Goal: Navigation & Orientation: Find specific page/section

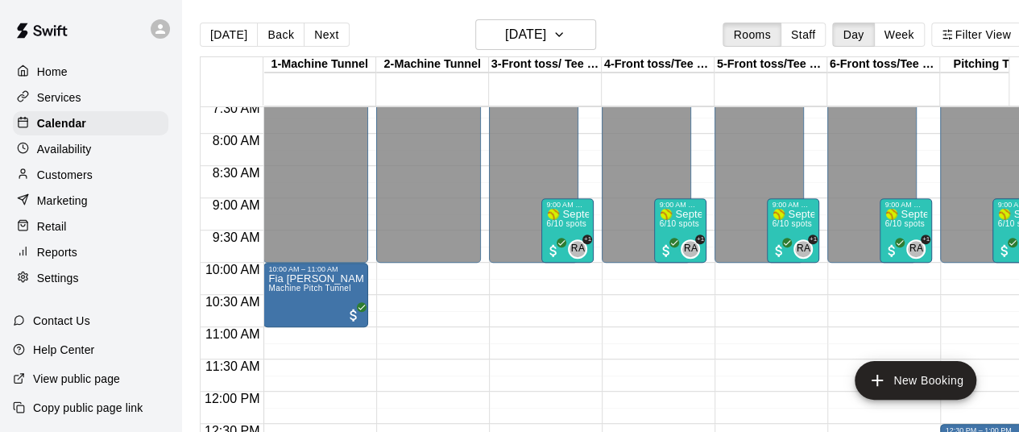
scroll to position [469, 0]
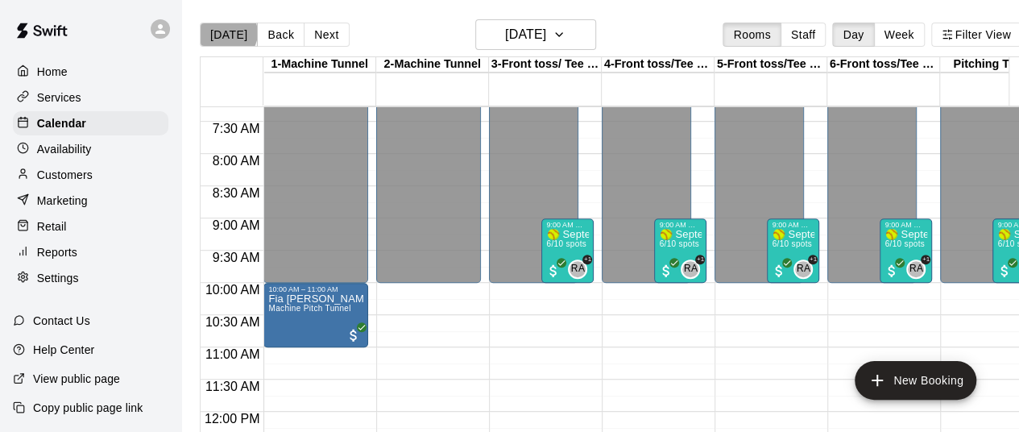
click at [227, 33] on button "[DATE]" at bounding box center [229, 35] width 58 height 24
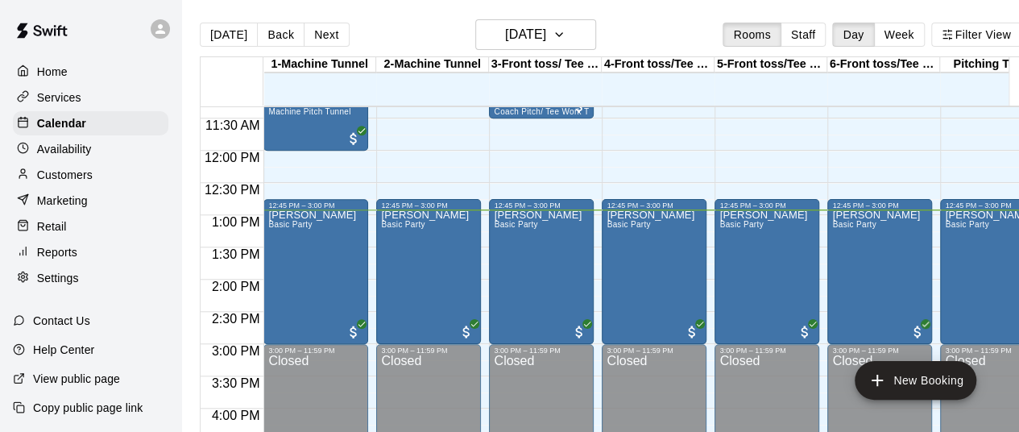
scroll to position [723, 0]
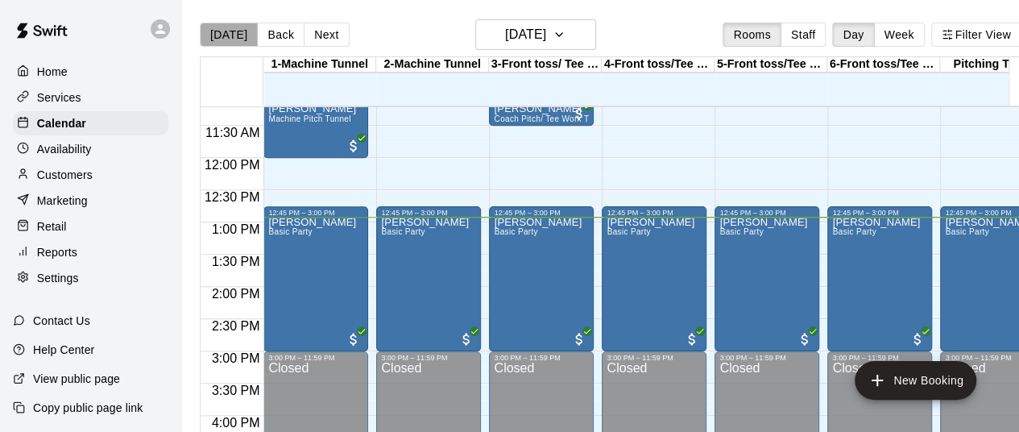
click at [230, 35] on button "[DATE]" at bounding box center [229, 35] width 58 height 24
click at [320, 32] on button "Next" at bounding box center [326, 35] width 45 height 24
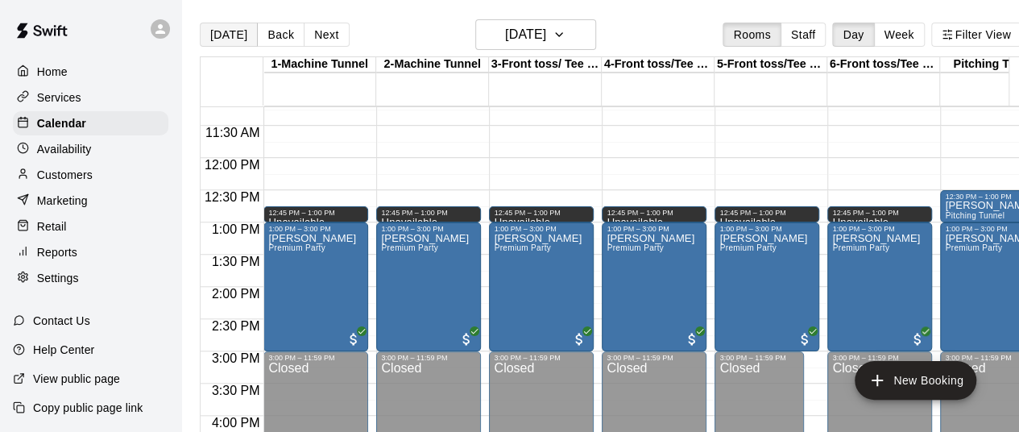
click at [229, 31] on button "[DATE]" at bounding box center [229, 35] width 58 height 24
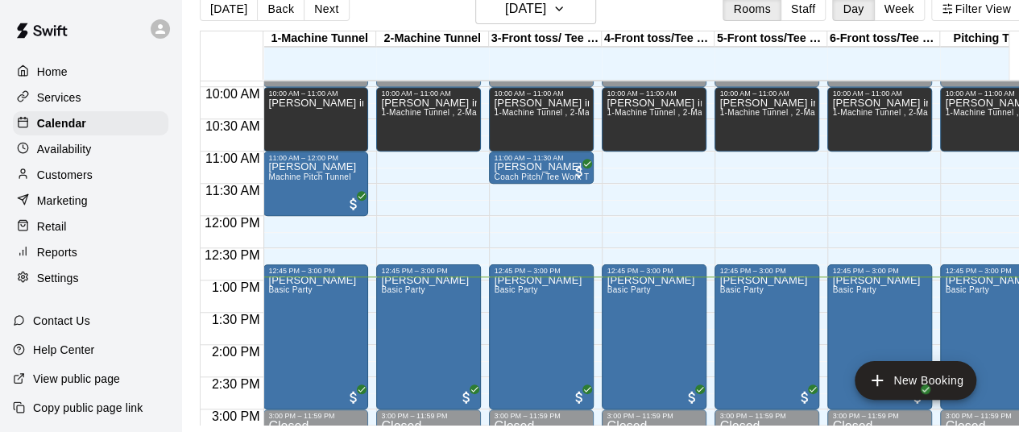
scroll to position [0, 0]
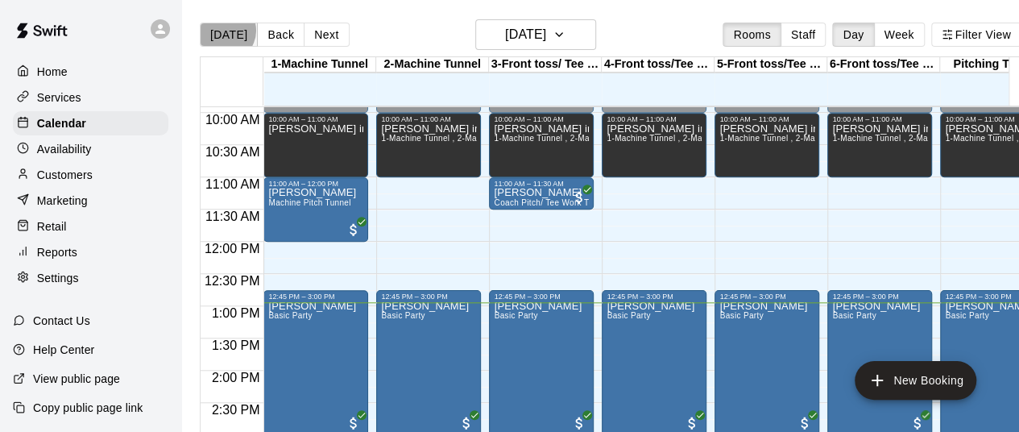
click at [224, 31] on button "[DATE]" at bounding box center [229, 35] width 58 height 24
click at [219, 41] on button "[DATE]" at bounding box center [229, 35] width 58 height 24
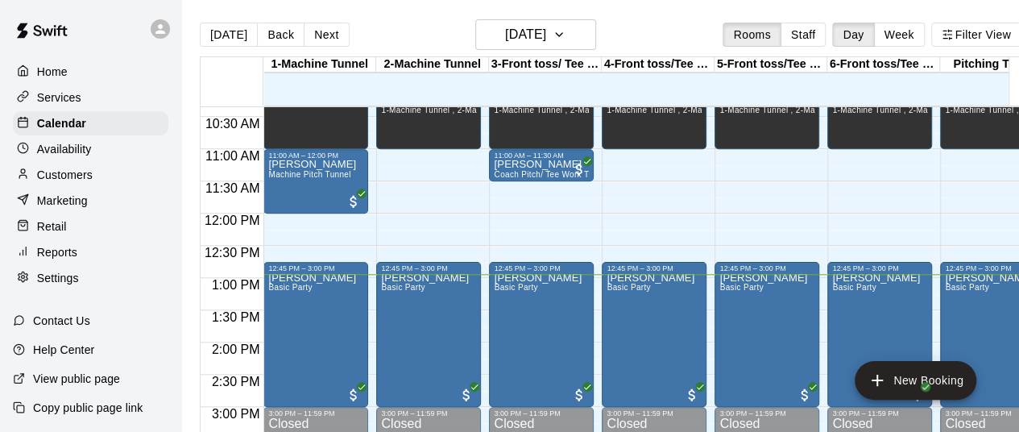
scroll to position [653, 0]
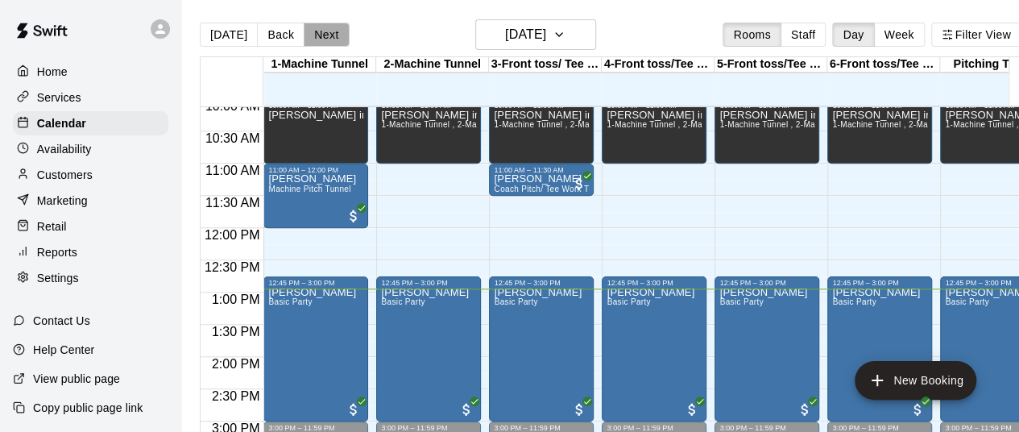
click at [337, 31] on button "Next" at bounding box center [326, 35] width 45 height 24
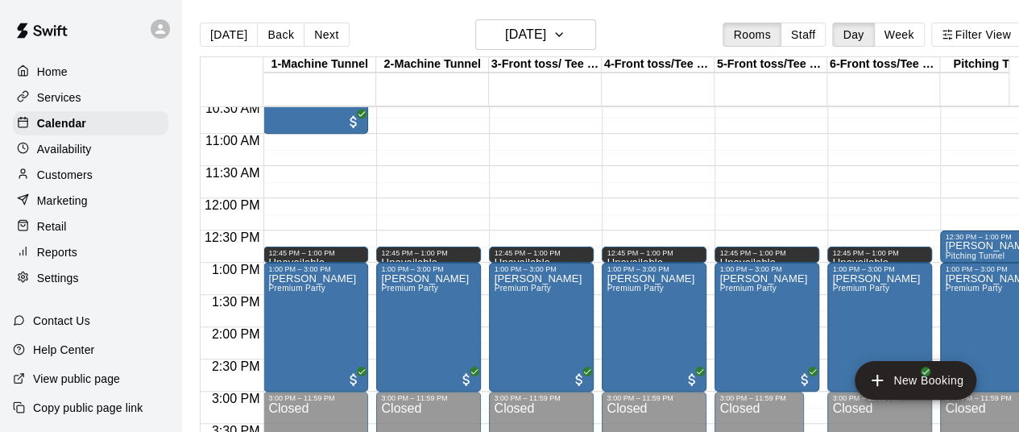
scroll to position [683, 0]
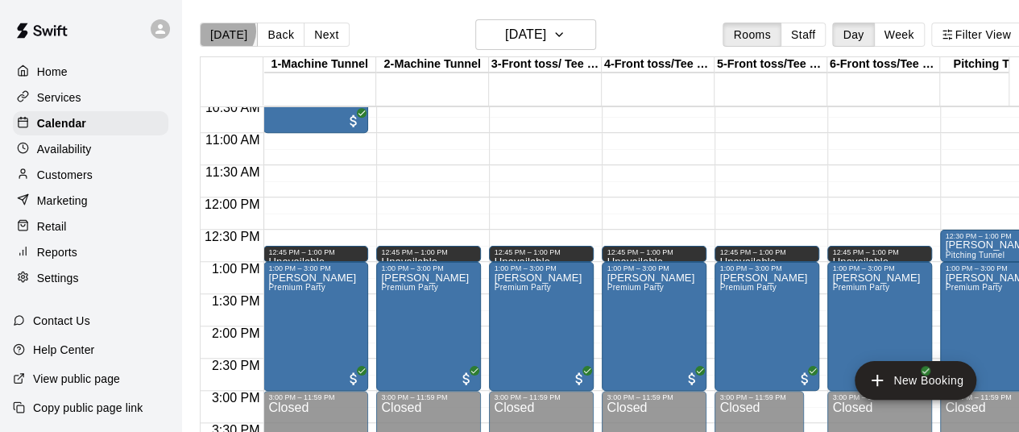
click at [226, 31] on button "[DATE]" at bounding box center [229, 35] width 58 height 24
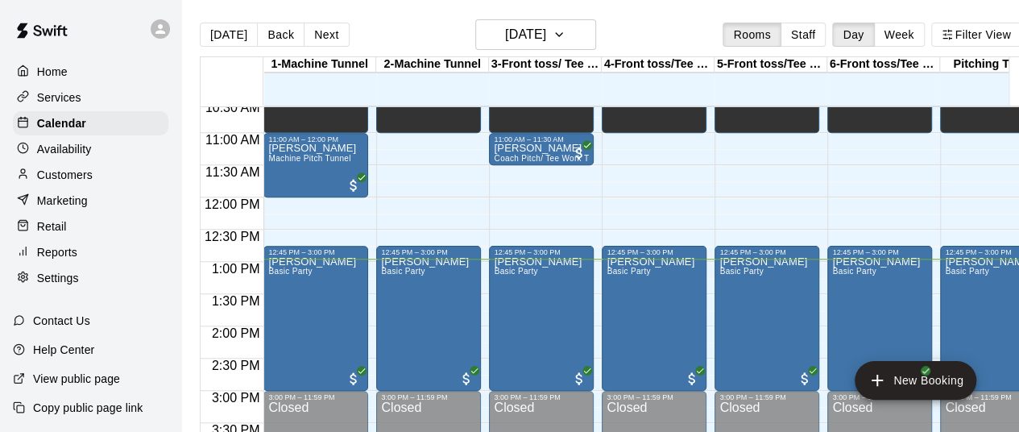
click at [421, 23] on div "[DATE] Back [DATE][DATE] Rooms Staff Day Week Filter View" at bounding box center [611, 37] width 822 height 37
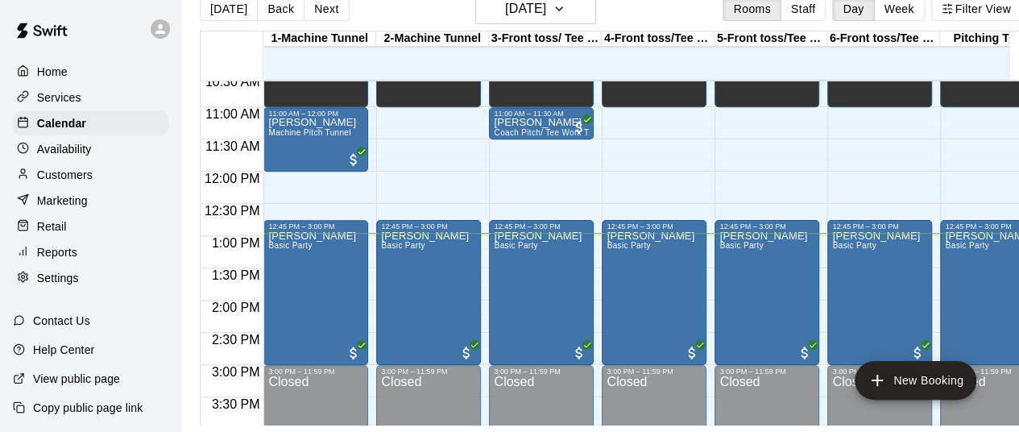
scroll to position [0, 0]
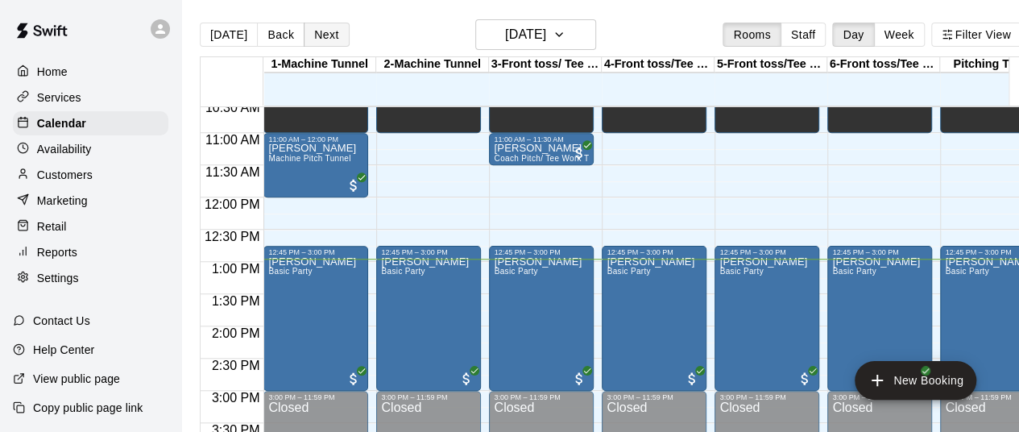
click at [336, 38] on button "Next" at bounding box center [326, 35] width 45 height 24
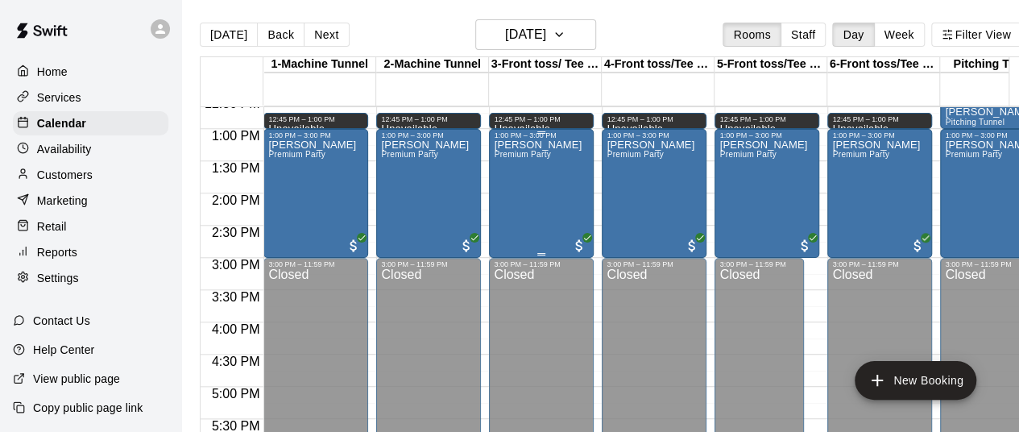
scroll to position [817, 0]
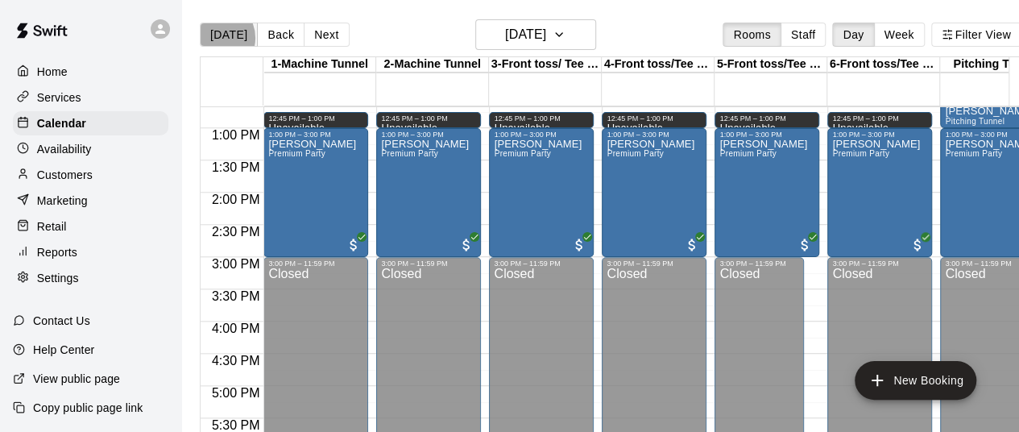
click at [215, 38] on button "[DATE]" at bounding box center [229, 35] width 58 height 24
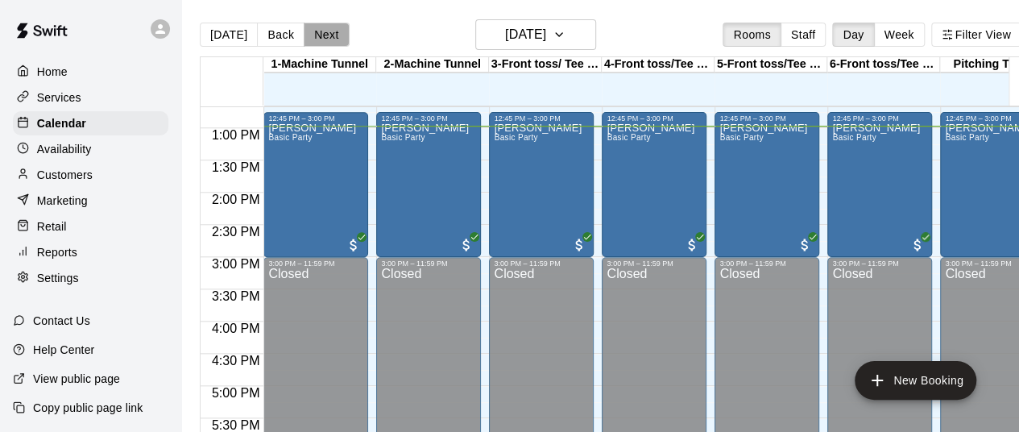
click at [319, 31] on button "Next" at bounding box center [326, 35] width 45 height 24
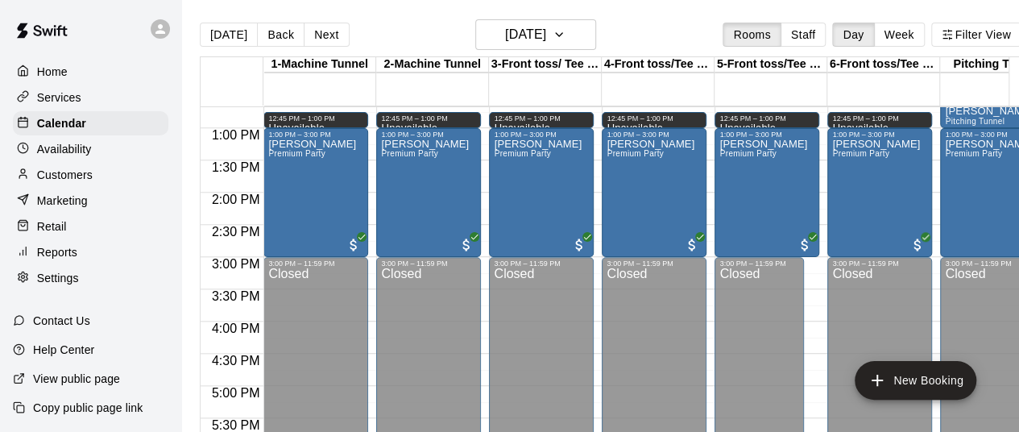
click at [50, 80] on p "Home" at bounding box center [52, 72] width 31 height 16
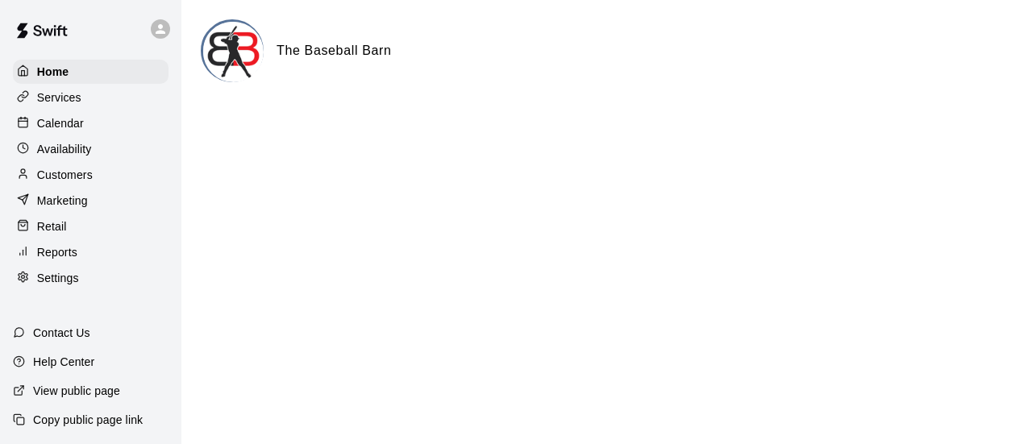
click at [84, 128] on div "Calendar" at bounding box center [91, 123] width 156 height 24
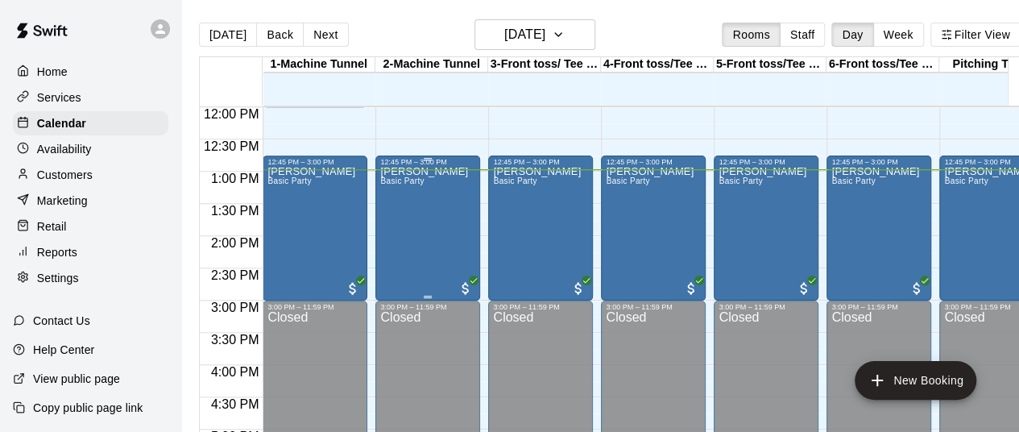
scroll to position [773, 0]
click at [230, 33] on button "[DATE]" at bounding box center [228, 35] width 58 height 24
click at [60, 69] on p "Home" at bounding box center [52, 72] width 31 height 16
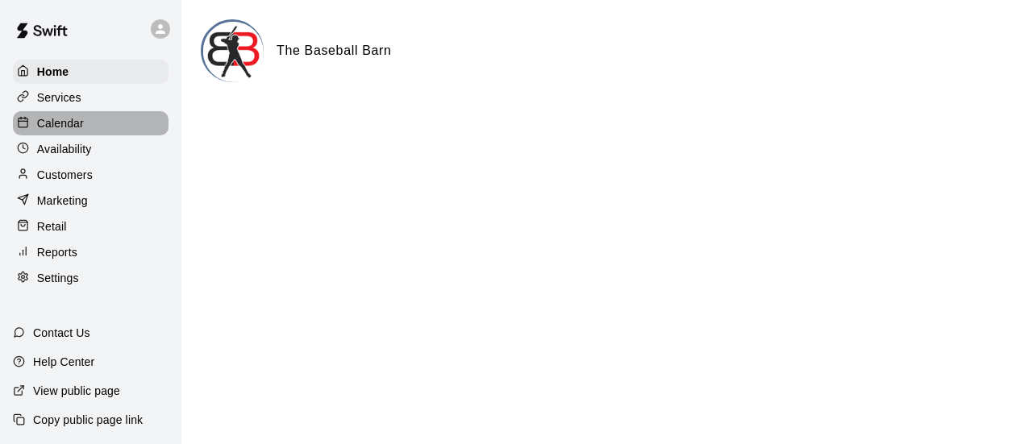
click at [56, 131] on p "Calendar" at bounding box center [60, 123] width 47 height 16
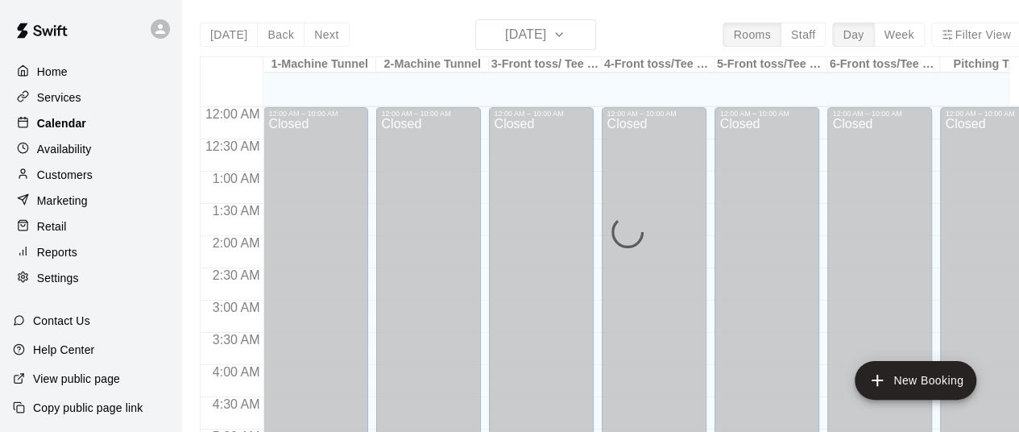
scroll to position [838, 0]
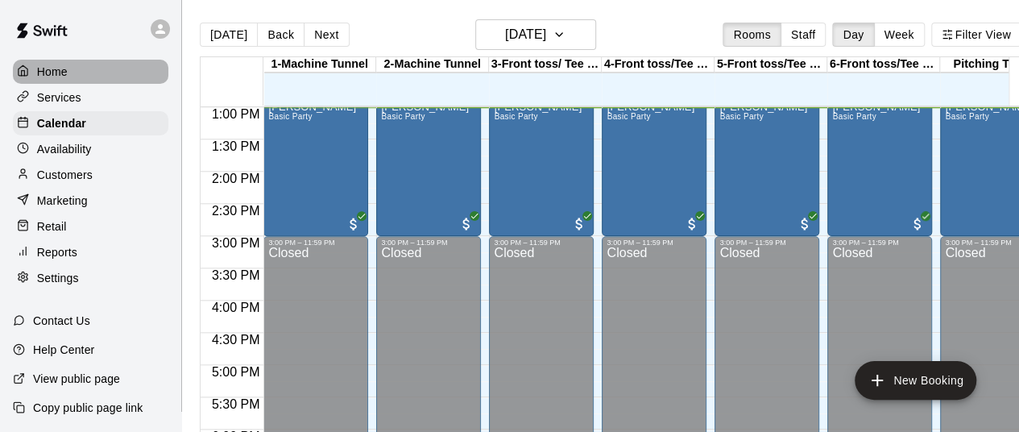
click at [50, 67] on p "Home" at bounding box center [52, 72] width 31 height 16
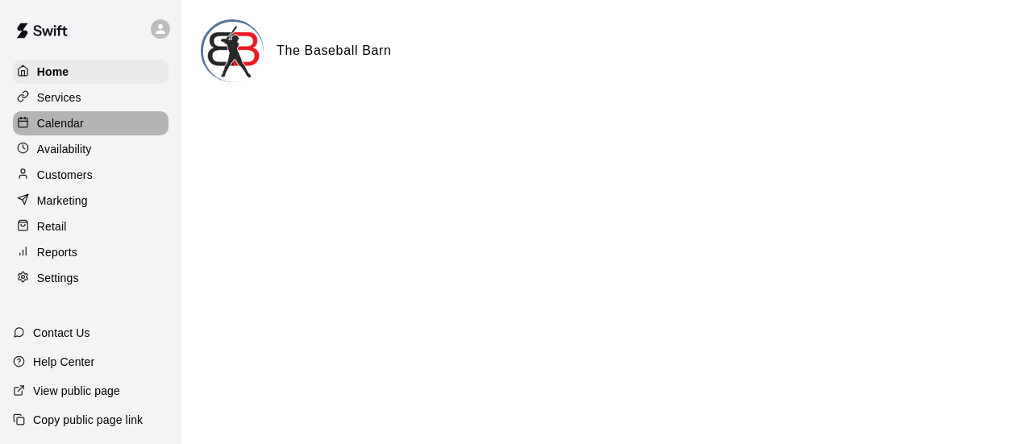
click at [77, 121] on p "Calendar" at bounding box center [60, 123] width 47 height 16
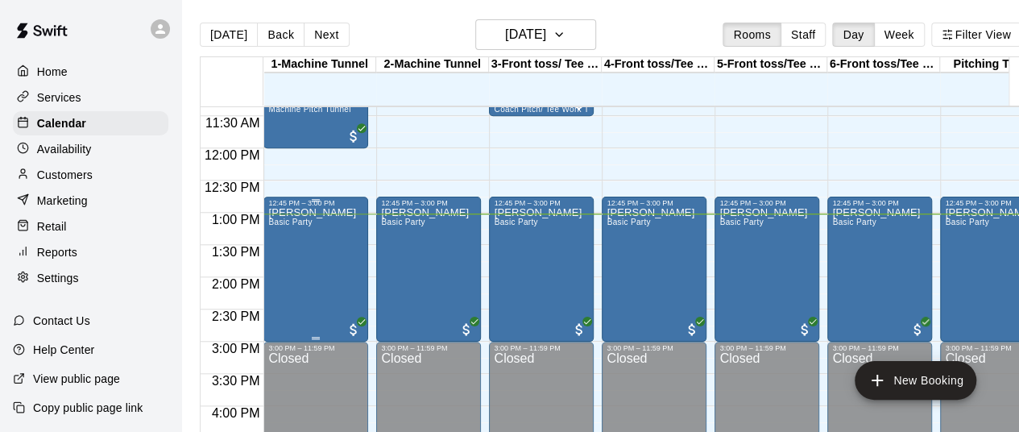
scroll to position [734, 0]
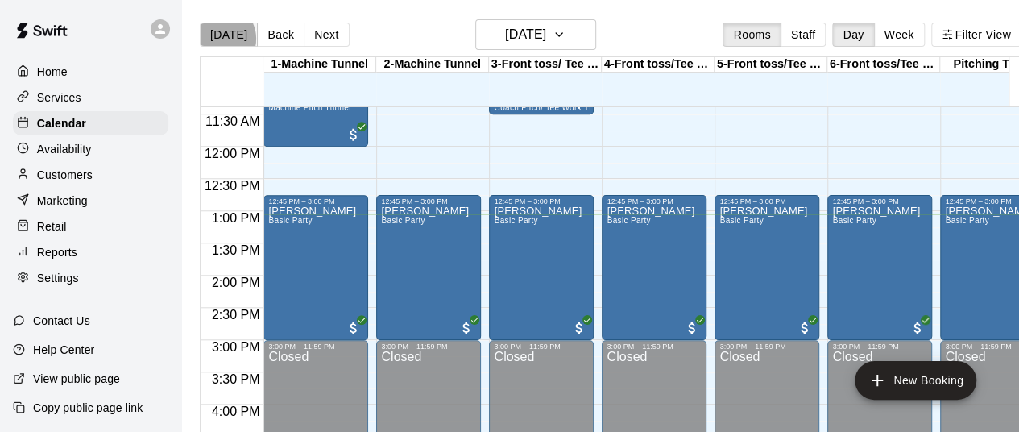
click at [219, 39] on button "[DATE]" at bounding box center [229, 35] width 58 height 24
click at [325, 27] on button "Next" at bounding box center [326, 35] width 45 height 24
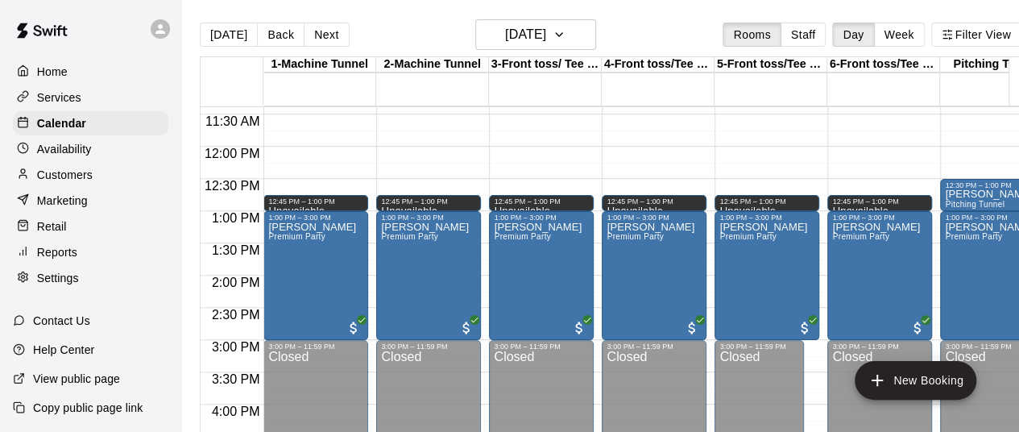
click at [205, 152] on span "12:00 PM" at bounding box center [232, 154] width 63 height 14
click at [234, 35] on button "[DATE]" at bounding box center [229, 35] width 58 height 24
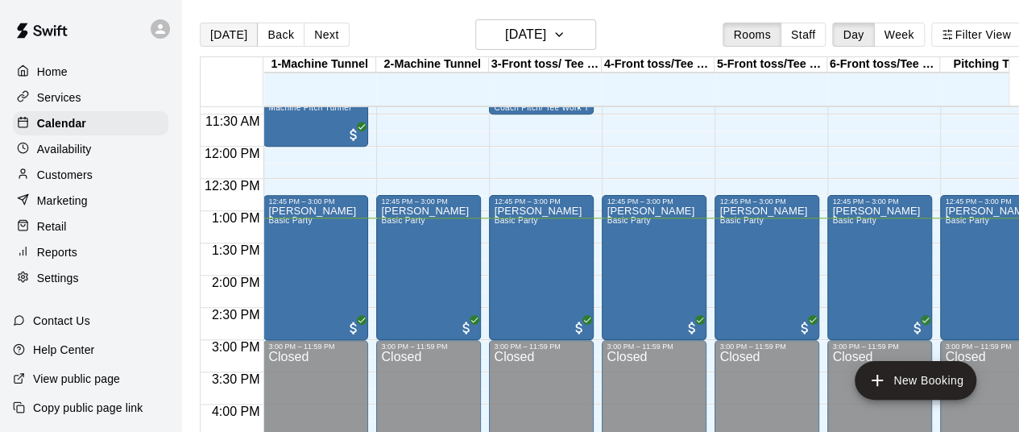
click at [216, 38] on button "[DATE]" at bounding box center [229, 35] width 58 height 24
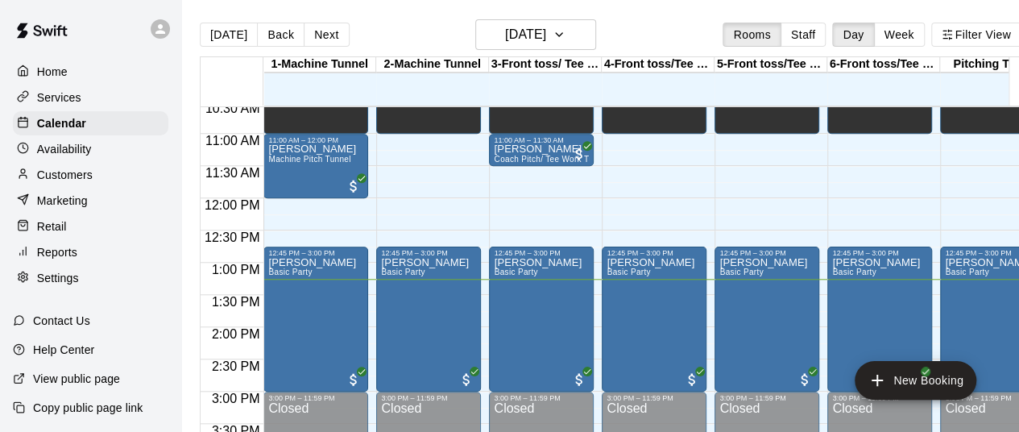
scroll to position [671, 0]
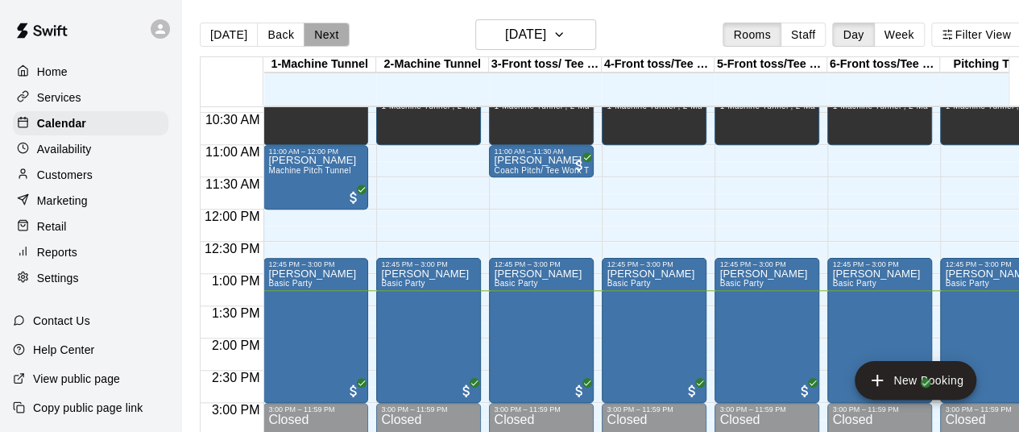
click at [334, 41] on button "Next" at bounding box center [326, 35] width 45 height 24
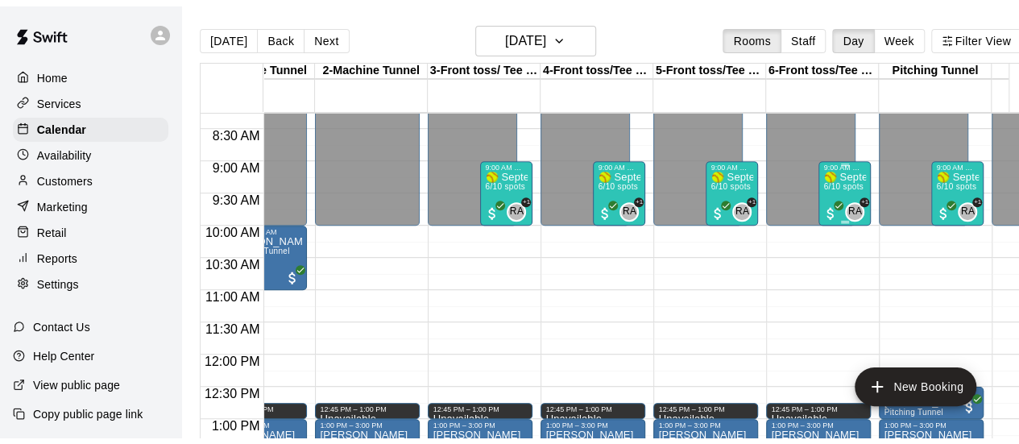
scroll to position [0, 43]
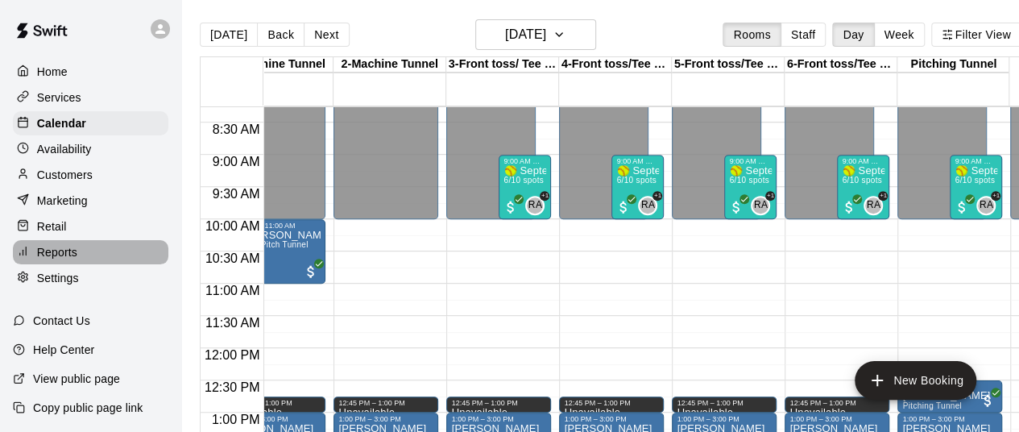
click at [76, 256] on p "Reports" at bounding box center [57, 252] width 40 height 16
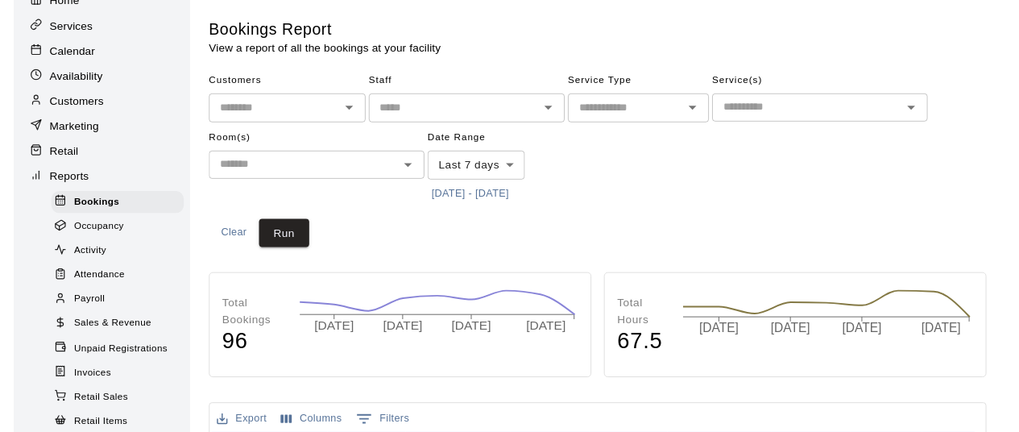
scroll to position [72, 0]
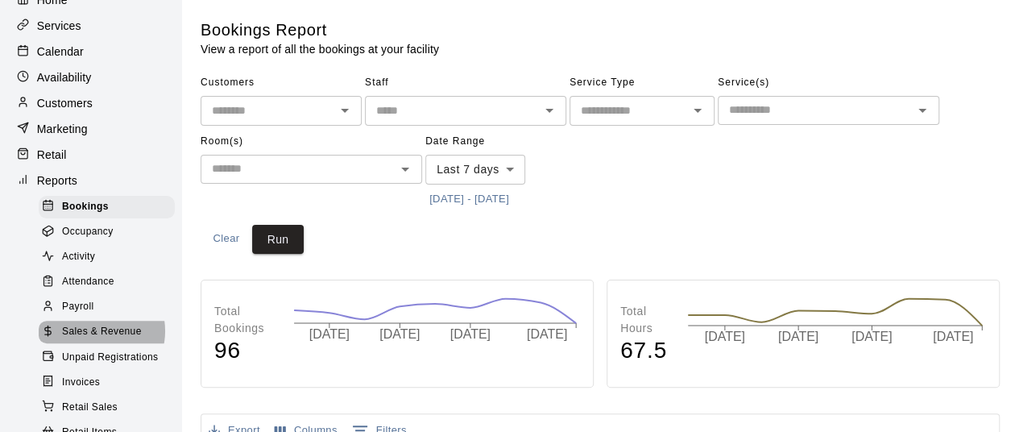
click at [93, 340] on span "Sales & Revenue" at bounding box center [102, 332] width 80 height 16
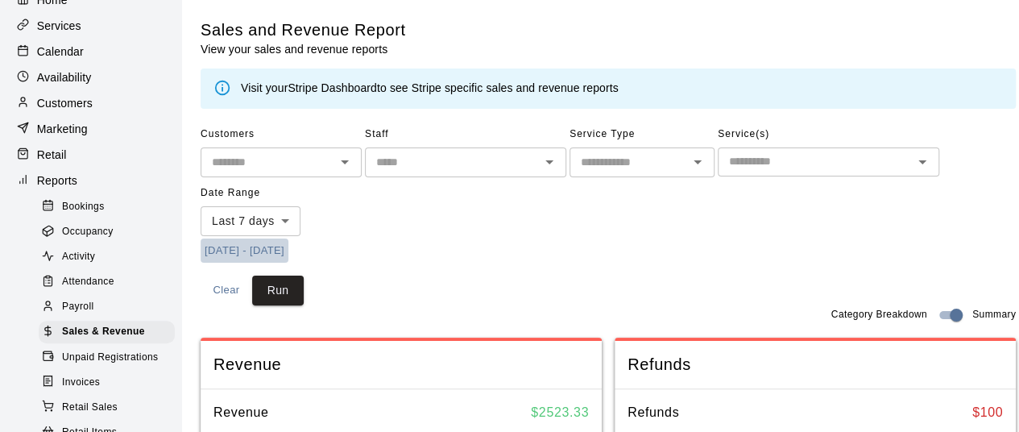
click at [230, 251] on button "[DATE] - [DATE]" at bounding box center [245, 251] width 88 height 25
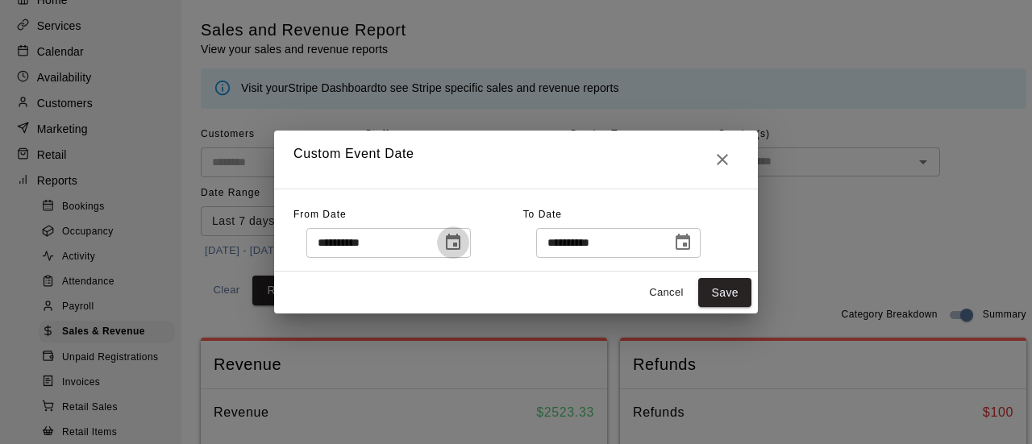
click at [463, 247] on icon "Choose date, selected date is Sep 13, 2025" at bounding box center [452, 242] width 19 height 19
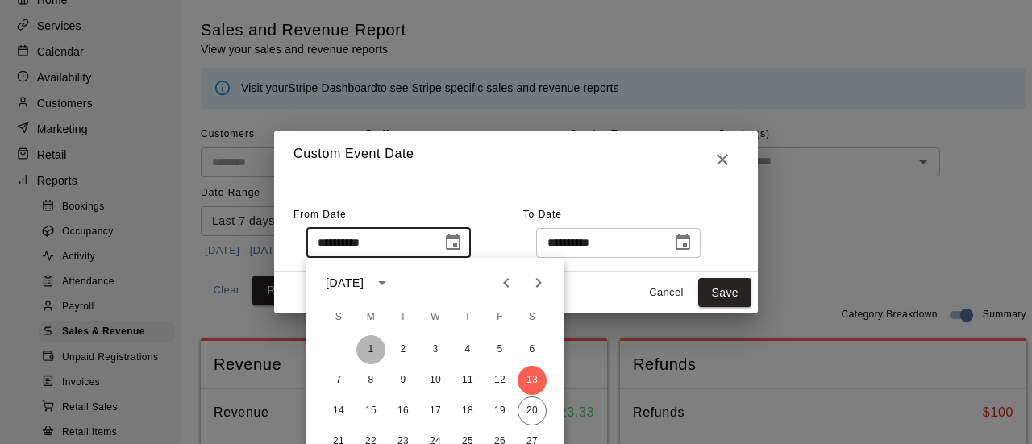
click at [371, 348] on button "1" at bounding box center [370, 349] width 29 height 29
type input "**********"
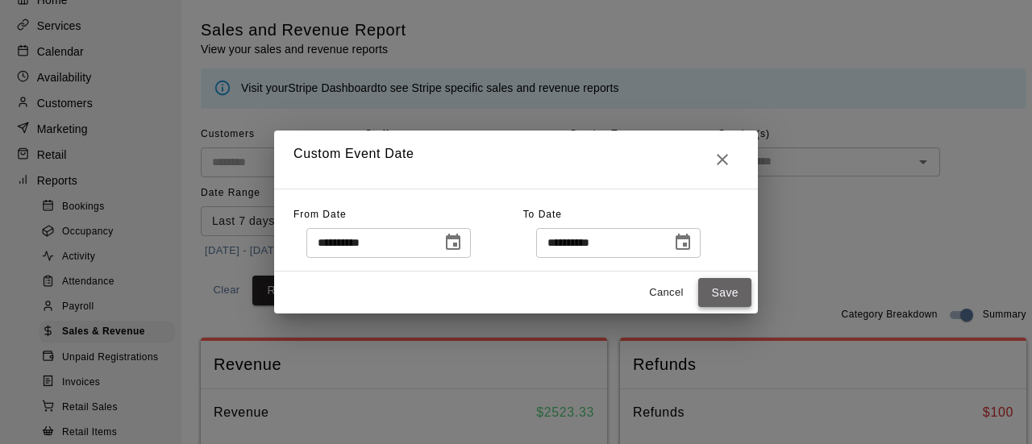
click at [733, 292] on button "Save" at bounding box center [724, 293] width 53 height 30
type input "******"
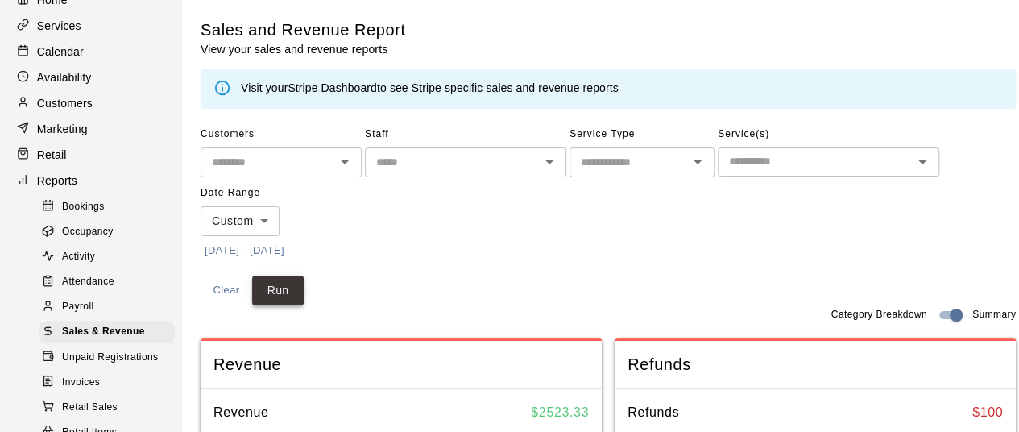
click at [270, 291] on button "Run" at bounding box center [278, 291] width 52 height 30
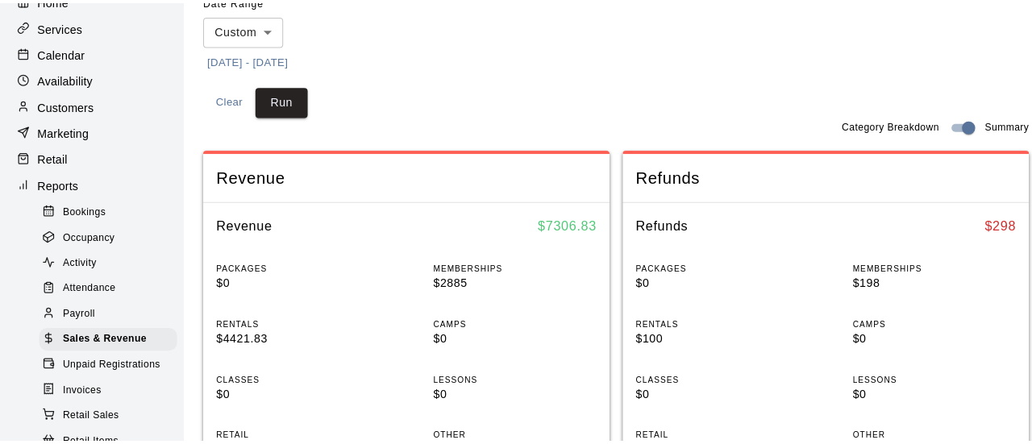
scroll to position [191, 0]
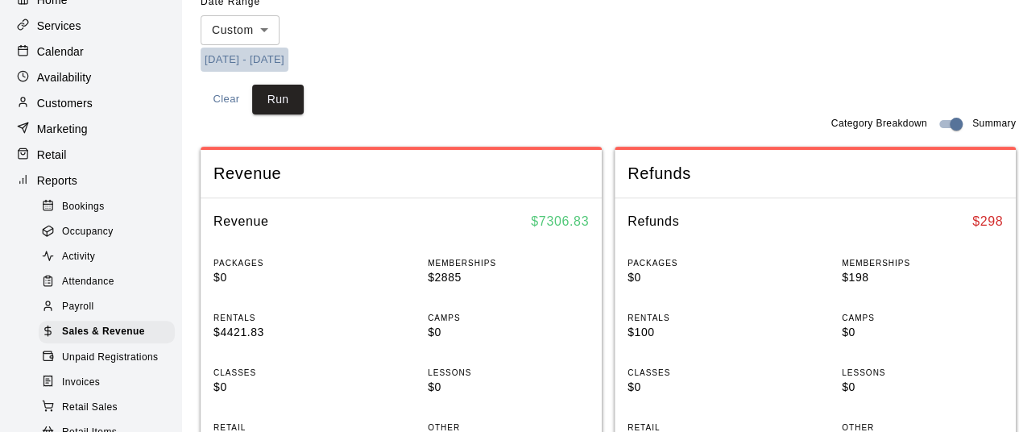
click at [264, 59] on button "[DATE] - [DATE]" at bounding box center [245, 60] width 88 height 25
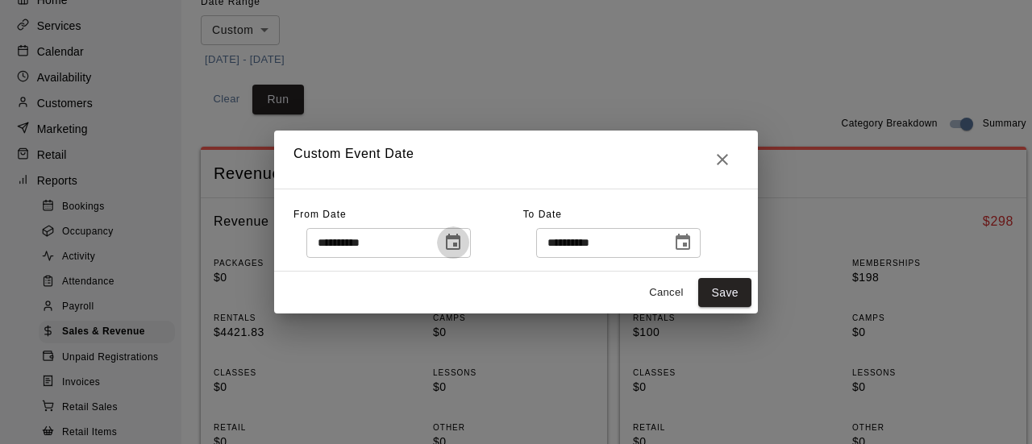
click at [469, 243] on button "Choose date, selected date is Sep 1, 2025" at bounding box center [453, 242] width 32 height 32
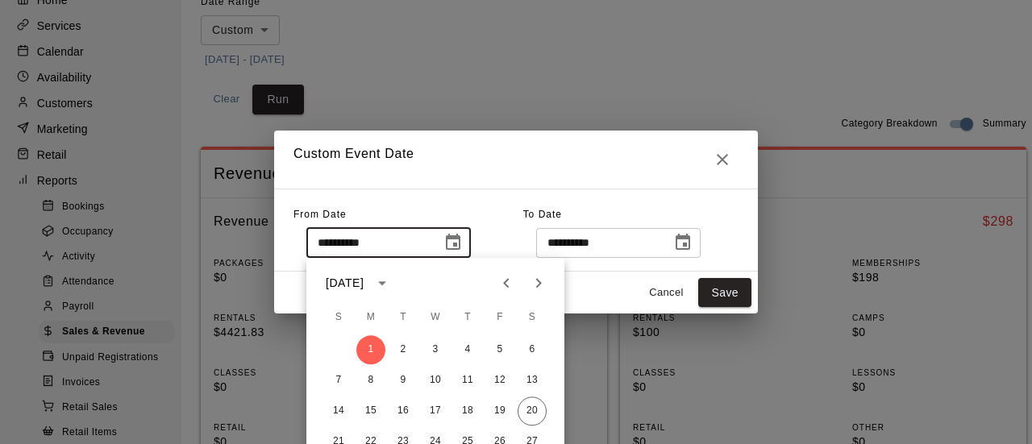
click at [363, 285] on div "[DATE]" at bounding box center [345, 283] width 38 height 17
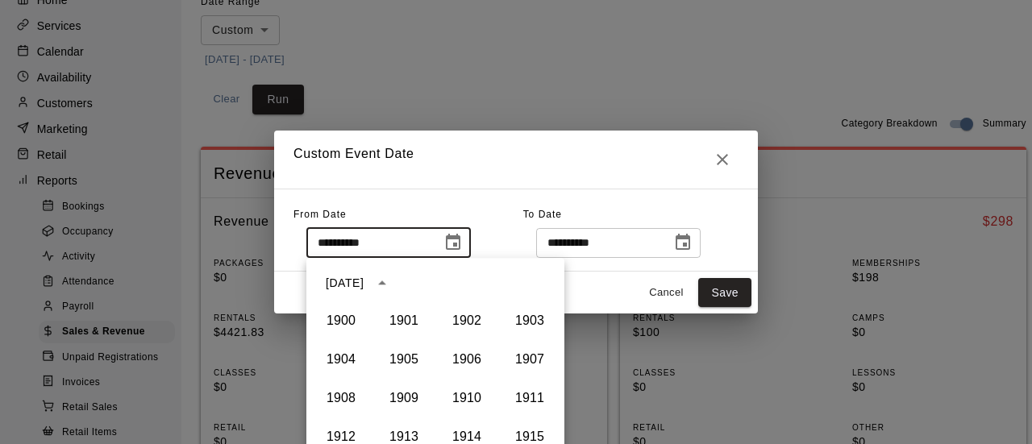
scroll to position [1106, 0]
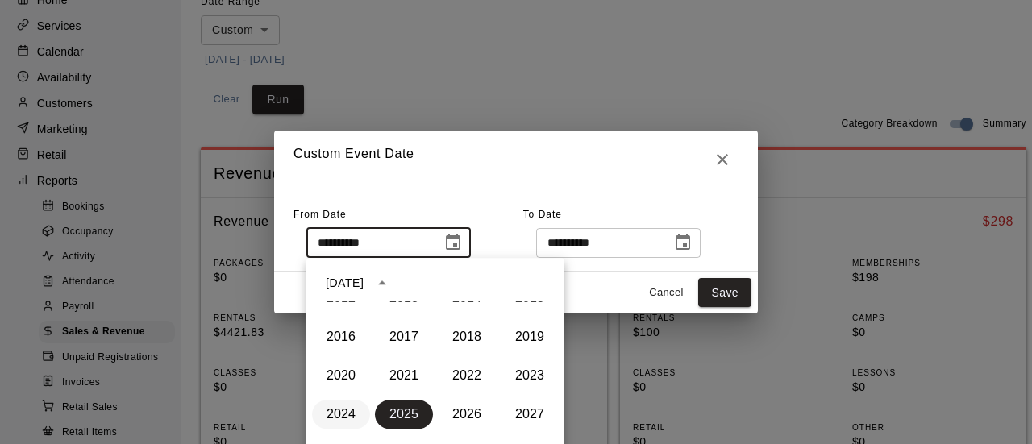
click at [342, 409] on button "2024" at bounding box center [341, 414] width 58 height 29
type input "**********"
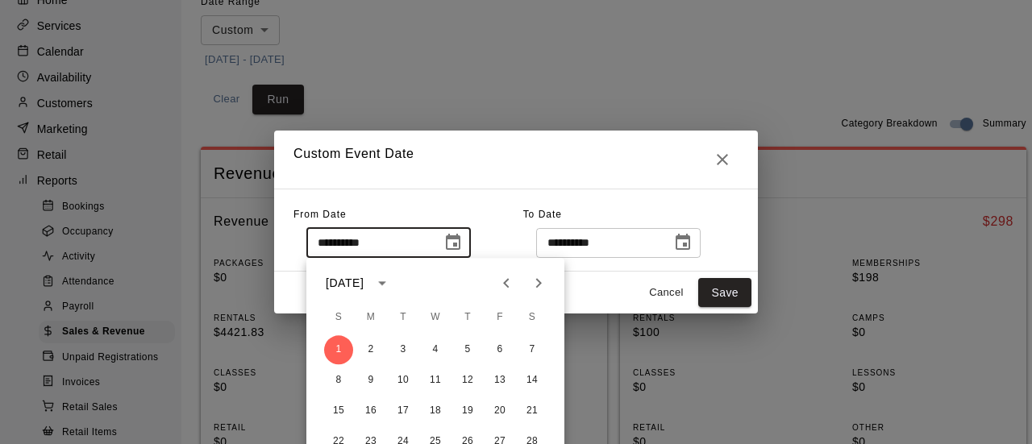
scroll to position [274, 0]
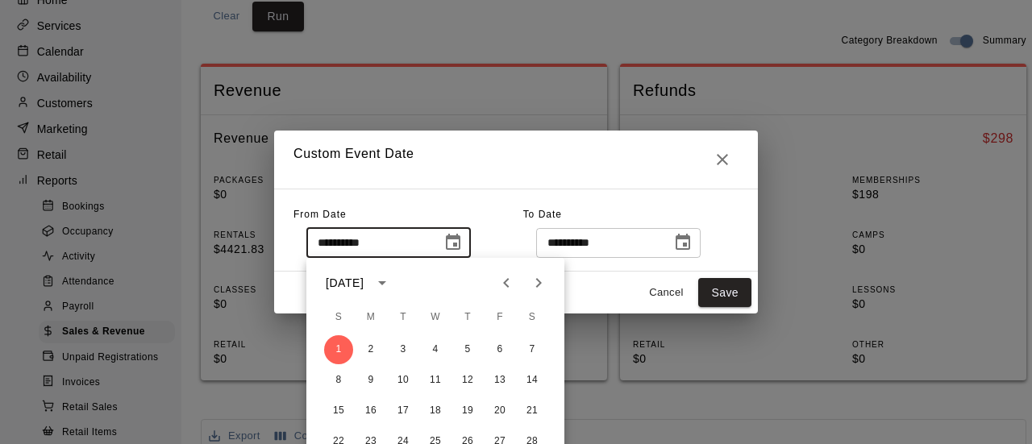
click at [713, 309] on div "Cancel Save" at bounding box center [516, 293] width 484 height 43
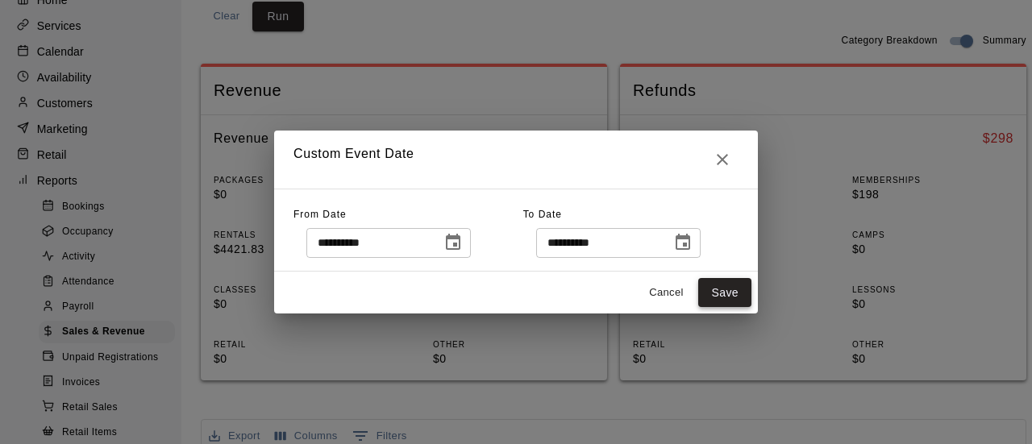
click at [713, 294] on button "Save" at bounding box center [724, 293] width 53 height 30
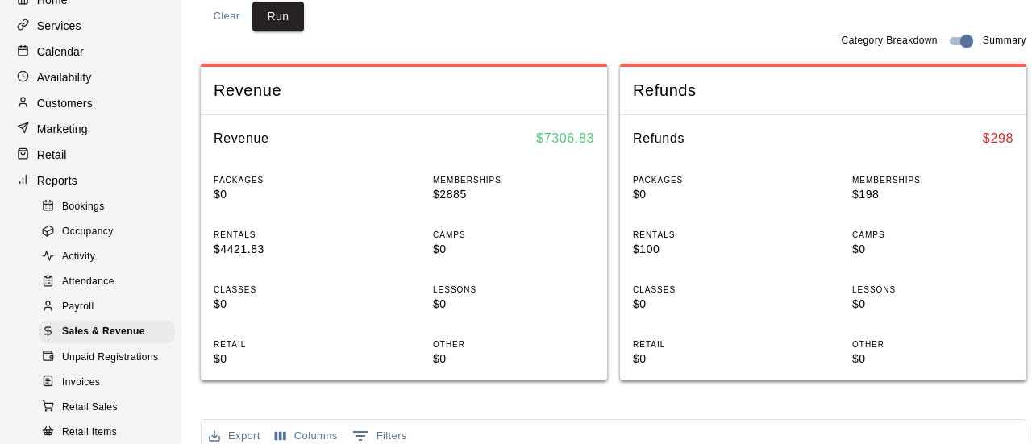
scroll to position [28, 0]
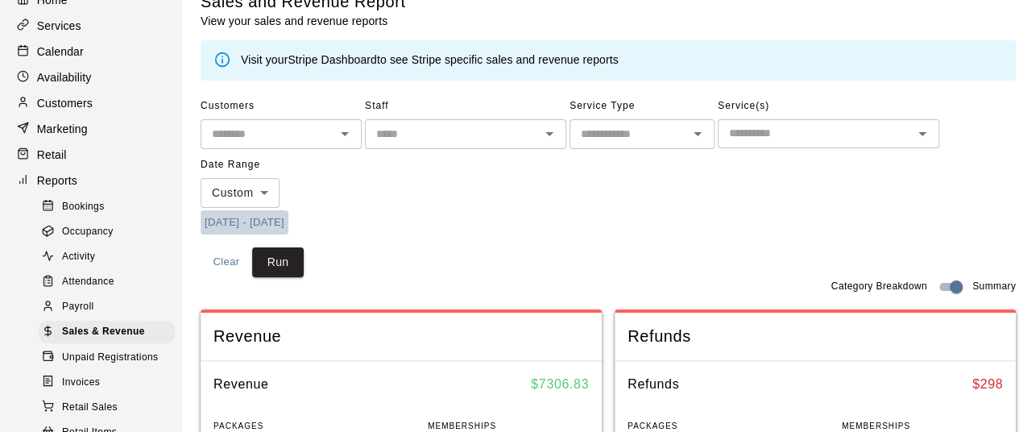
click at [289, 223] on button "[DATE] - [DATE]" at bounding box center [245, 222] width 88 height 25
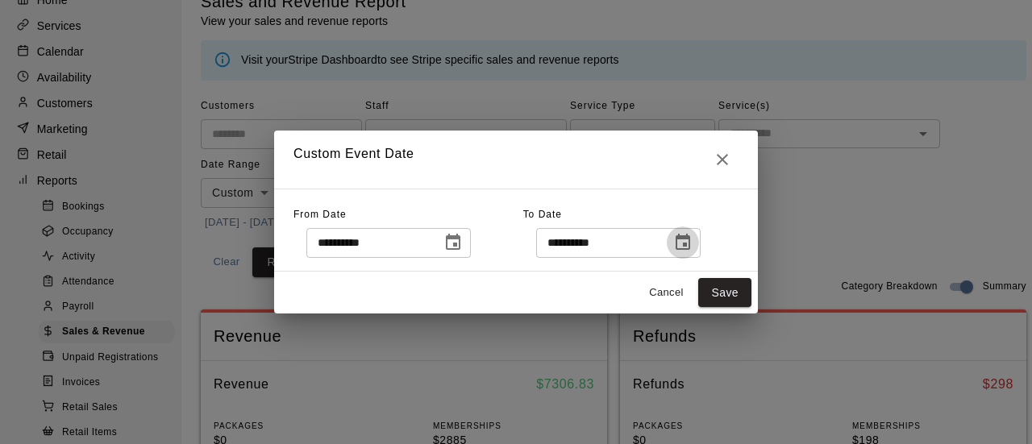
click at [699, 255] on button "Choose date, selected date is Sep 20, 2025" at bounding box center [682, 242] width 32 height 32
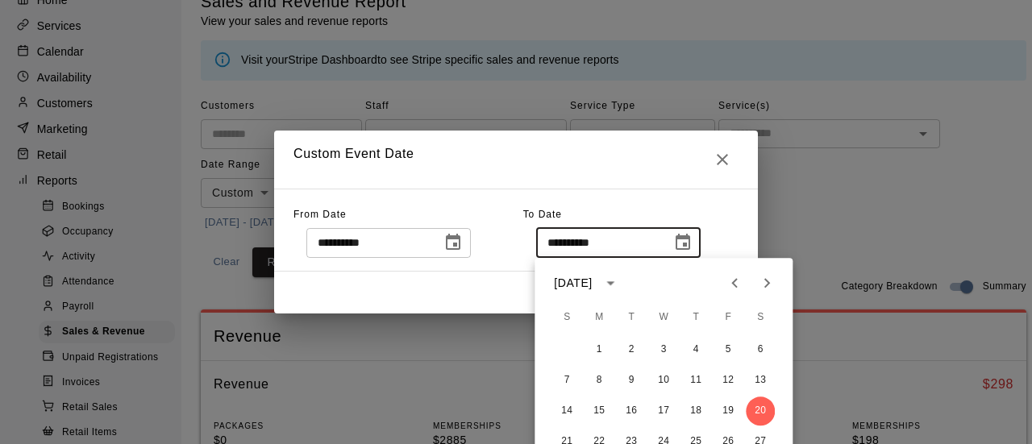
click at [592, 290] on div "[DATE]" at bounding box center [573, 283] width 38 height 17
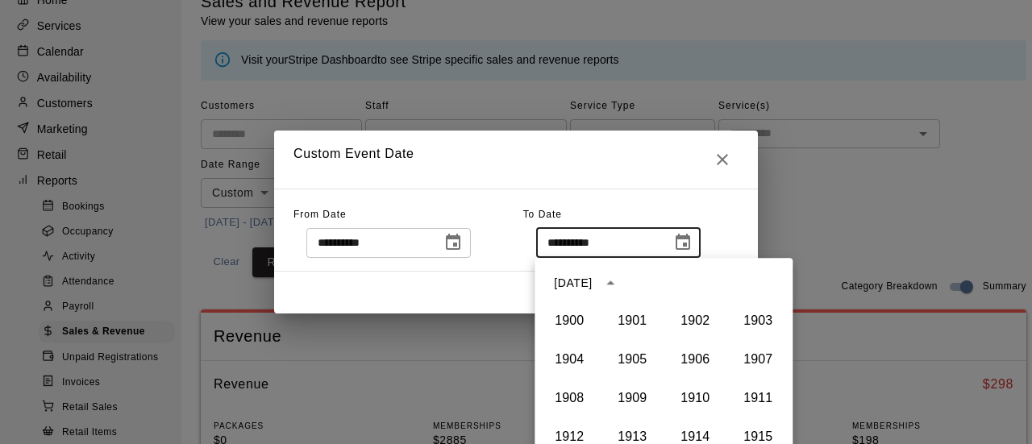
scroll to position [1106, 0]
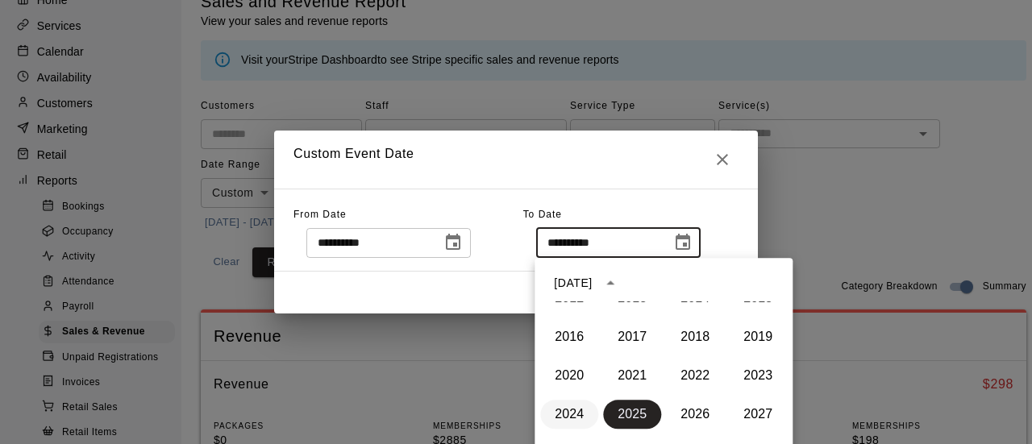
click at [571, 412] on button "2024" at bounding box center [569, 414] width 58 height 29
type input "**********"
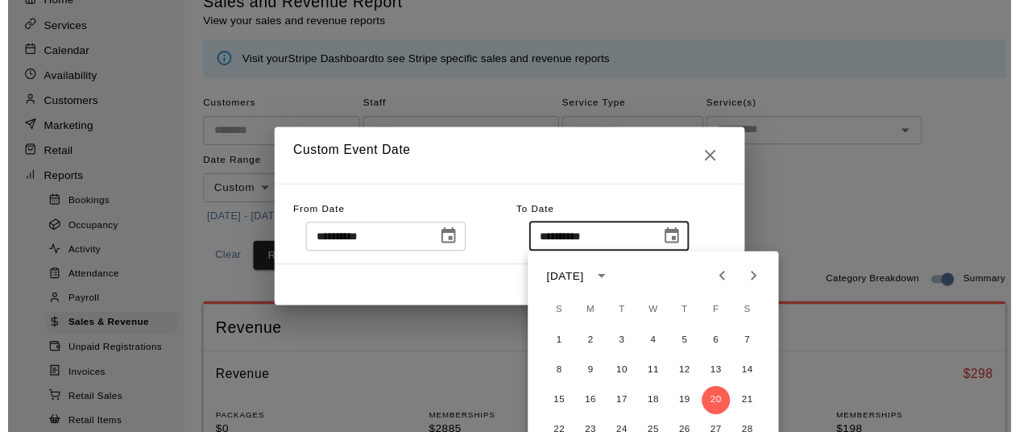
scroll to position [111, 0]
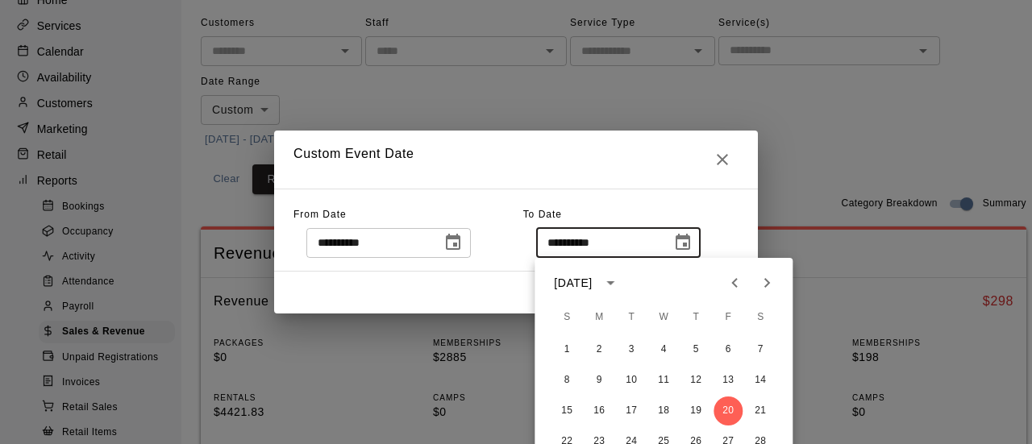
click at [671, 176] on h2 "Custom Event Date" at bounding box center [516, 160] width 484 height 58
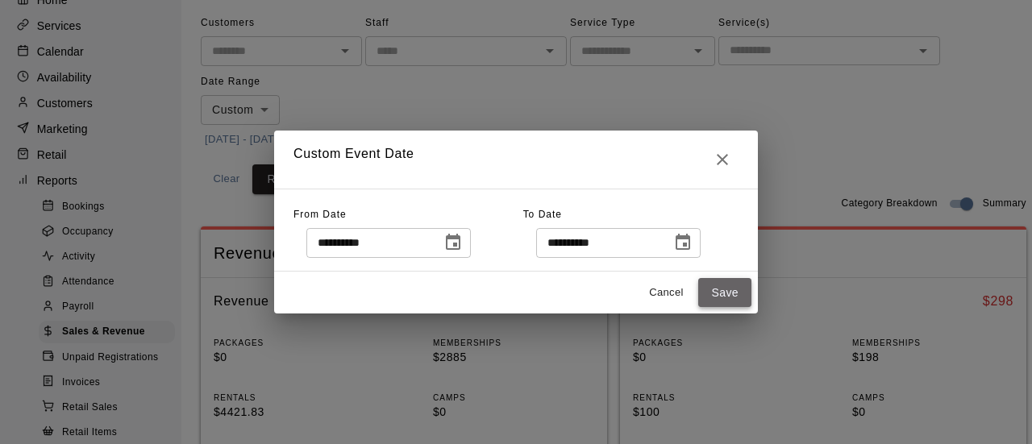
click at [720, 289] on button "Save" at bounding box center [724, 293] width 53 height 30
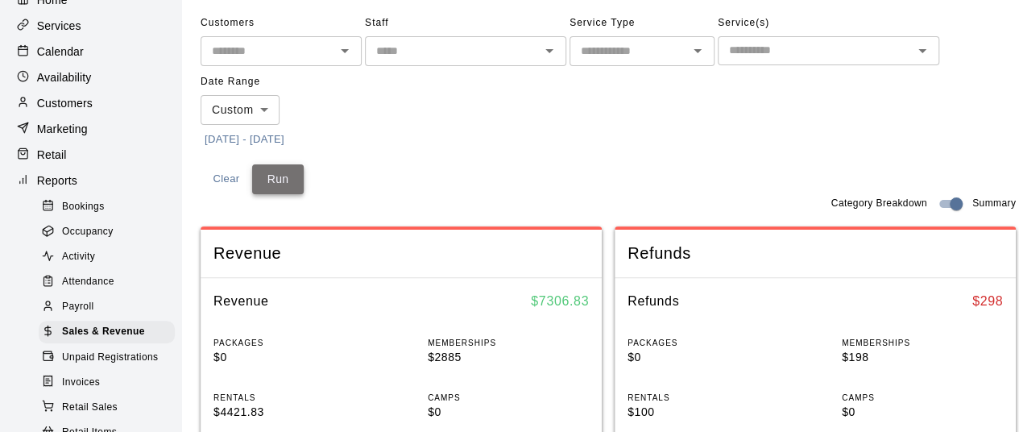
click at [293, 168] on button "Run" at bounding box center [278, 179] width 52 height 30
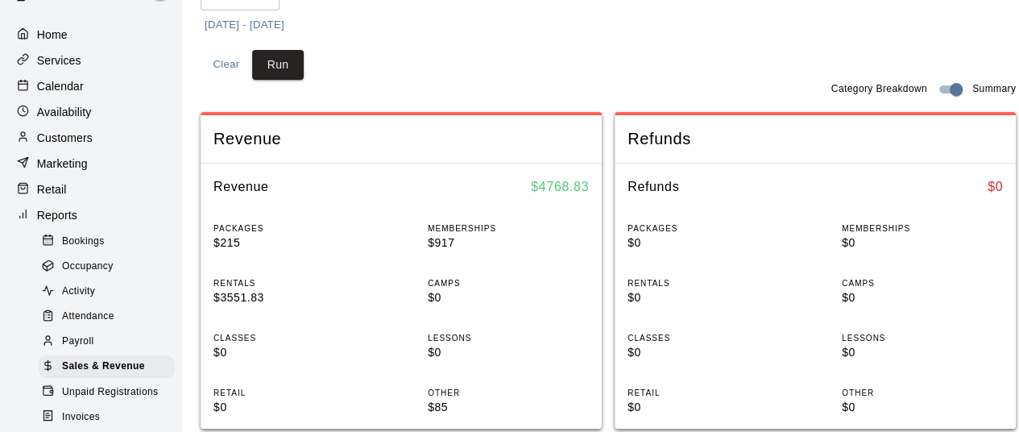
scroll to position [27, 0]
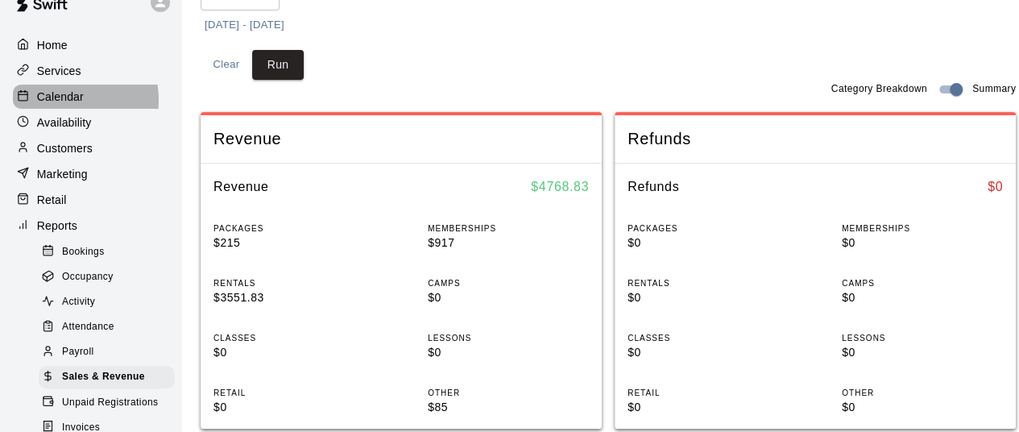
click at [50, 102] on p "Calendar" at bounding box center [60, 97] width 47 height 16
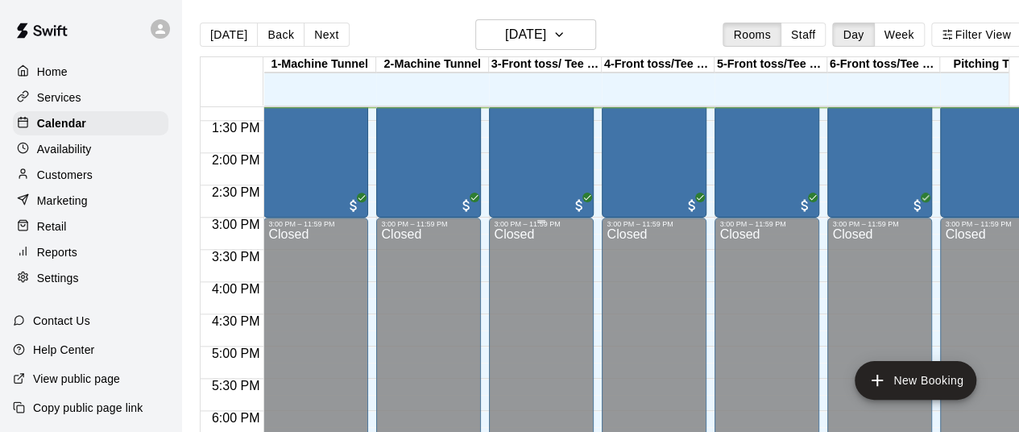
scroll to position [706, 0]
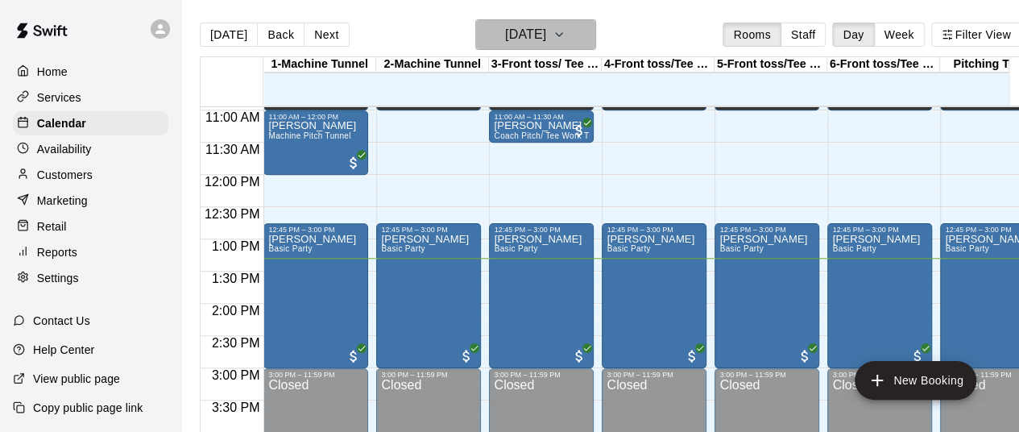
click at [582, 35] on button "[DATE]" at bounding box center [535, 34] width 121 height 31
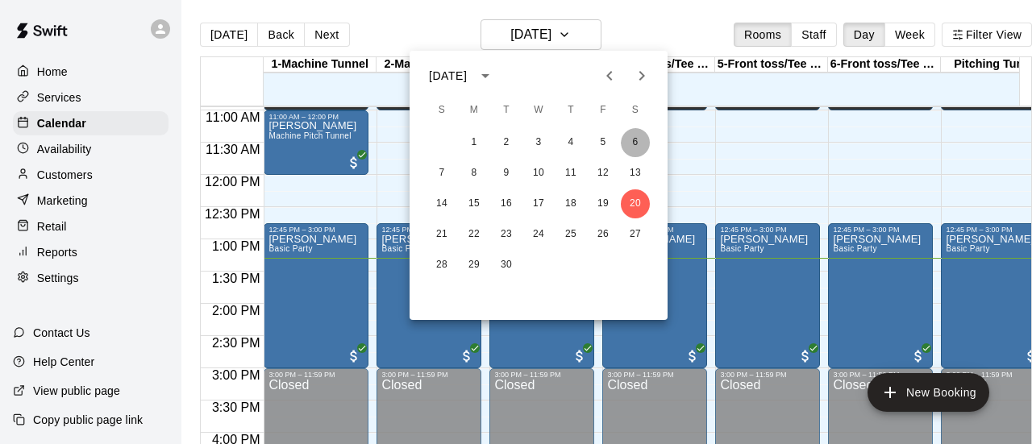
click at [629, 146] on button "6" at bounding box center [635, 142] width 29 height 29
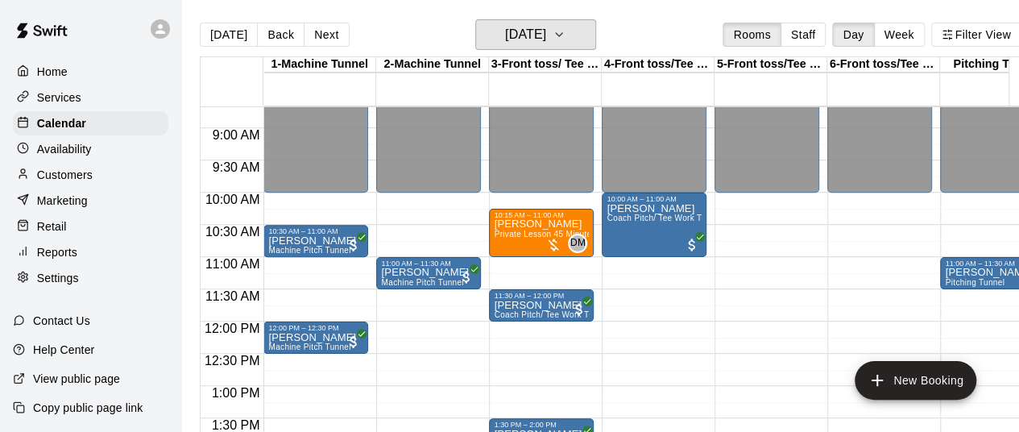
scroll to position [560, 0]
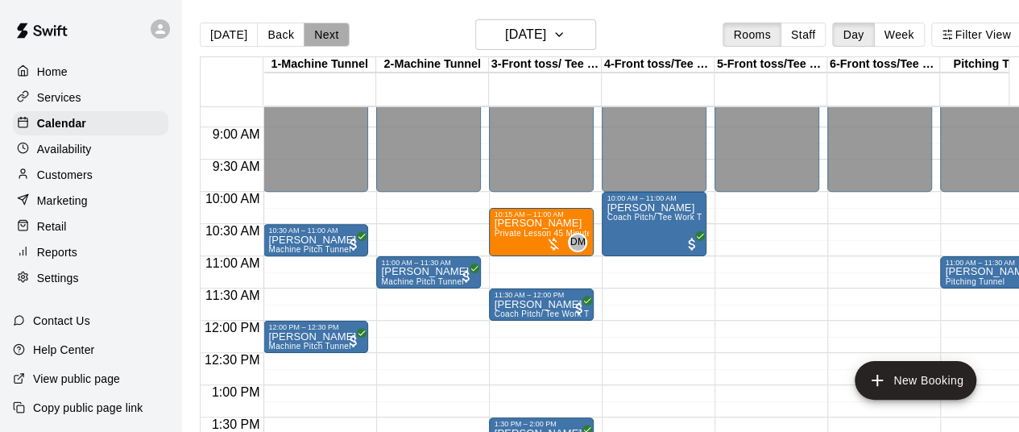
click at [323, 31] on button "Next" at bounding box center [326, 35] width 45 height 24
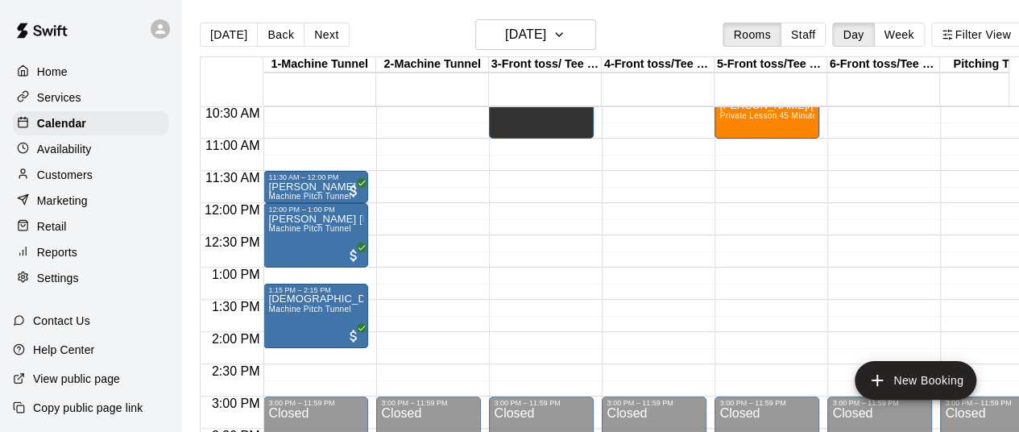
scroll to position [675, 0]
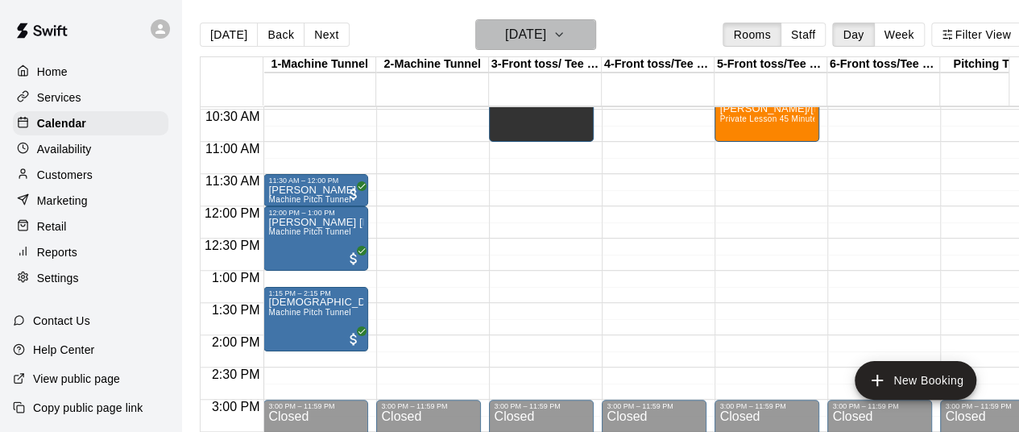
click at [566, 31] on icon "button" at bounding box center [559, 34] width 13 height 19
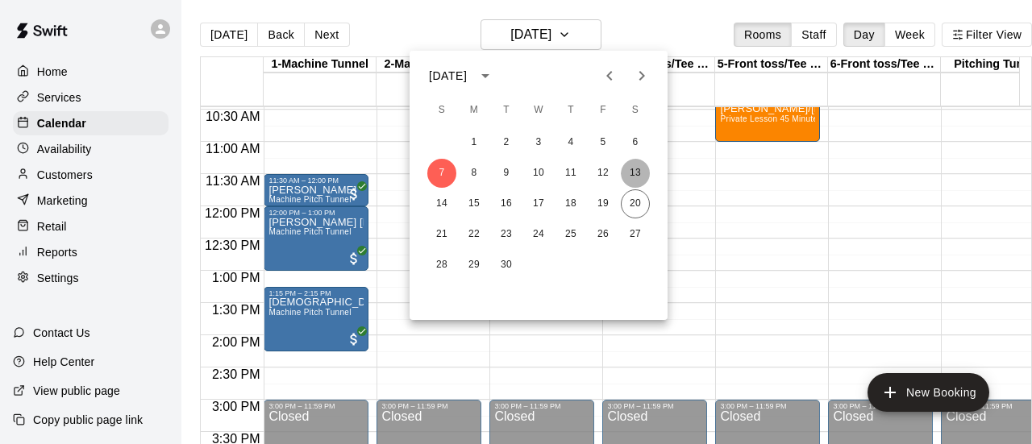
click at [634, 164] on button "13" at bounding box center [635, 173] width 29 height 29
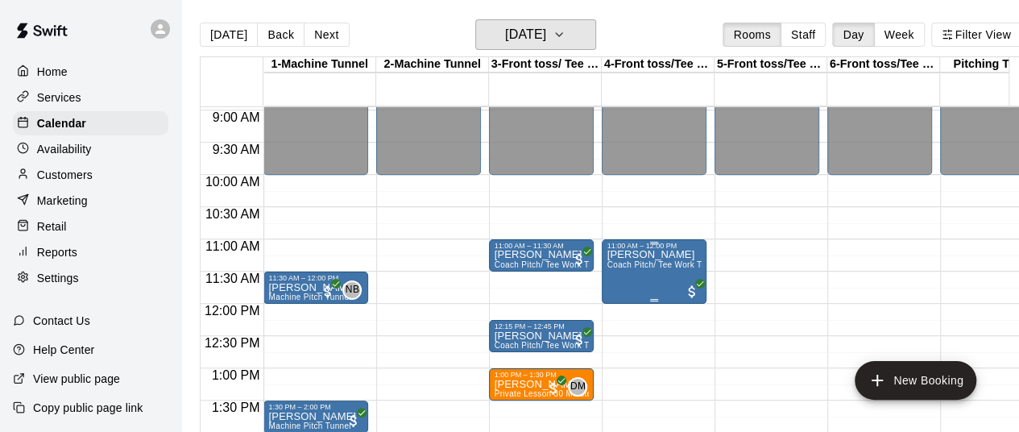
scroll to position [584, 0]
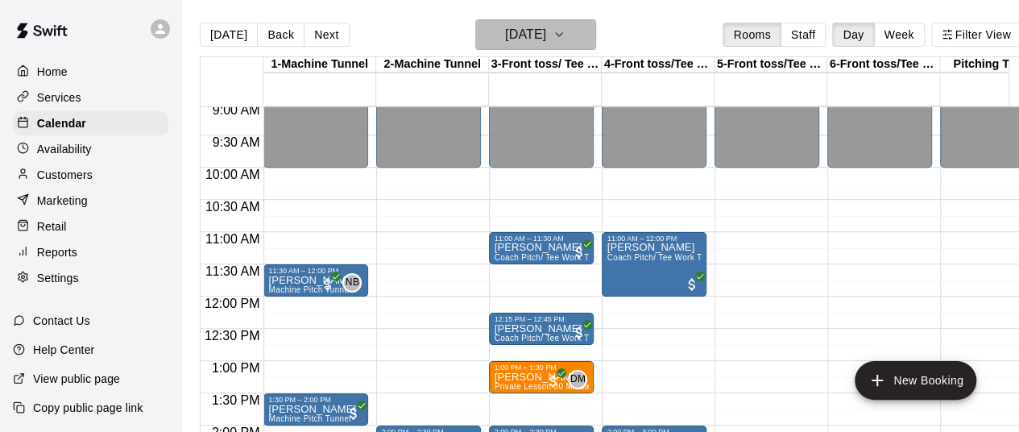
click at [566, 39] on icon "button" at bounding box center [559, 34] width 13 height 19
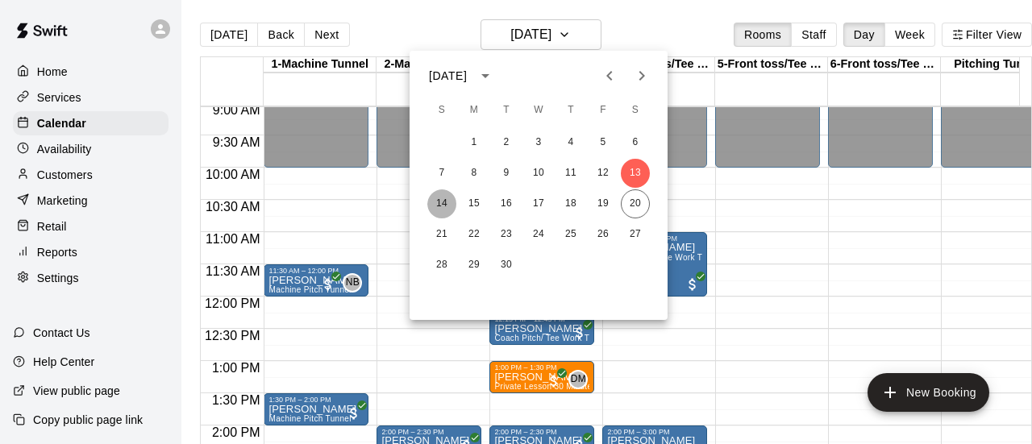
click at [444, 201] on button "14" at bounding box center [441, 203] width 29 height 29
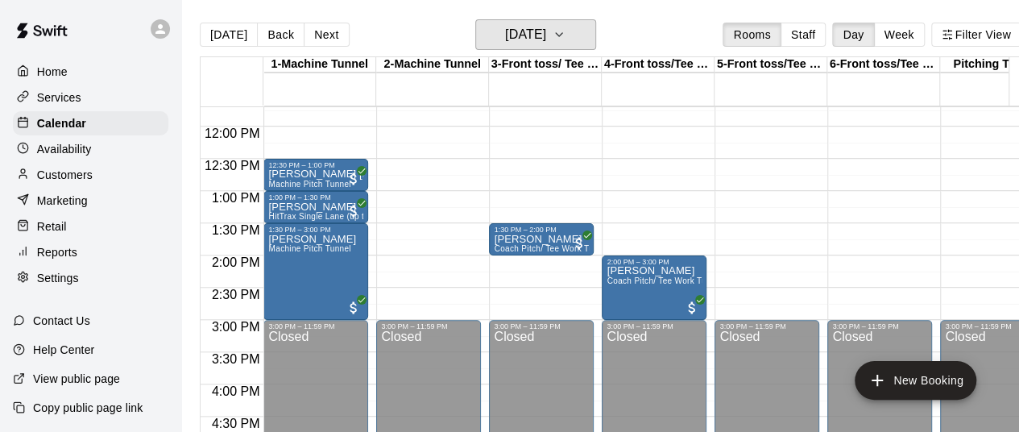
scroll to position [755, 0]
click at [596, 34] on button "[DATE]" at bounding box center [535, 34] width 121 height 31
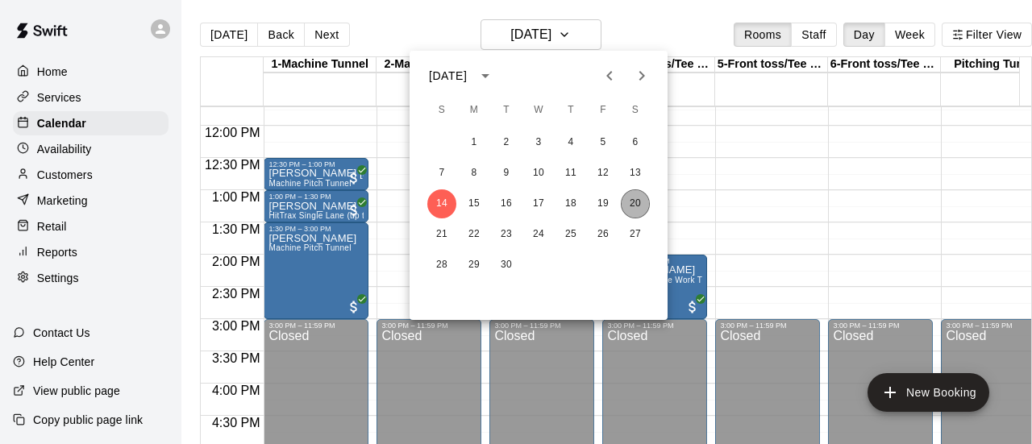
click at [629, 205] on button "20" at bounding box center [635, 203] width 29 height 29
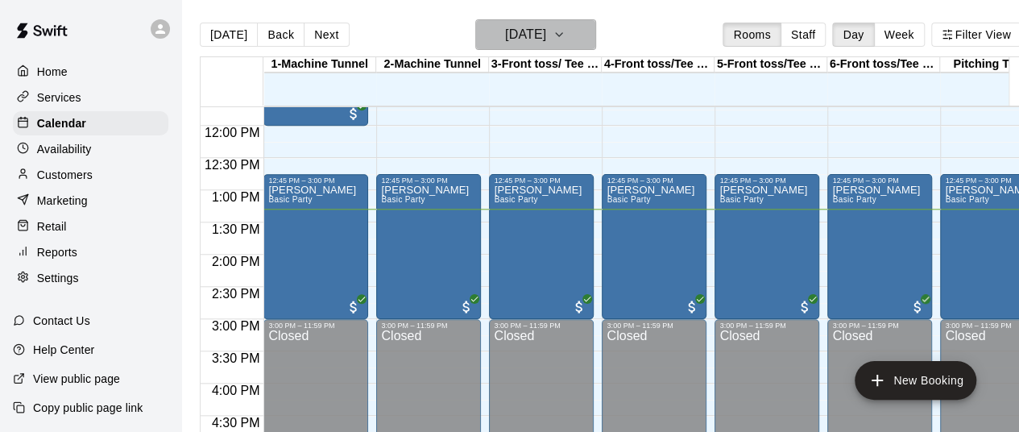
click at [566, 30] on icon "button" at bounding box center [559, 34] width 13 height 19
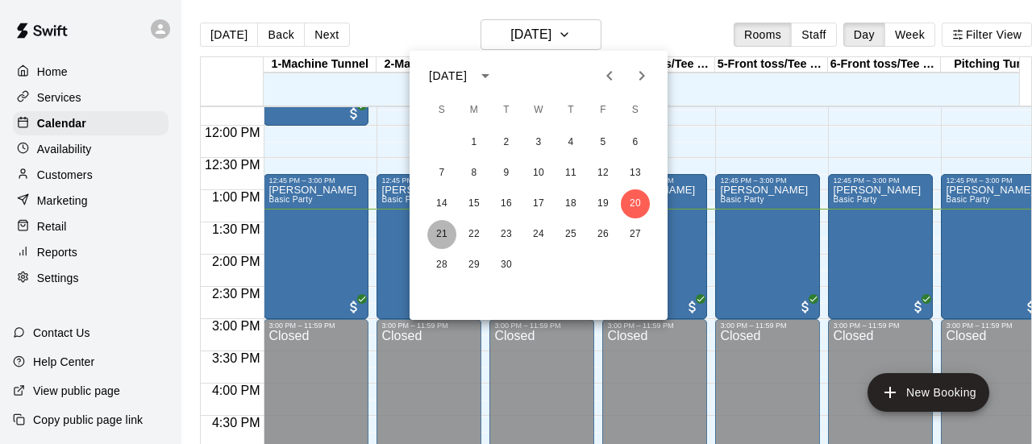
click at [445, 228] on button "21" at bounding box center [441, 234] width 29 height 29
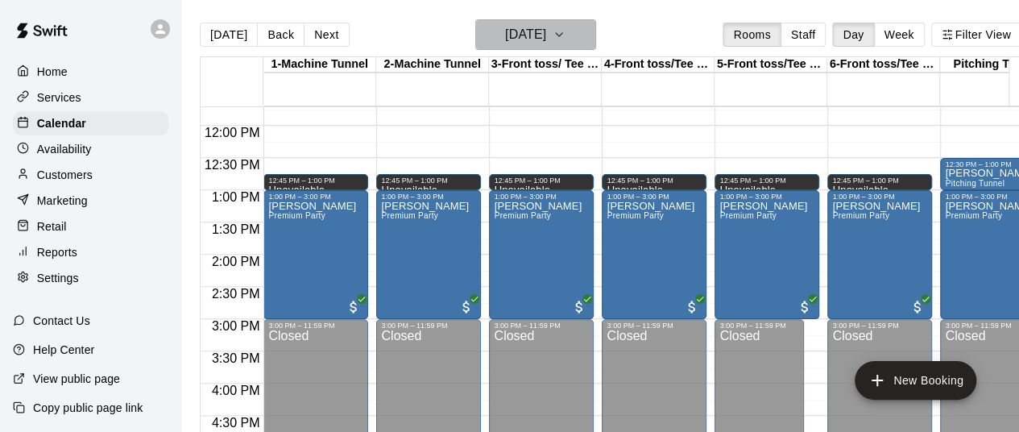
click at [566, 39] on icon "button" at bounding box center [559, 34] width 13 height 19
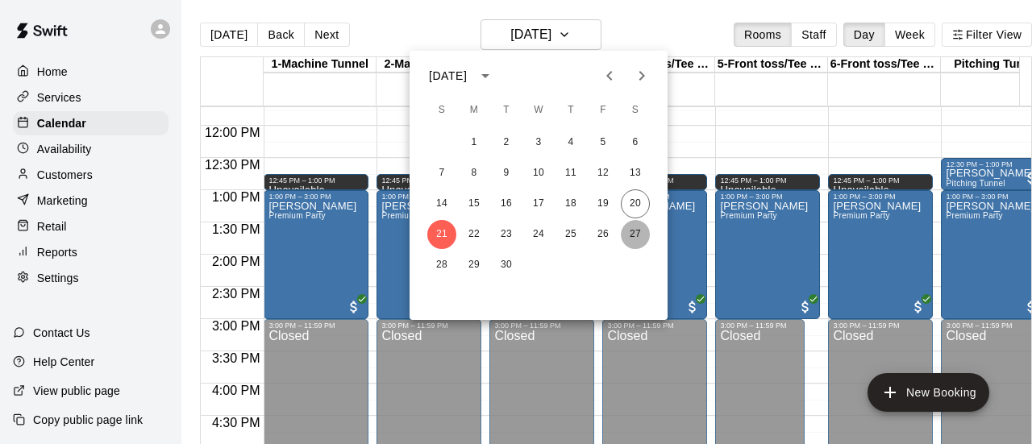
click at [639, 233] on button "27" at bounding box center [635, 234] width 29 height 29
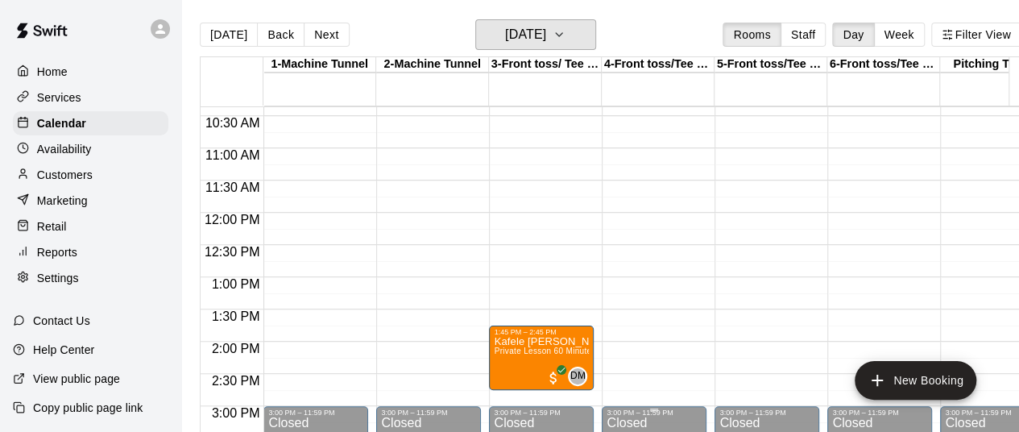
scroll to position [567, 0]
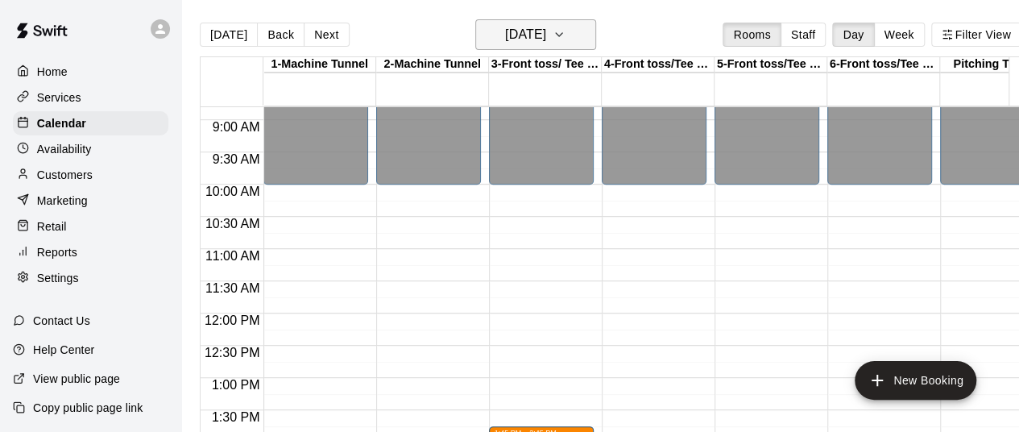
click at [566, 30] on icon "button" at bounding box center [559, 34] width 13 height 19
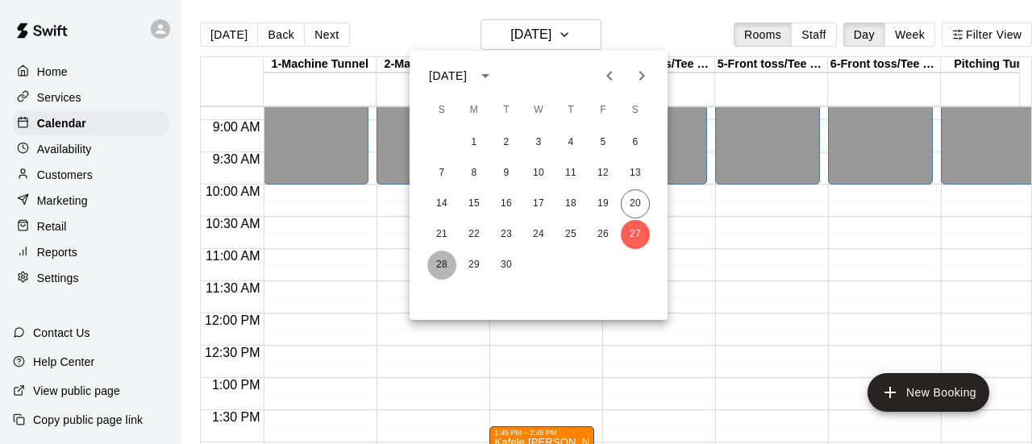
click at [437, 264] on button "28" at bounding box center [441, 265] width 29 height 29
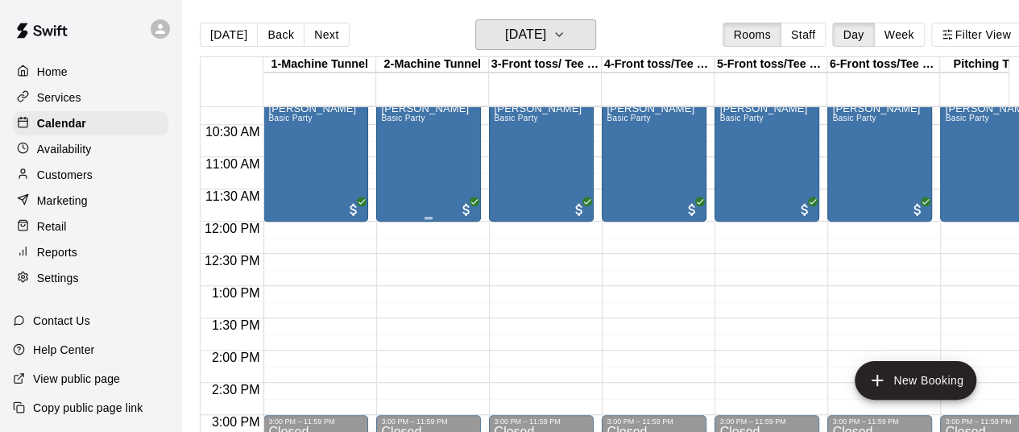
scroll to position [658, 0]
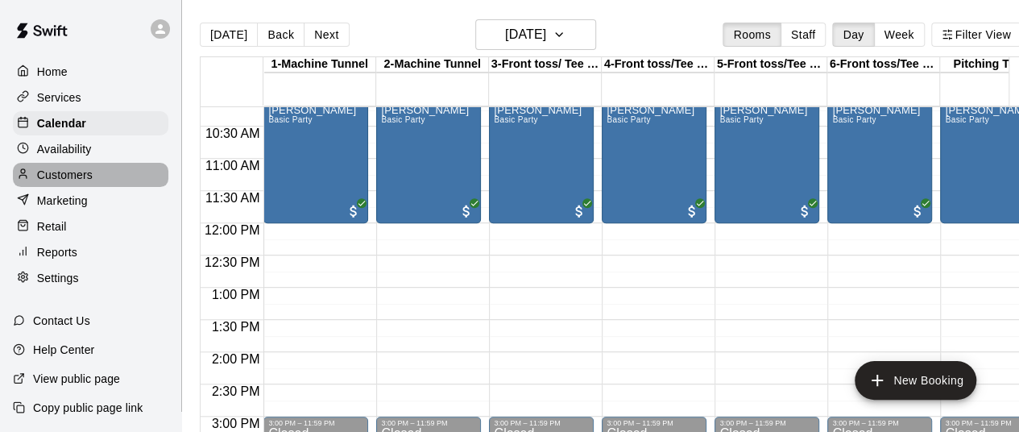
click at [63, 187] on div "Customers" at bounding box center [91, 175] width 156 height 24
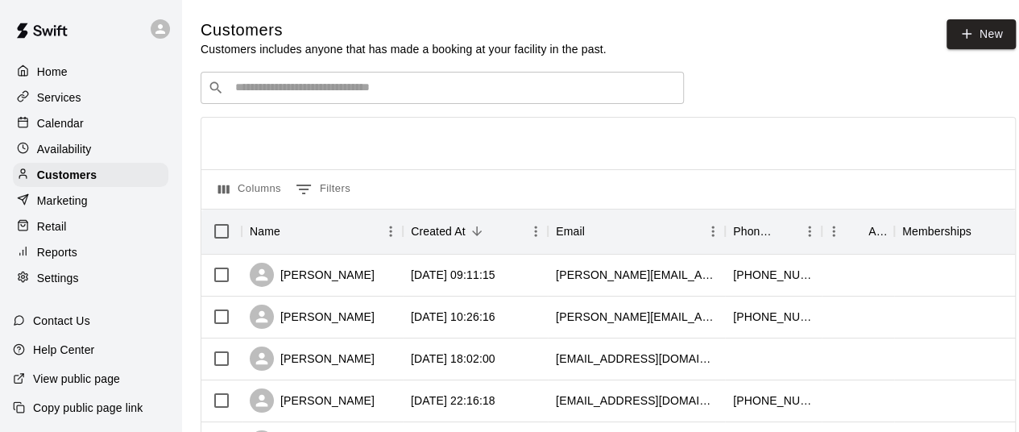
click at [266, 91] on input "Search customers by name or email" at bounding box center [453, 88] width 446 height 16
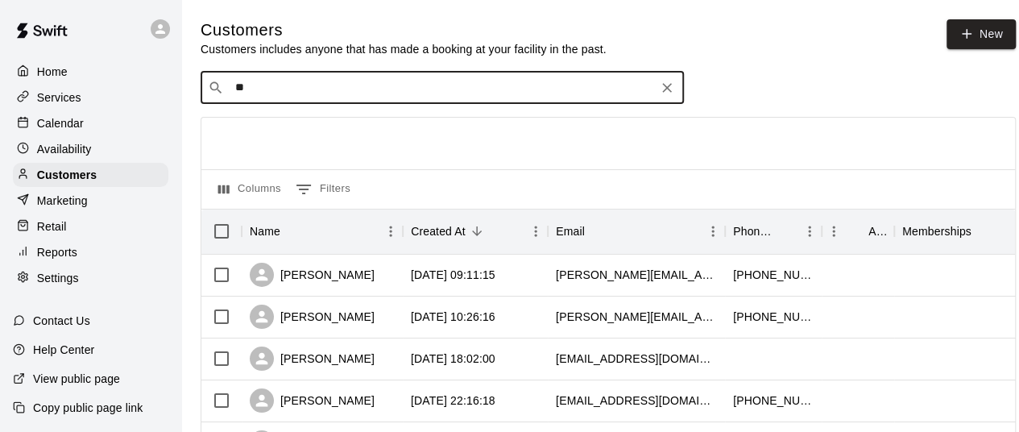
type input "*"
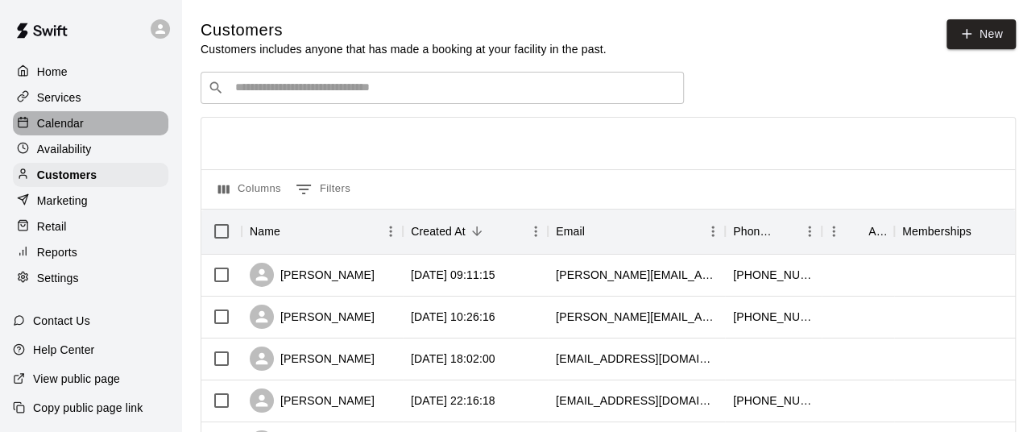
click at [73, 123] on p "Calendar" at bounding box center [60, 123] width 47 height 16
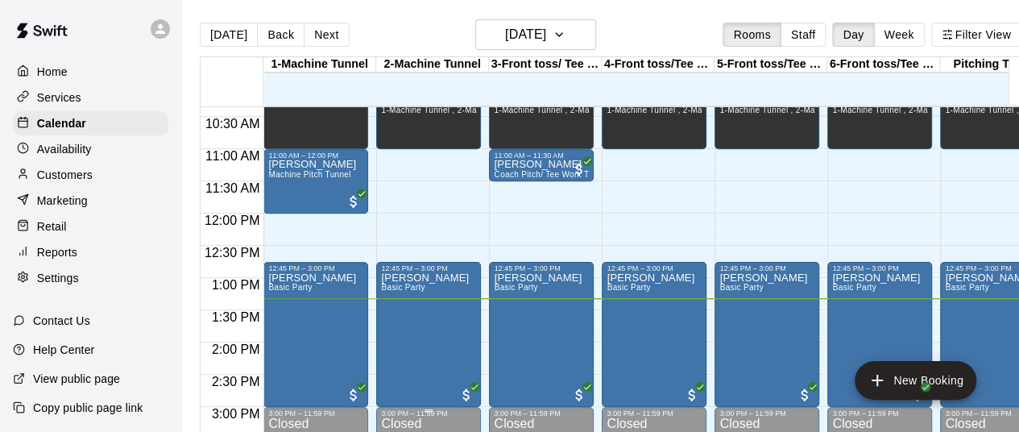
scroll to position [666, 0]
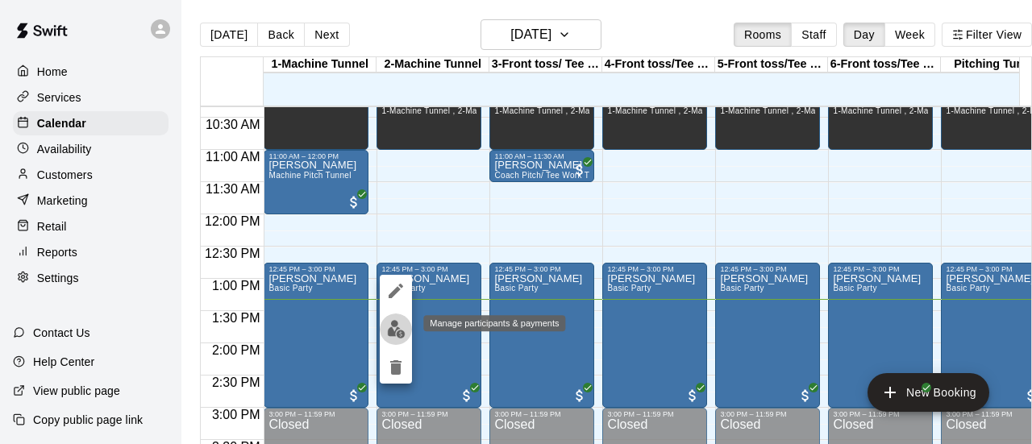
click at [405, 330] on img "edit" at bounding box center [396, 329] width 19 height 19
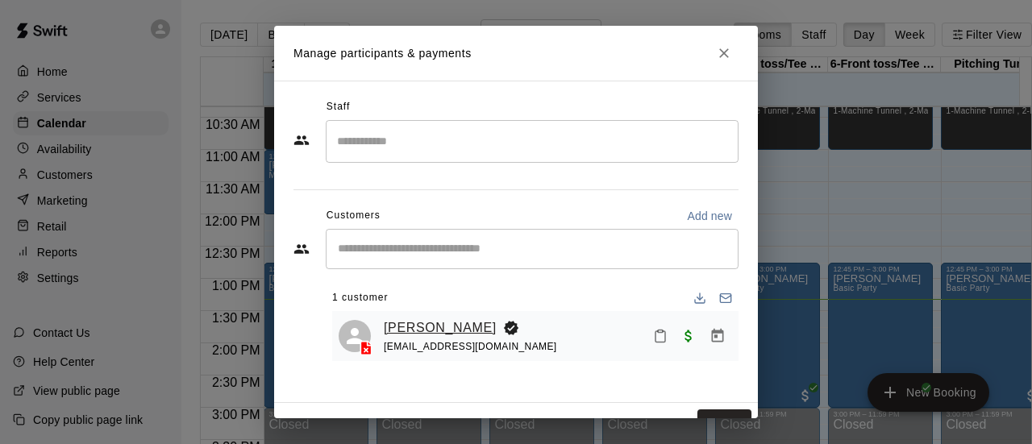
click at [418, 328] on link "[PERSON_NAME]" at bounding box center [440, 328] width 113 height 21
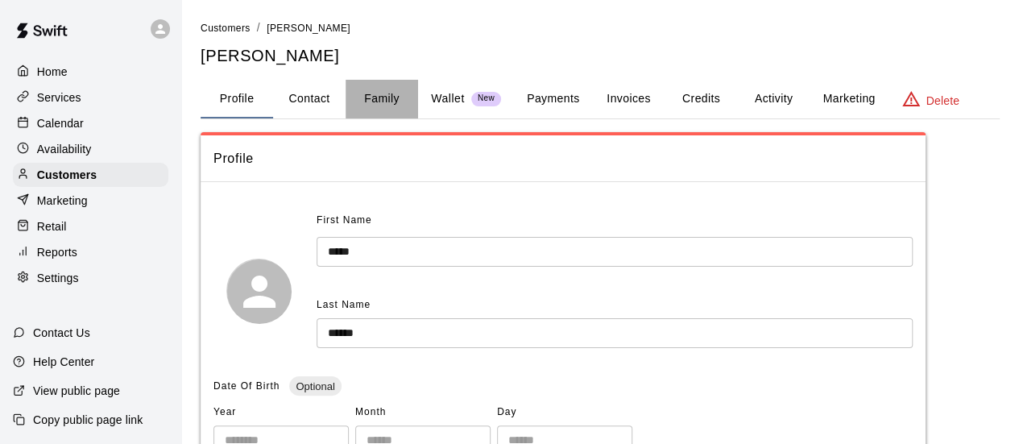
click at [371, 100] on button "Family" at bounding box center [382, 99] width 73 height 39
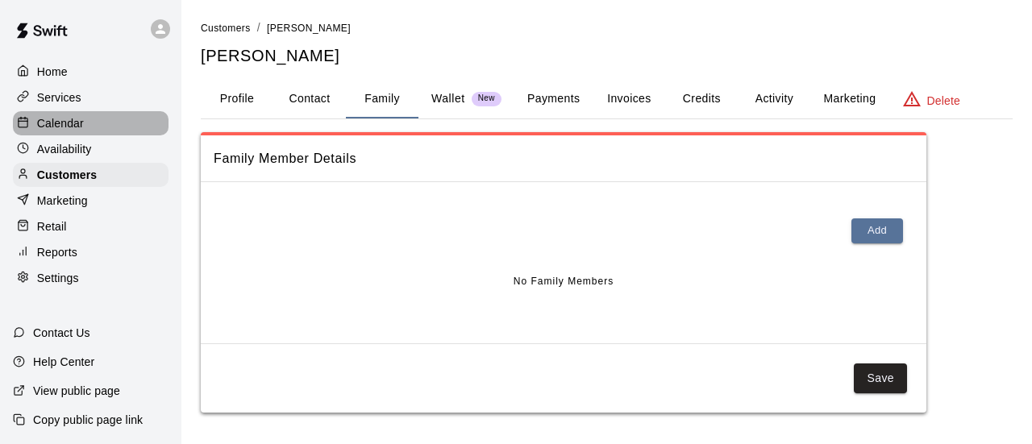
click at [77, 123] on p "Calendar" at bounding box center [60, 123] width 47 height 16
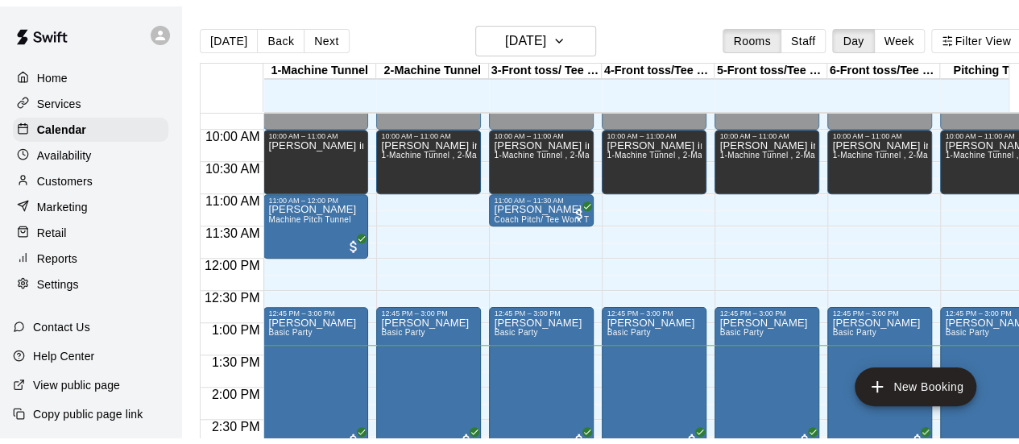
scroll to position [628, 0]
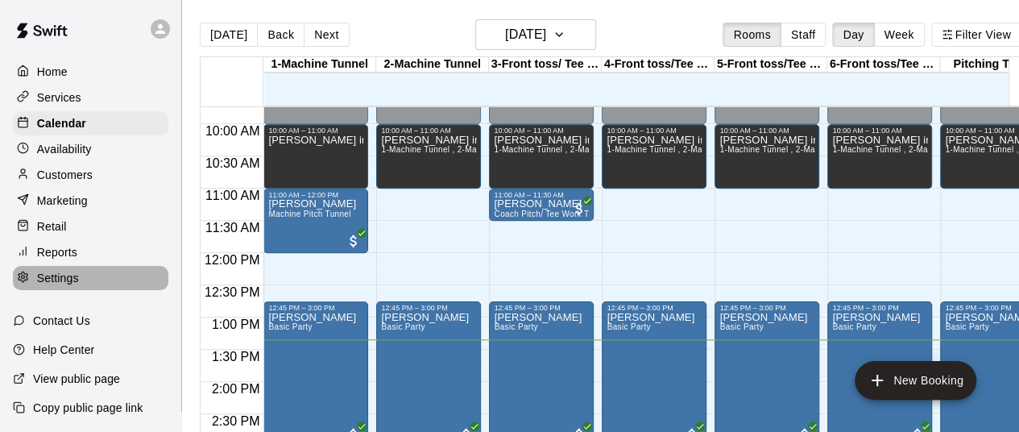
click at [56, 286] on p "Settings" at bounding box center [58, 278] width 42 height 16
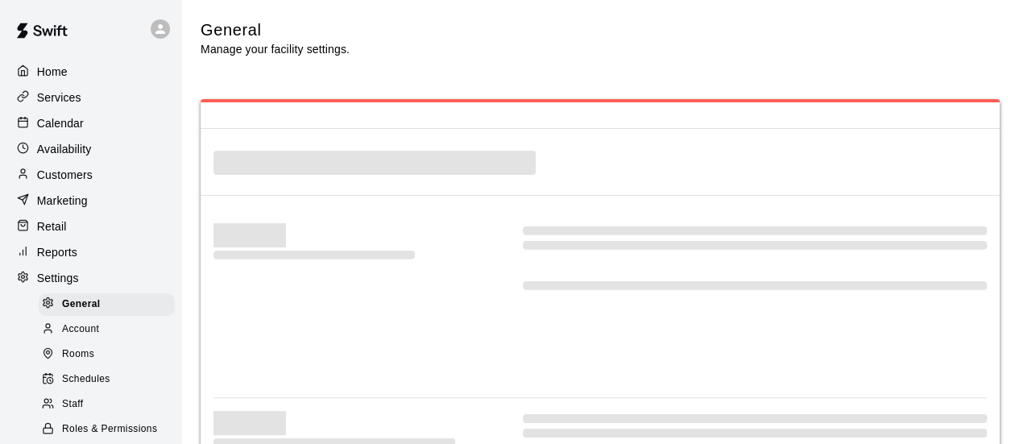
select select "**"
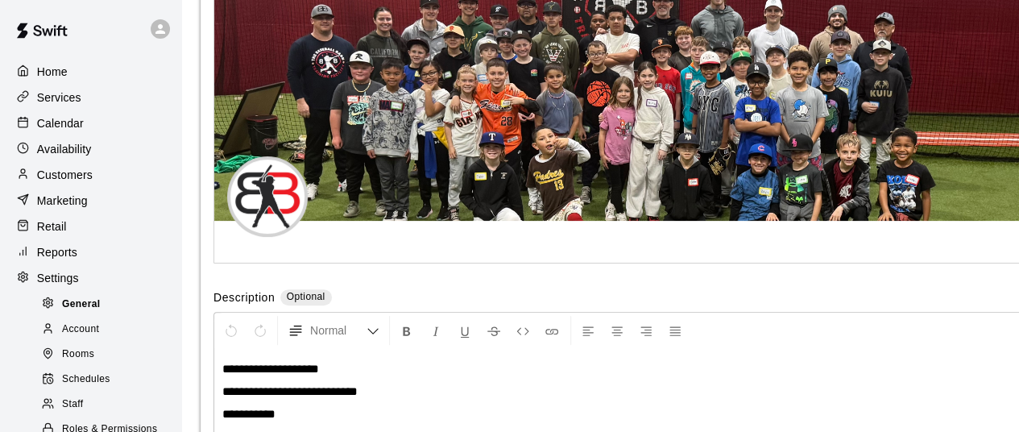
scroll to position [3157, 0]
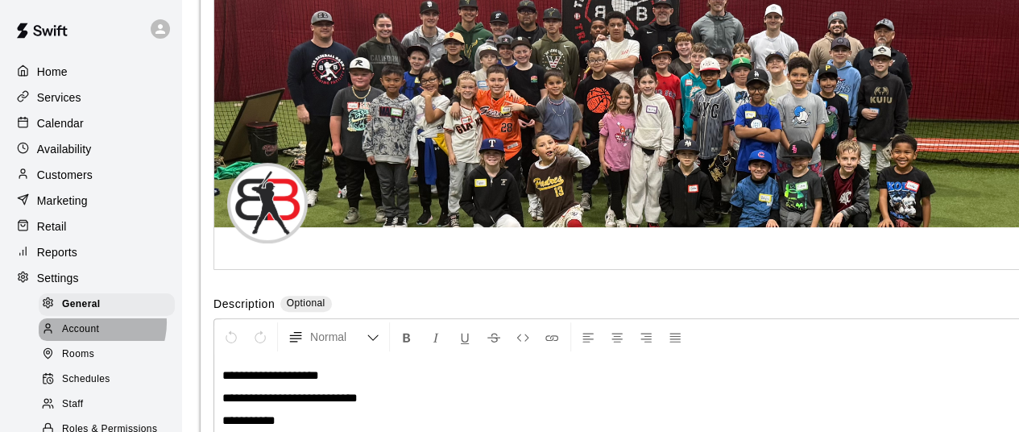
click at [93, 333] on span "Account" at bounding box center [80, 330] width 37 height 16
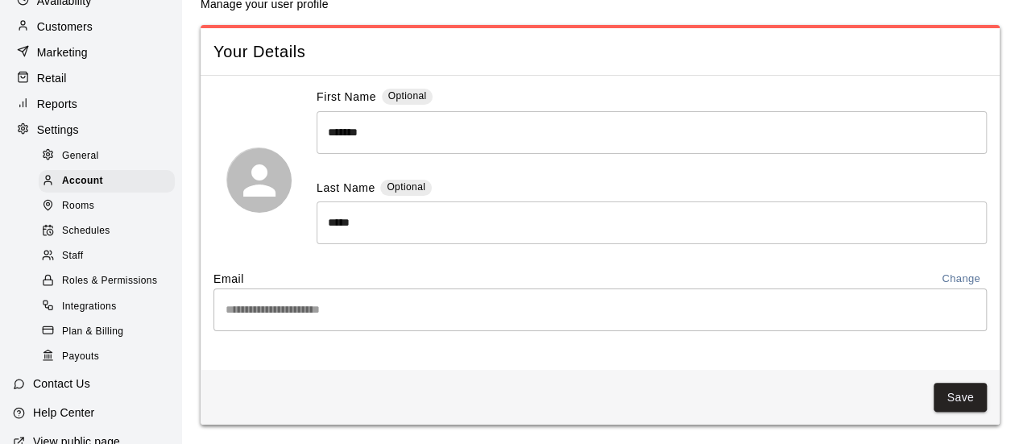
scroll to position [218, 0]
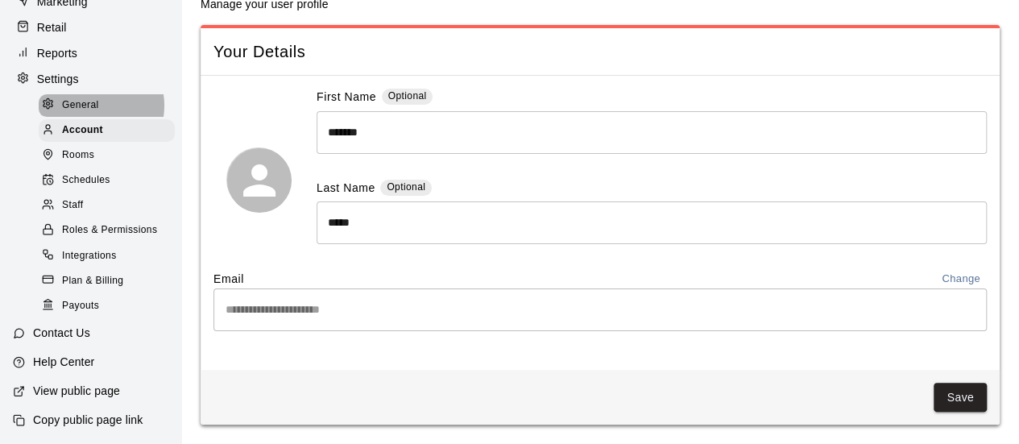
click at [89, 98] on span "General" at bounding box center [80, 106] width 37 height 16
select select "**"
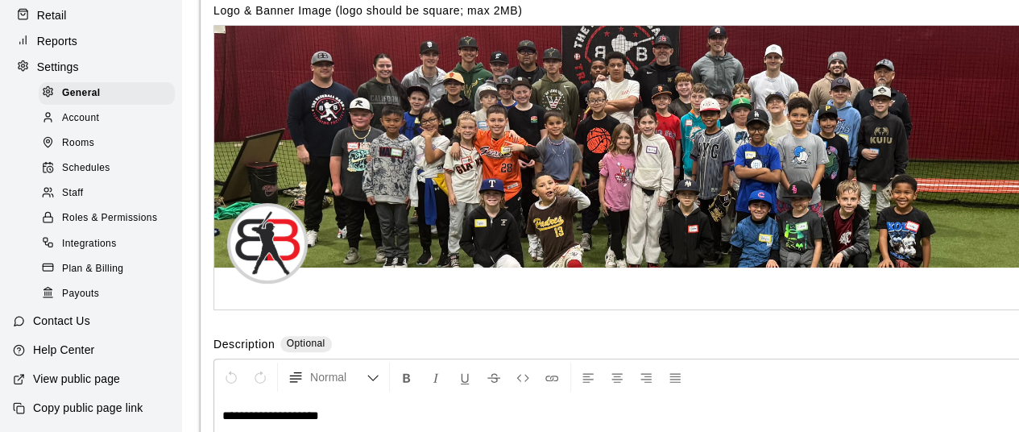
scroll to position [3114, 0]
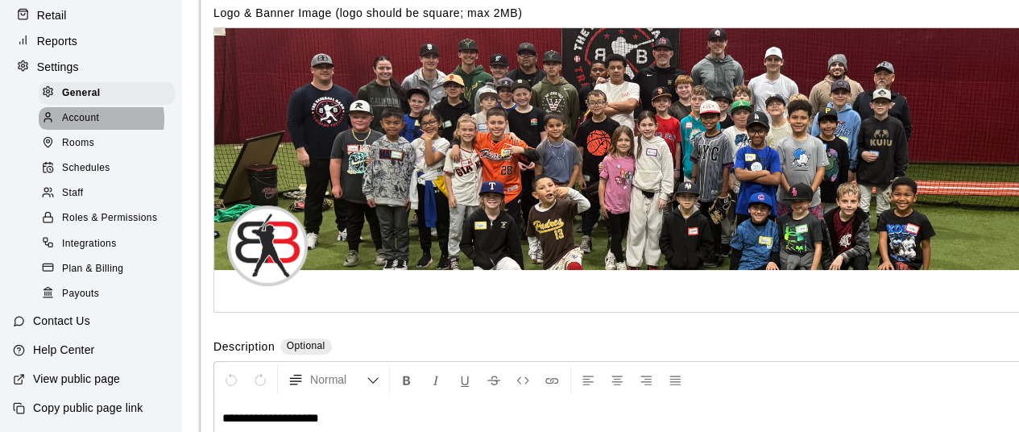
click at [89, 110] on span "Account" at bounding box center [80, 118] width 37 height 16
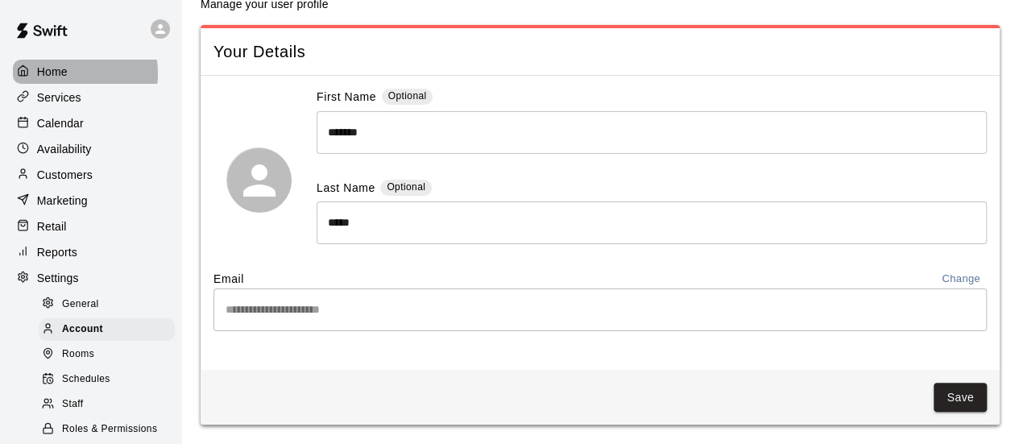
click at [69, 73] on div "Home" at bounding box center [91, 72] width 156 height 24
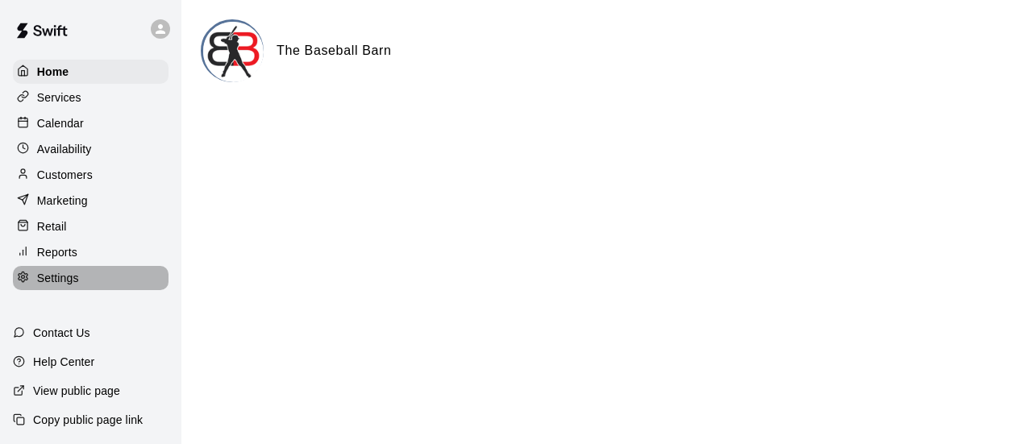
click at [93, 288] on div "Settings" at bounding box center [91, 278] width 156 height 24
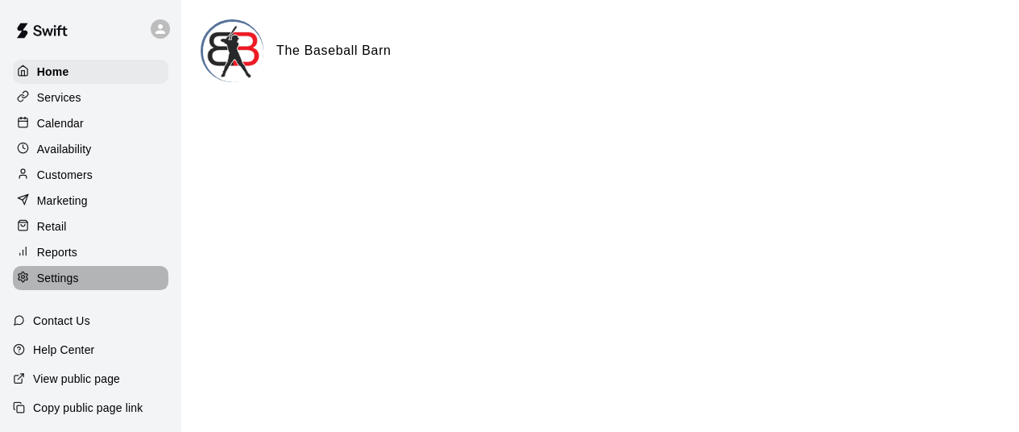
select select "**"
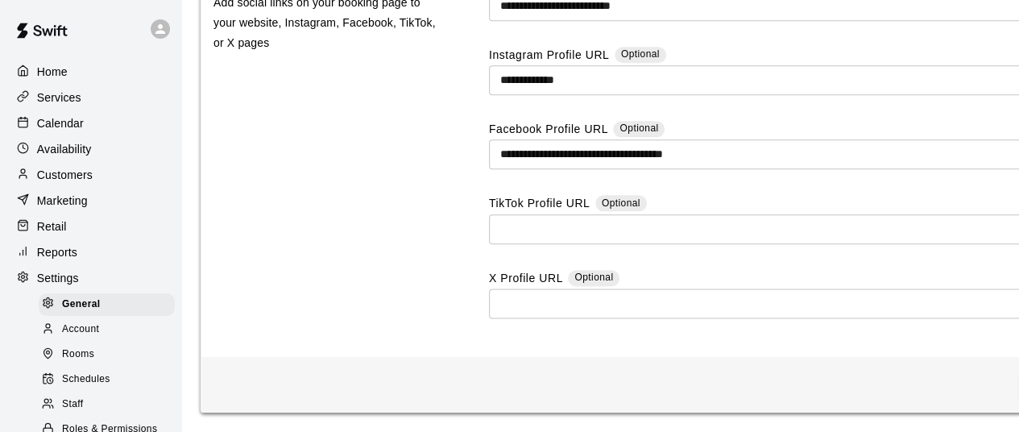
scroll to position [3969, 0]
click at [61, 71] on p "Home" at bounding box center [52, 72] width 31 height 16
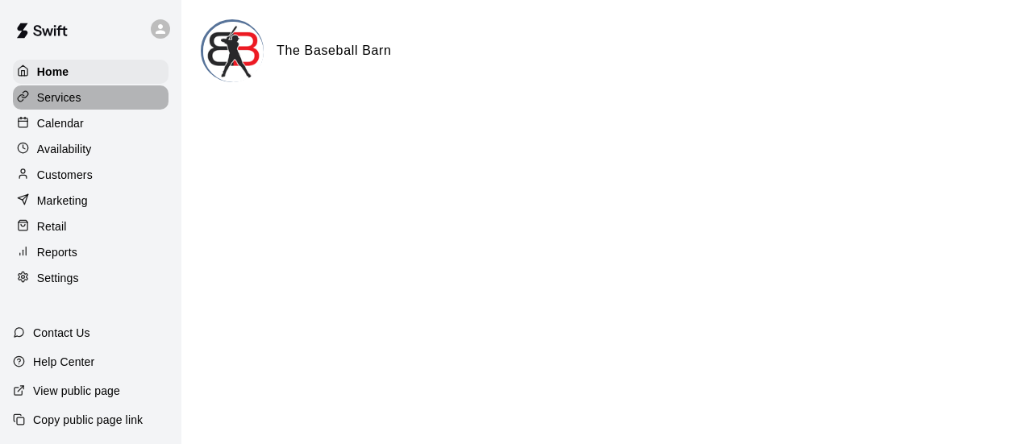
click at [78, 97] on p "Services" at bounding box center [59, 97] width 44 height 16
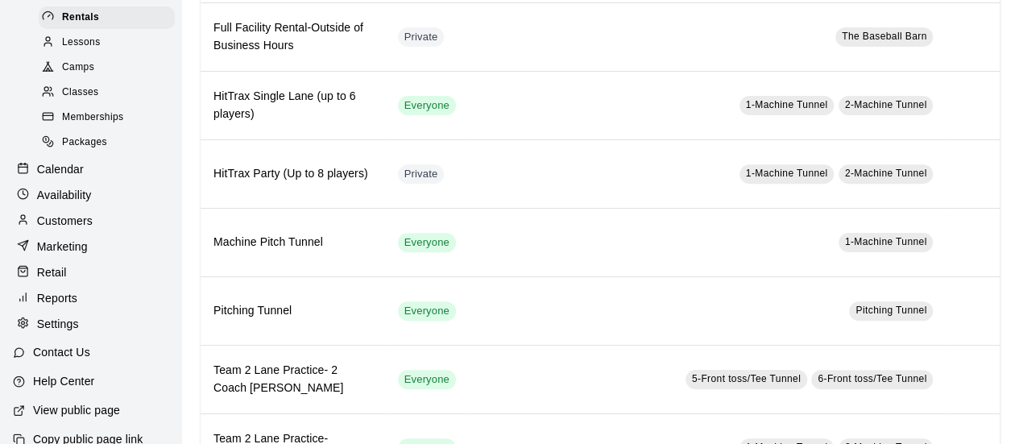
scroll to position [142, 0]
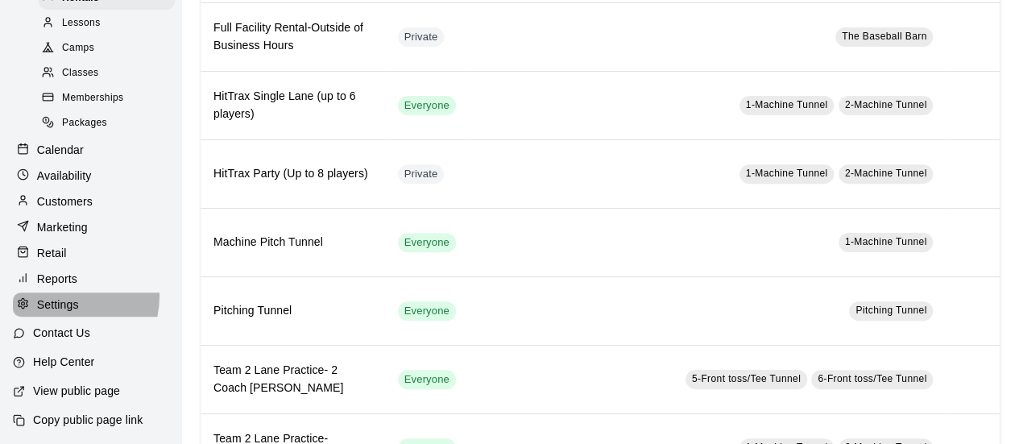
click at [57, 295] on div "Settings" at bounding box center [91, 305] width 156 height 24
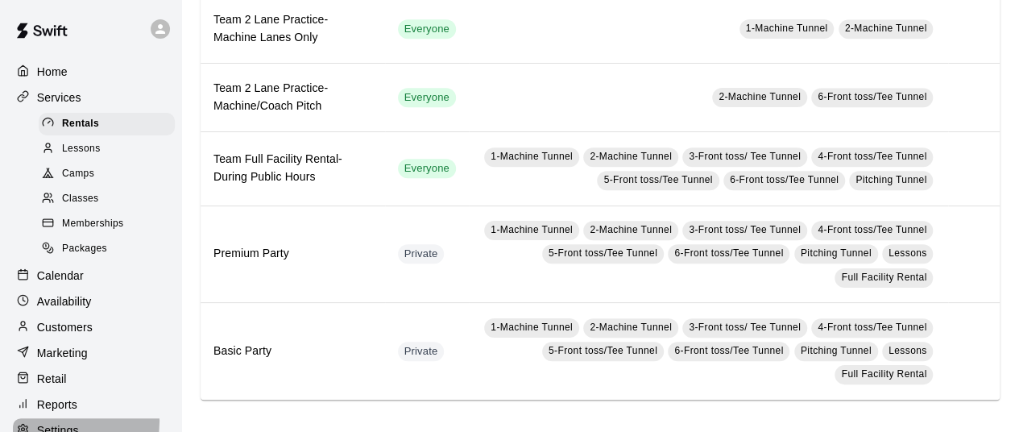
select select "**"
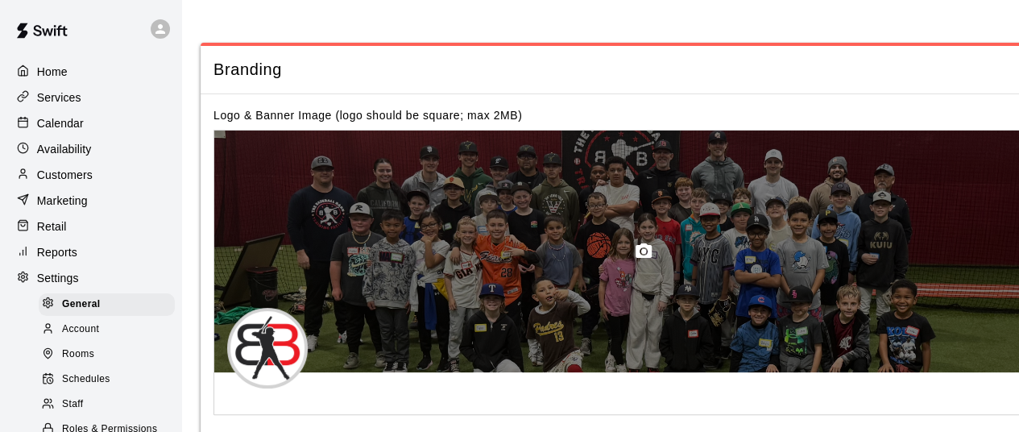
scroll to position [3010, 0]
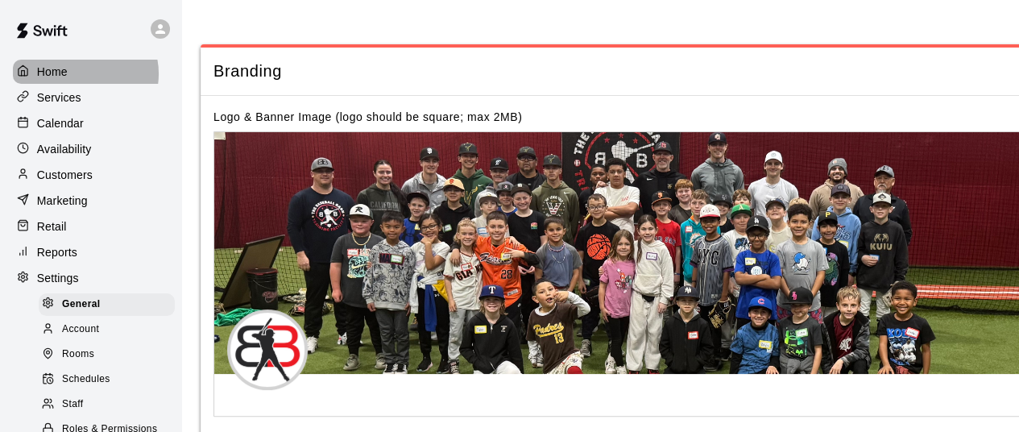
click at [81, 73] on div "Home" at bounding box center [91, 72] width 156 height 24
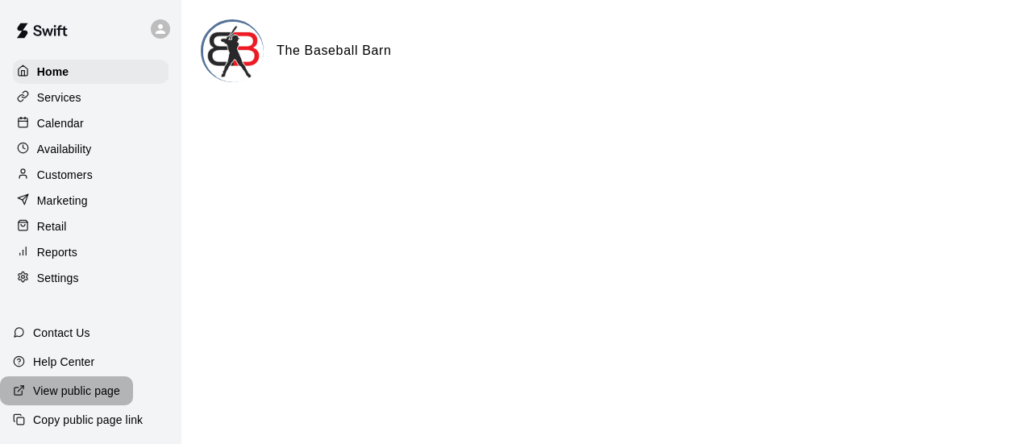
click at [103, 392] on p "View public page" at bounding box center [76, 391] width 87 height 16
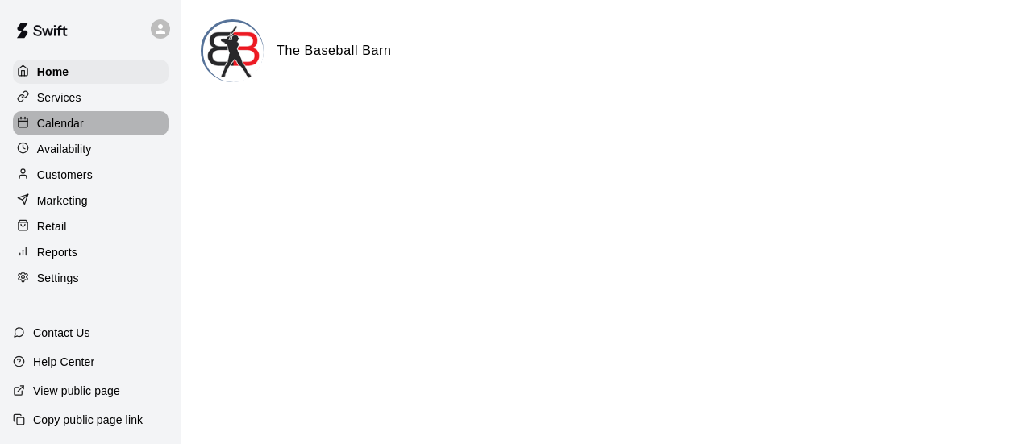
click at [68, 120] on p "Calendar" at bounding box center [60, 123] width 47 height 16
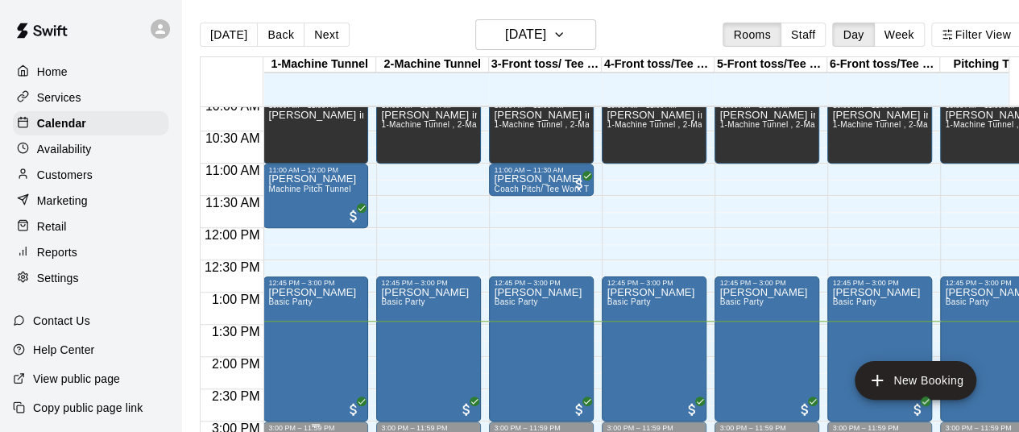
scroll to position [631, 0]
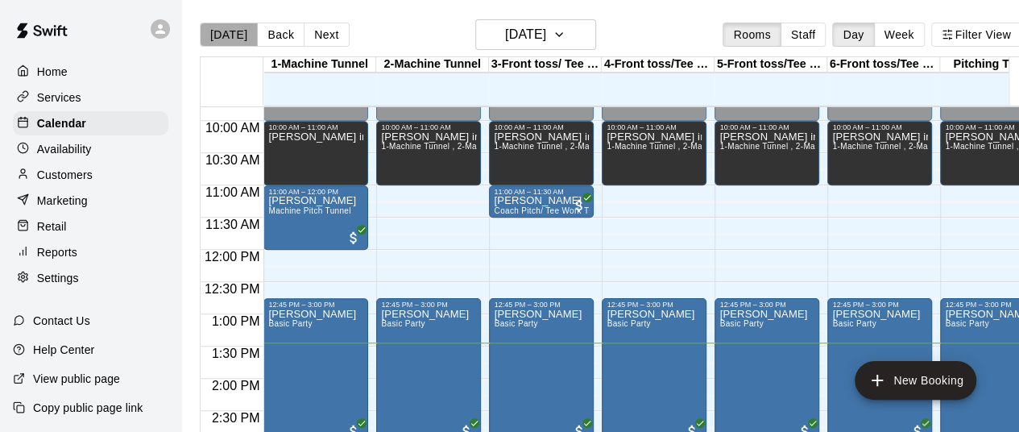
click at [236, 31] on button "[DATE]" at bounding box center [229, 35] width 58 height 24
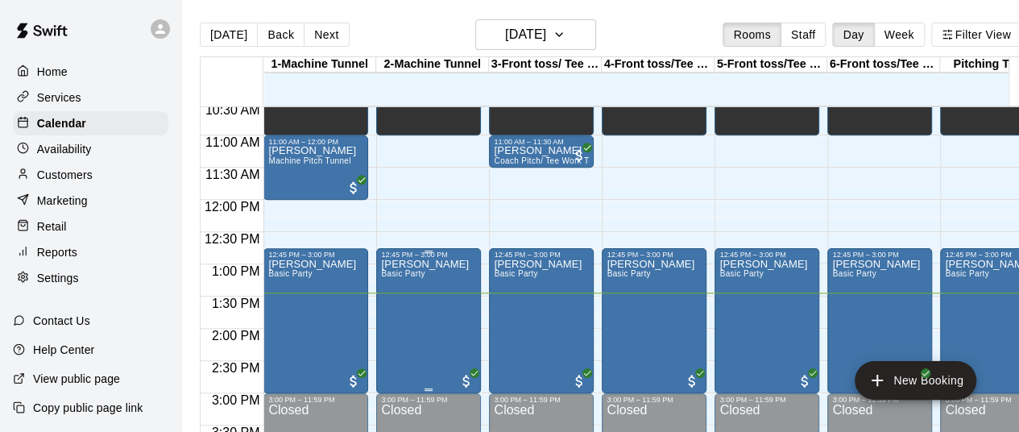
scroll to position [676, 0]
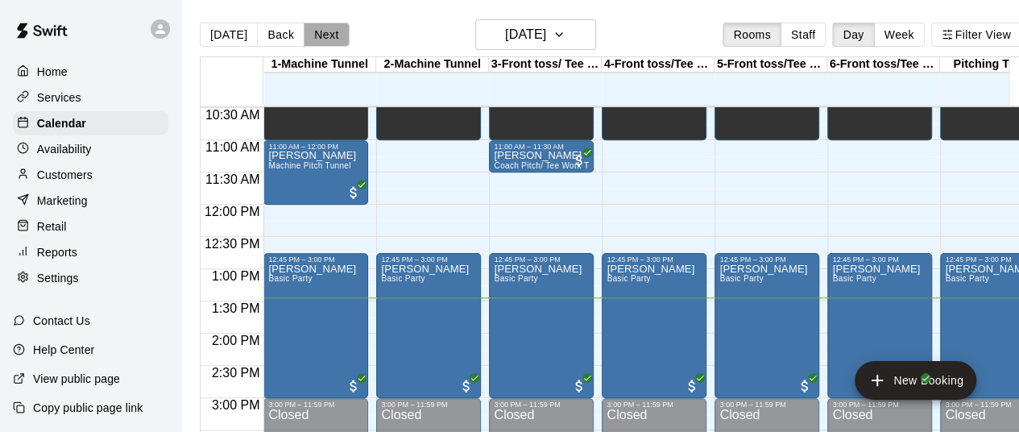
click at [329, 38] on button "Next" at bounding box center [326, 35] width 45 height 24
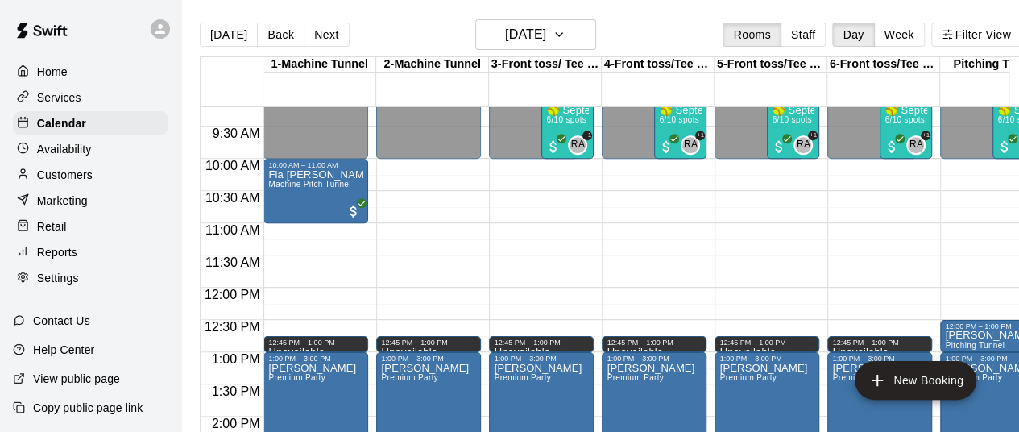
scroll to position [590, 0]
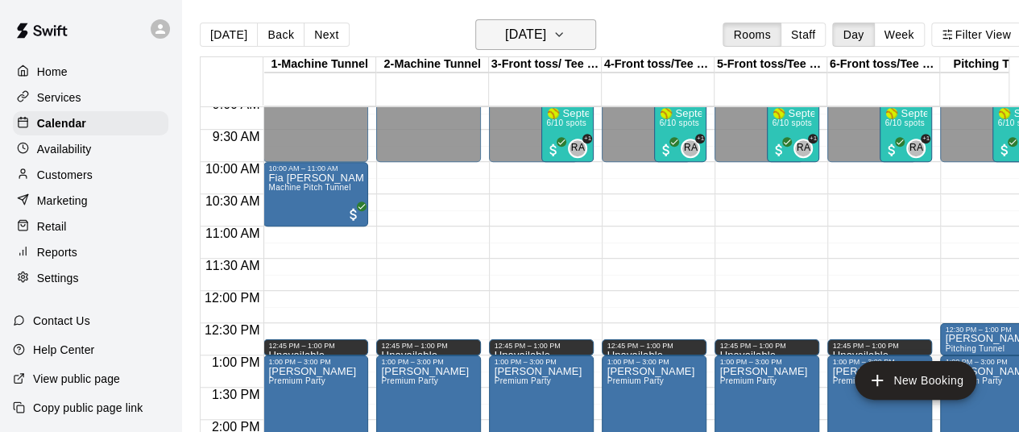
click at [566, 38] on icon "button" at bounding box center [559, 34] width 13 height 19
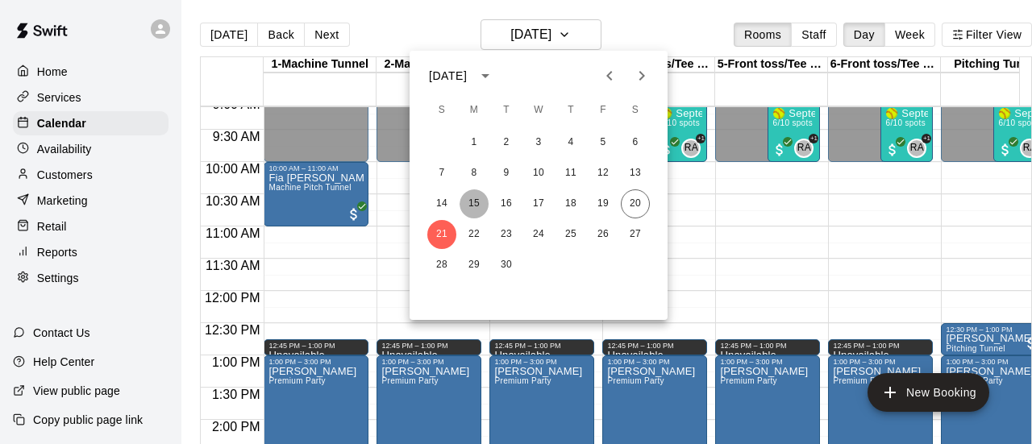
click at [475, 204] on button "15" at bounding box center [473, 203] width 29 height 29
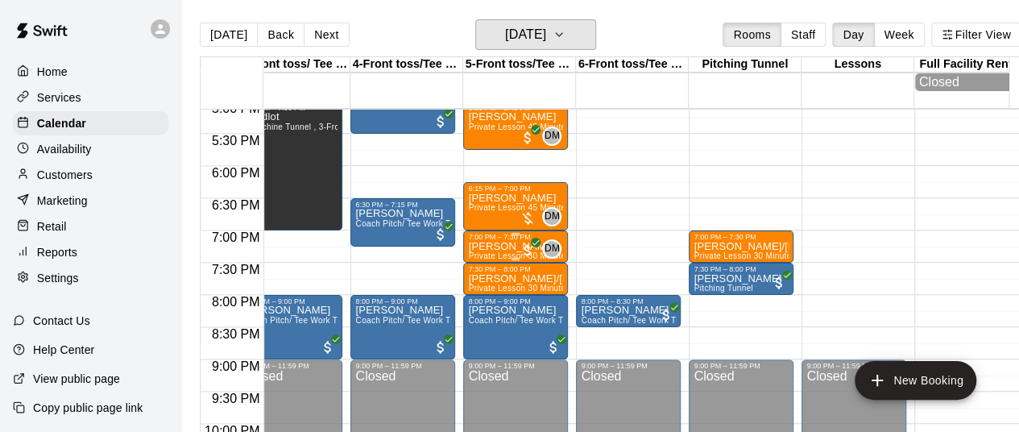
scroll to position [1105, 251]
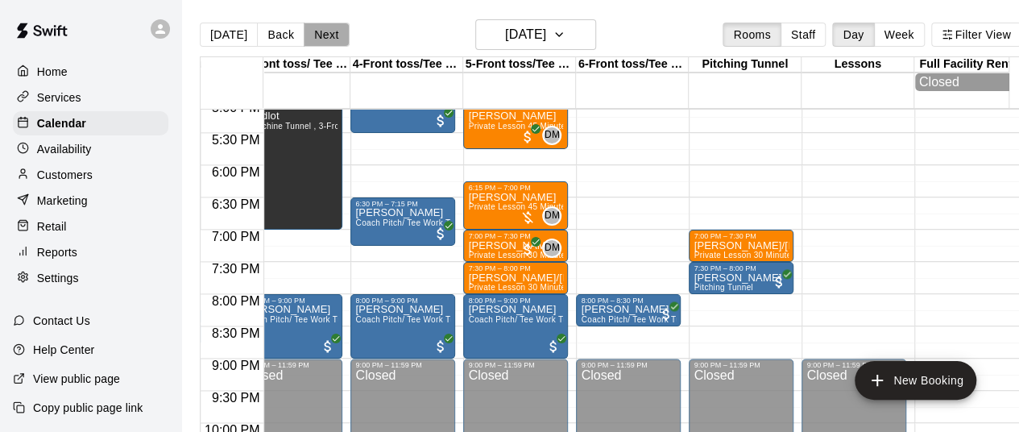
click at [325, 35] on button "Next" at bounding box center [326, 35] width 45 height 24
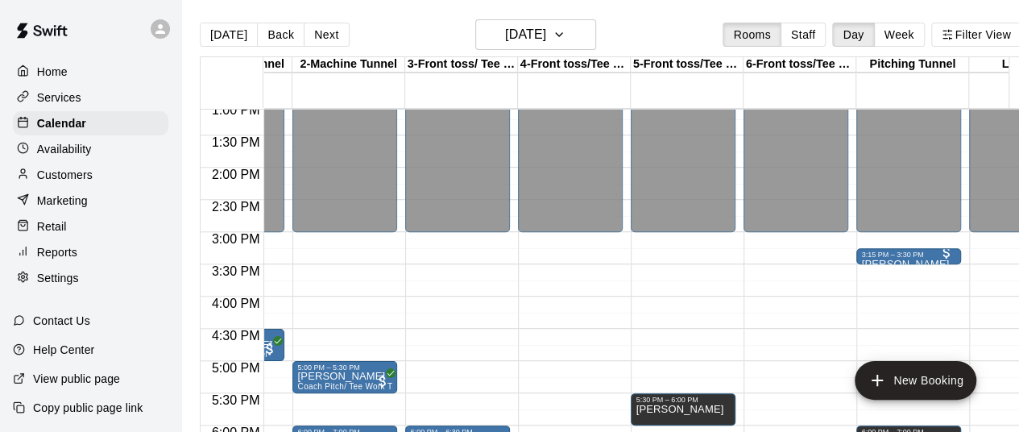
scroll to position [0, 0]
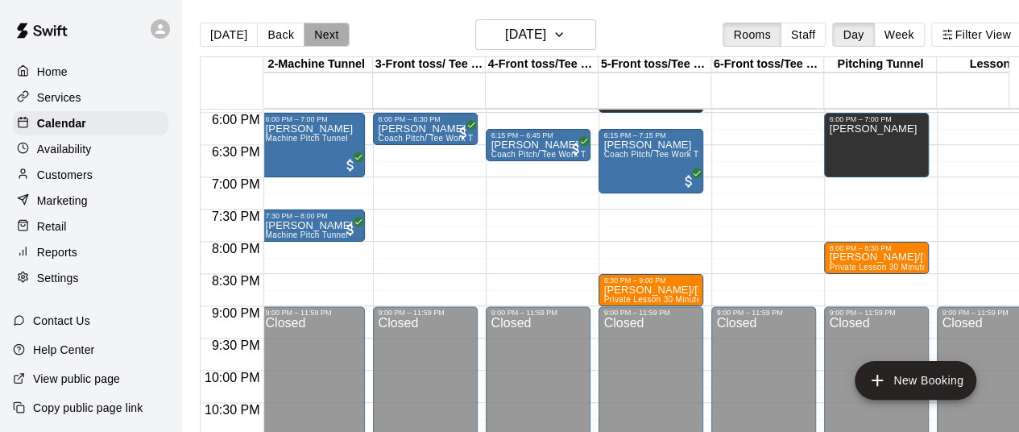
click at [314, 30] on button "Next" at bounding box center [326, 35] width 45 height 24
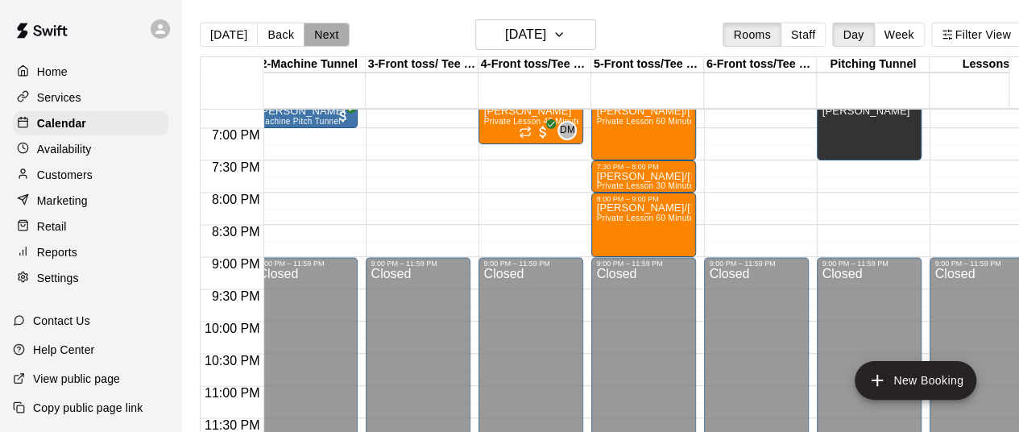
click at [320, 33] on button "Next" at bounding box center [326, 35] width 45 height 24
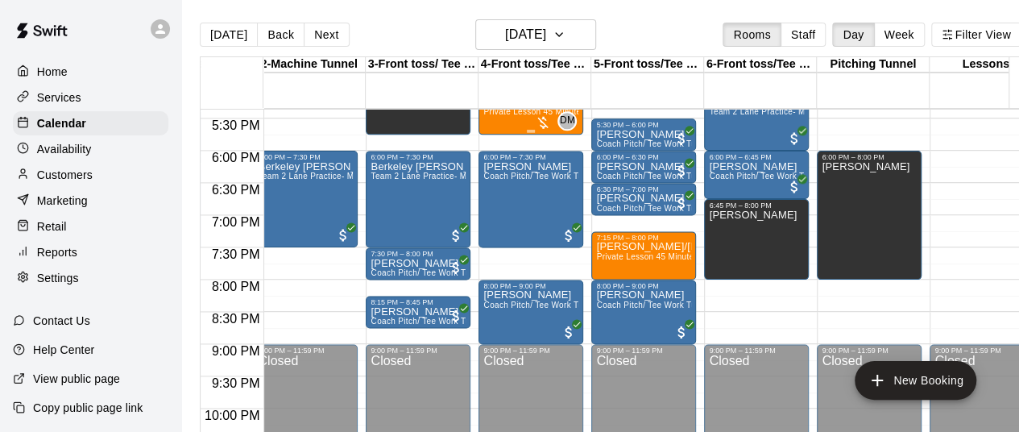
scroll to position [1185, 123]
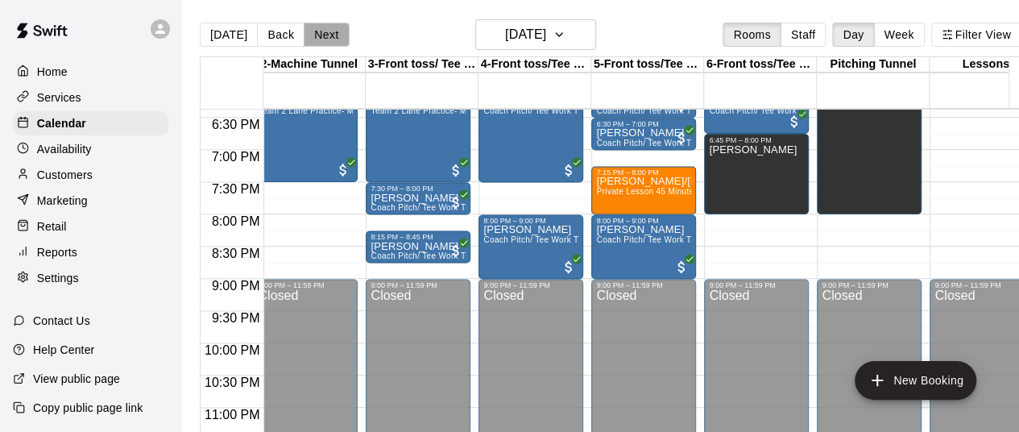
click at [326, 44] on button "Next" at bounding box center [326, 35] width 45 height 24
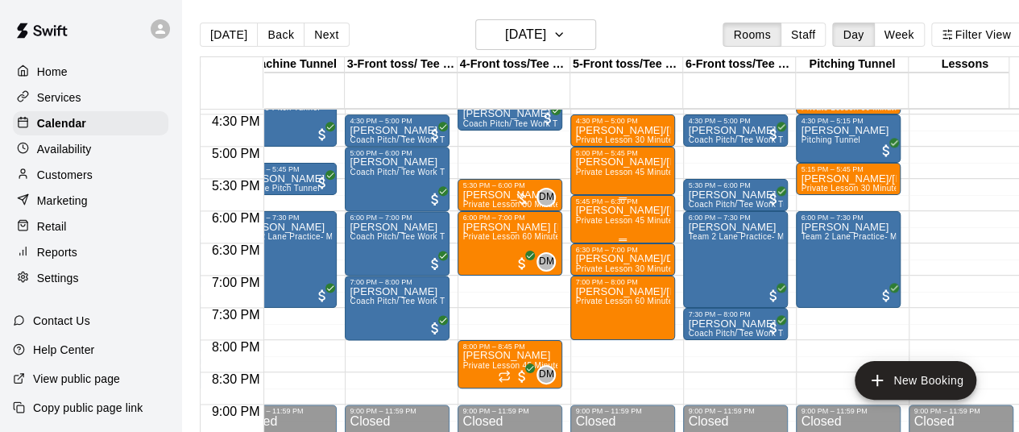
scroll to position [1059, 144]
click at [566, 28] on icon "button" at bounding box center [559, 34] width 13 height 19
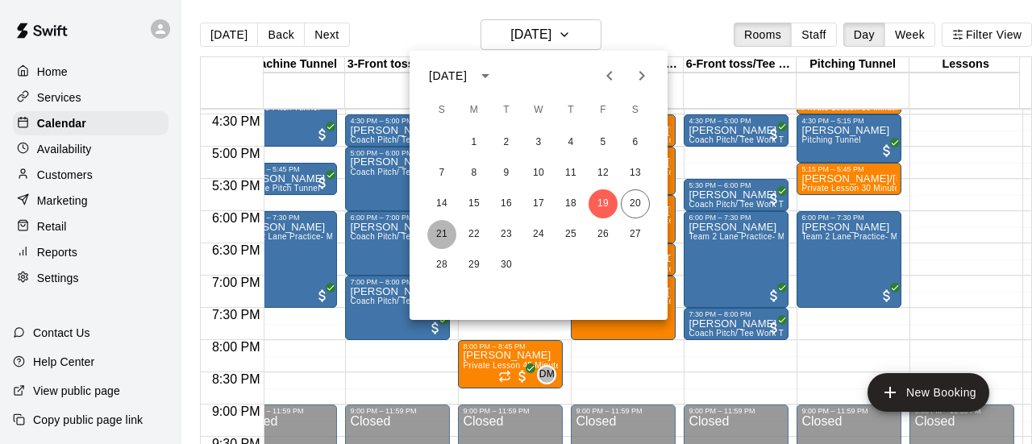
click at [439, 231] on button "21" at bounding box center [441, 234] width 29 height 29
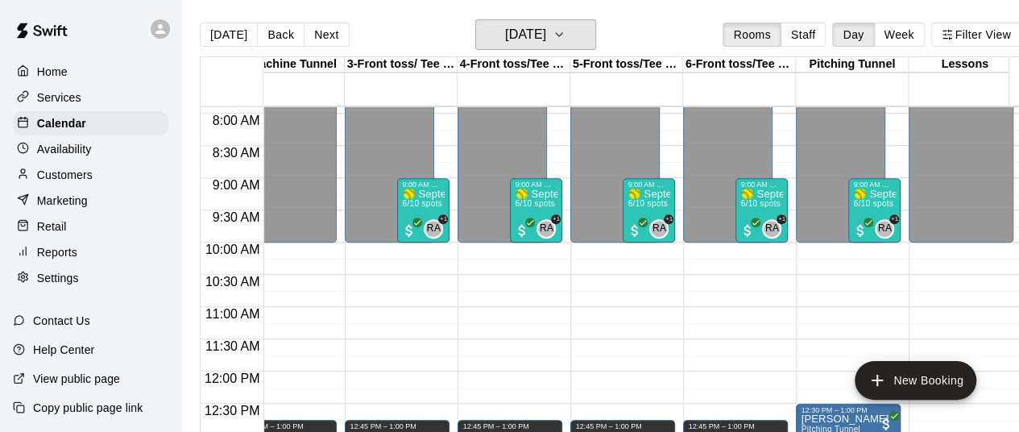
scroll to position [521, 144]
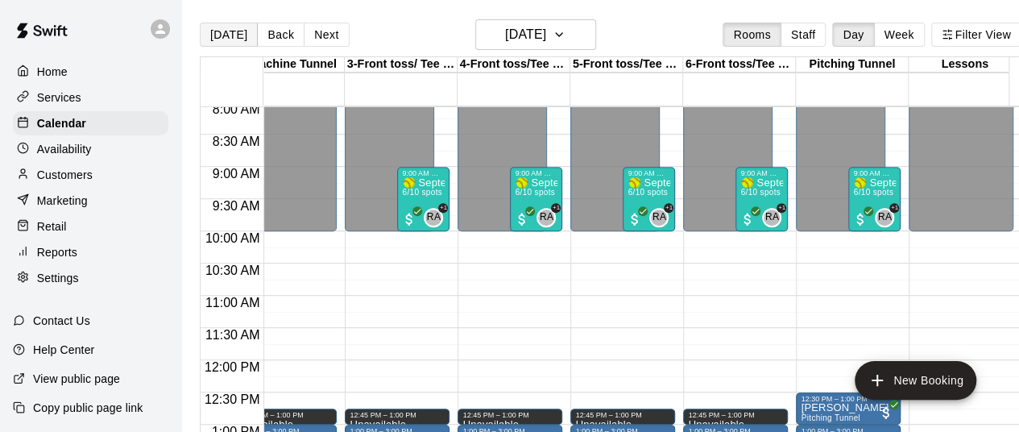
click at [228, 33] on button "[DATE]" at bounding box center [229, 35] width 58 height 24
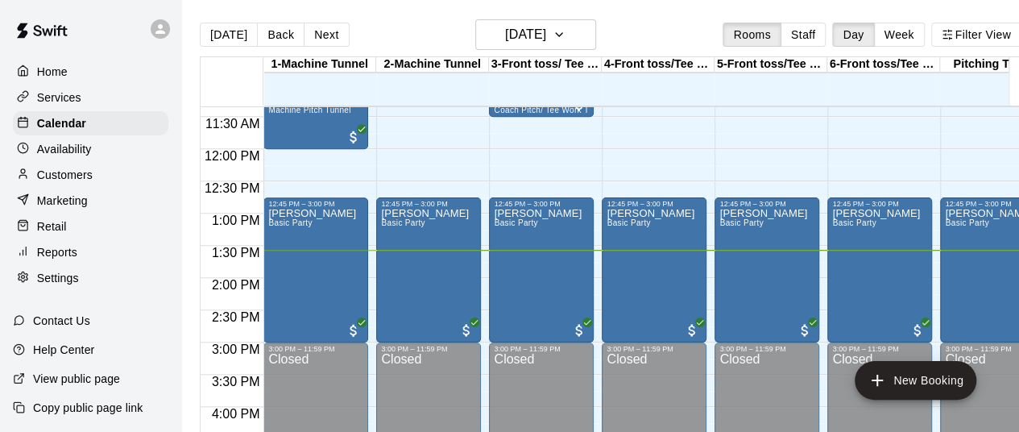
scroll to position [741, 0]
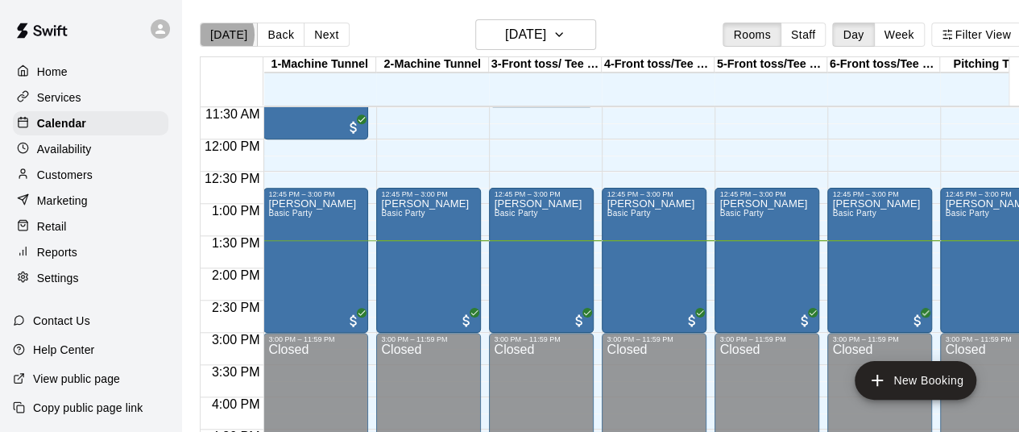
click at [219, 35] on button "[DATE]" at bounding box center [229, 35] width 58 height 24
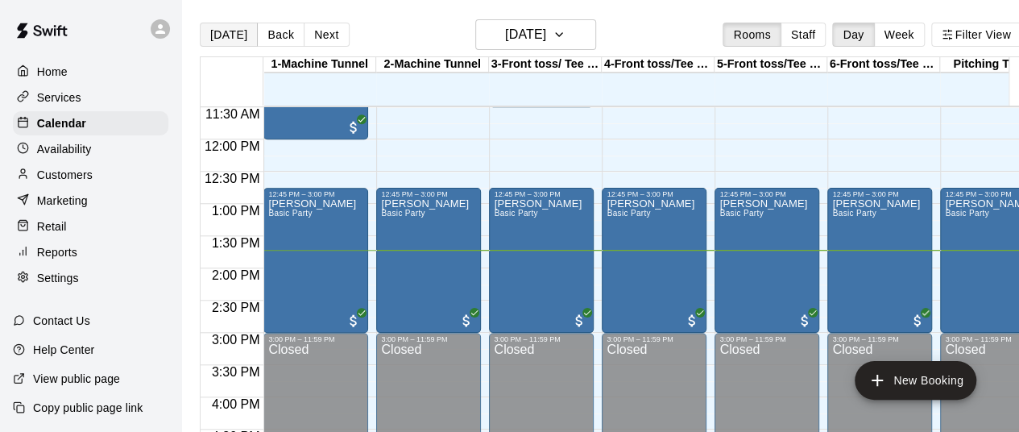
click at [227, 38] on button "[DATE]" at bounding box center [229, 35] width 58 height 24
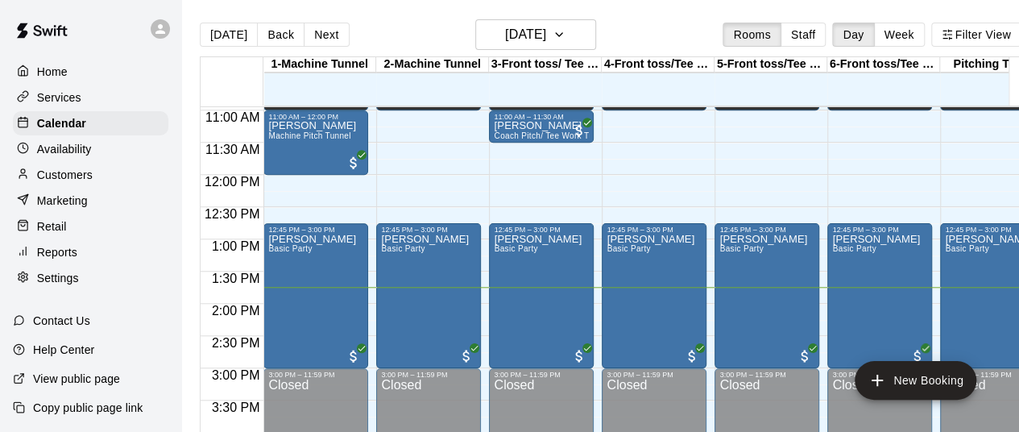
scroll to position [708, 0]
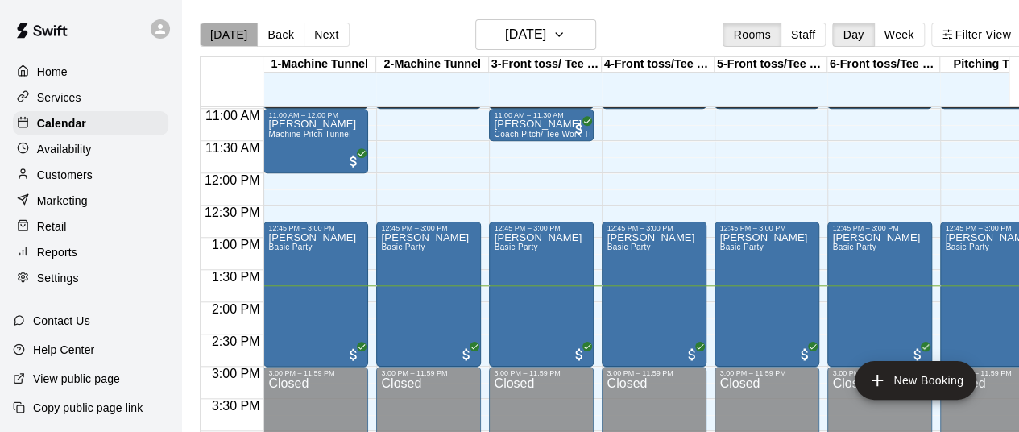
click at [229, 37] on button "[DATE]" at bounding box center [229, 35] width 58 height 24
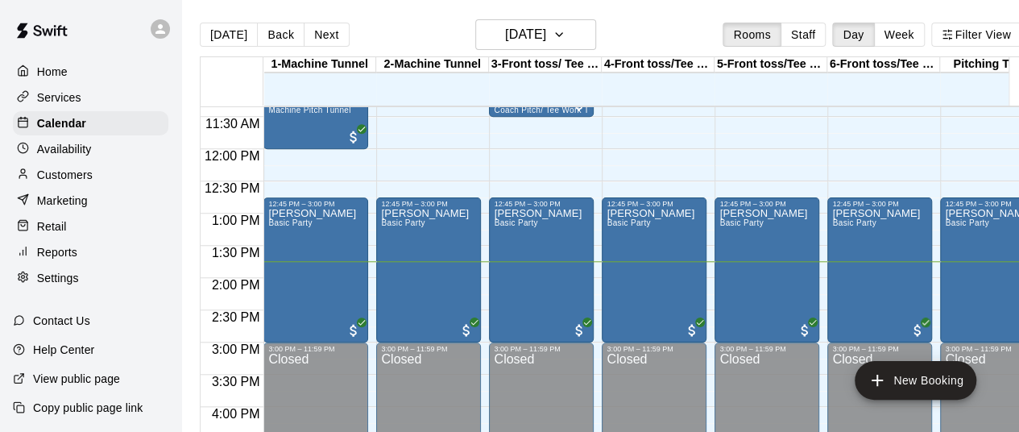
scroll to position [722, 0]
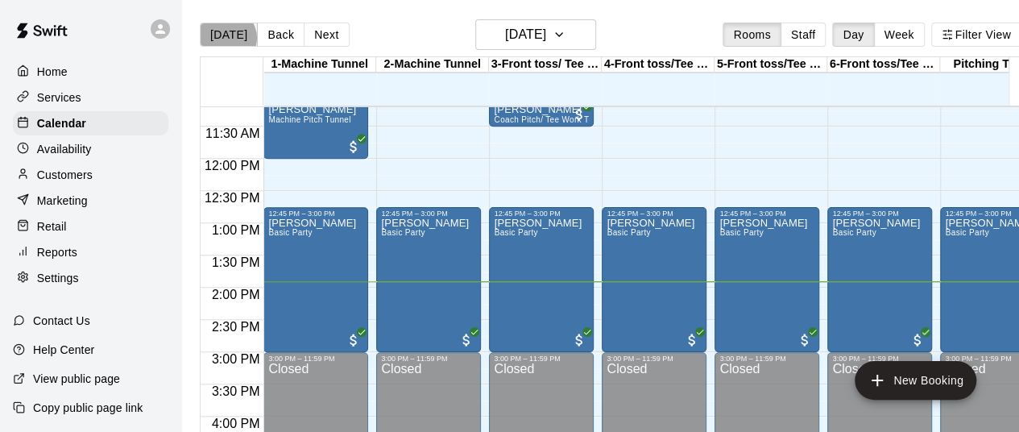
click at [226, 38] on button "[DATE]" at bounding box center [229, 35] width 58 height 24
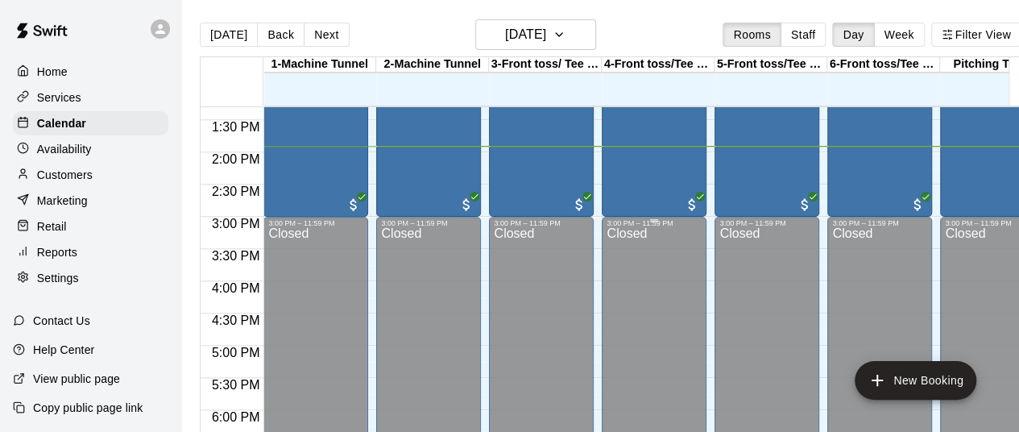
scroll to position [809, 0]
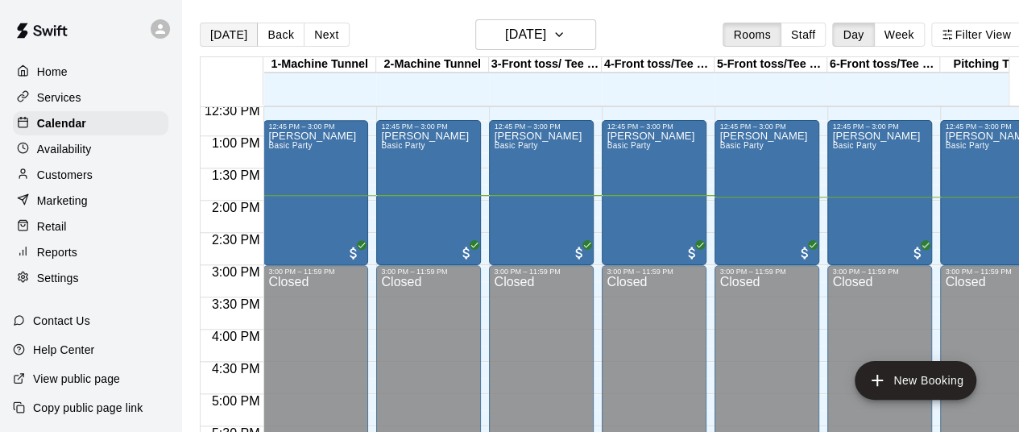
click at [218, 35] on button "[DATE]" at bounding box center [229, 35] width 58 height 24
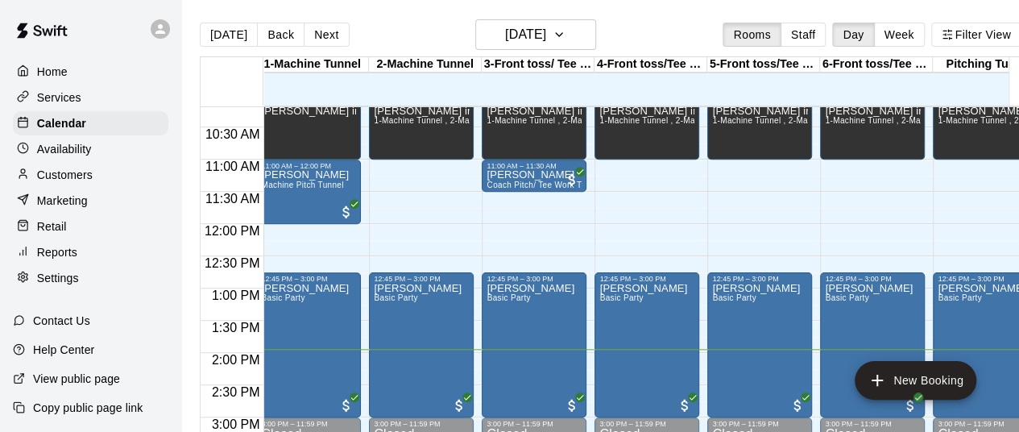
scroll to position [0, 0]
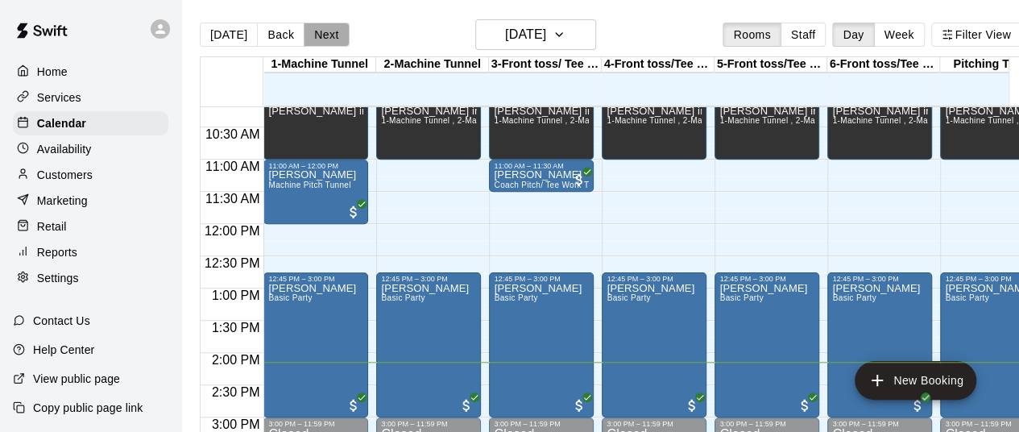
click at [330, 32] on button "Next" at bounding box center [326, 35] width 45 height 24
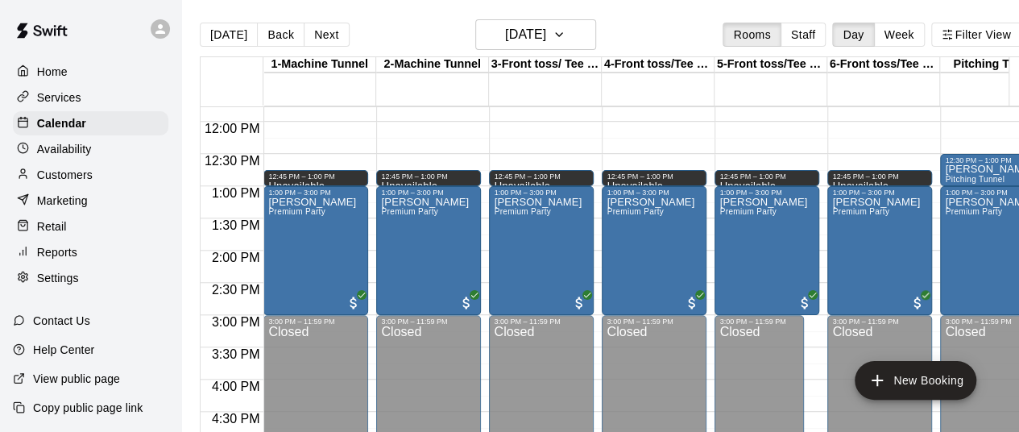
scroll to position [760, 0]
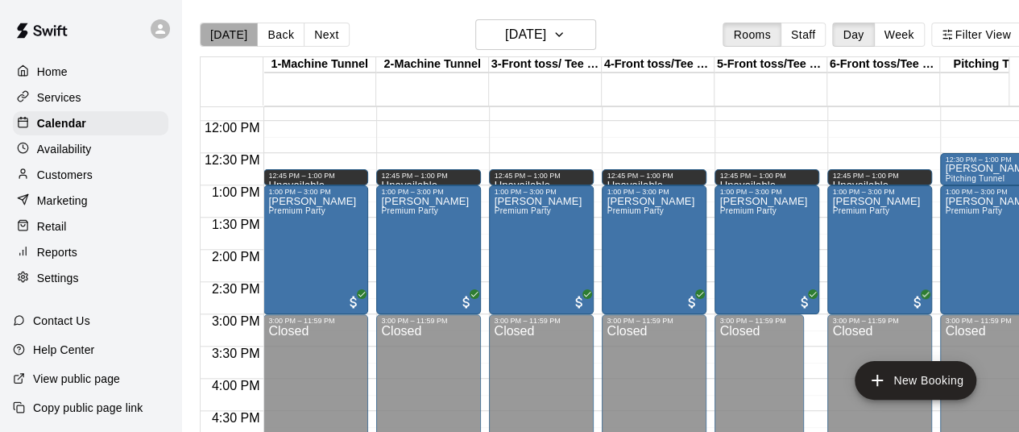
click at [242, 38] on button "[DATE]" at bounding box center [229, 35] width 58 height 24
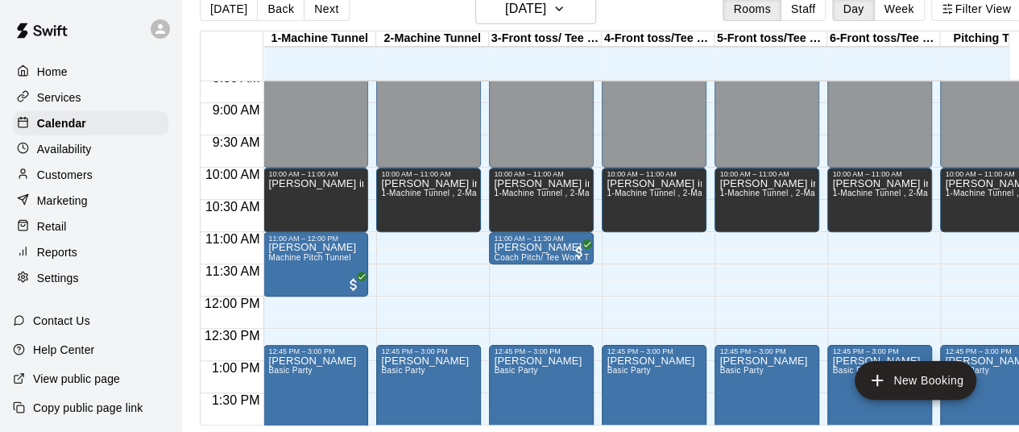
scroll to position [0, 0]
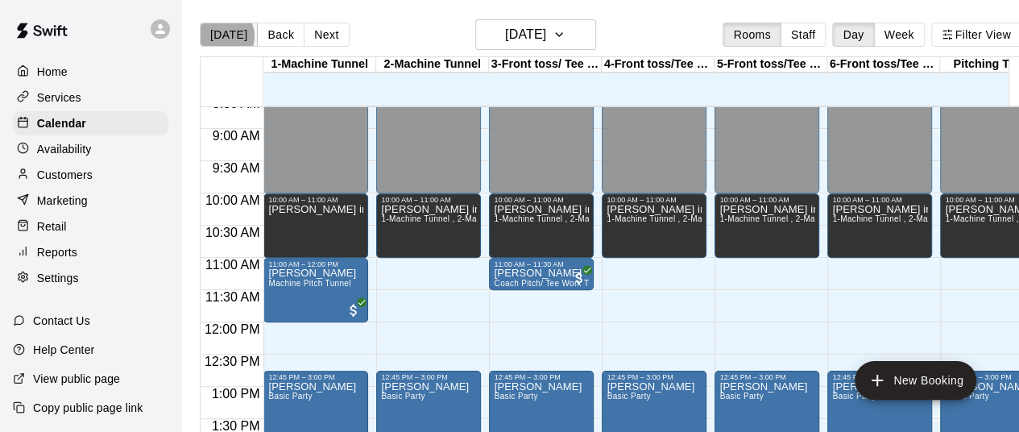
click at [220, 36] on button "[DATE]" at bounding box center [229, 35] width 58 height 24
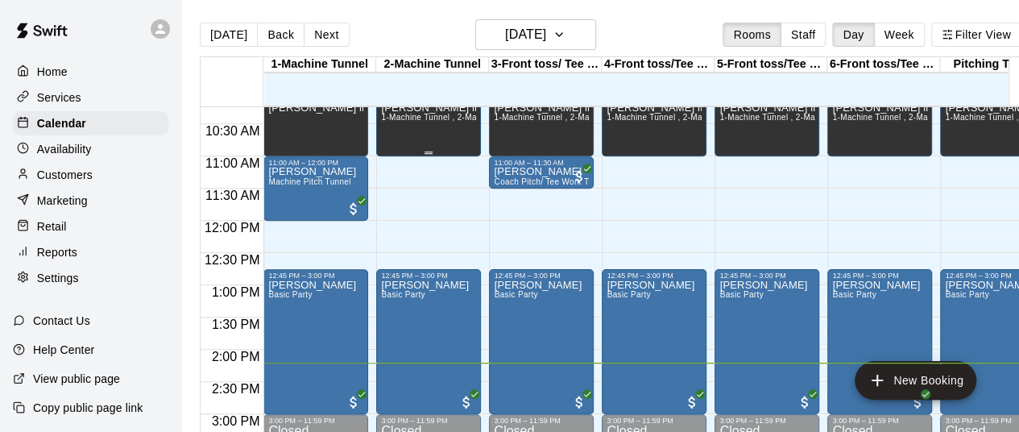
scroll to position [660, 0]
click at [327, 28] on button "Next" at bounding box center [326, 35] width 45 height 24
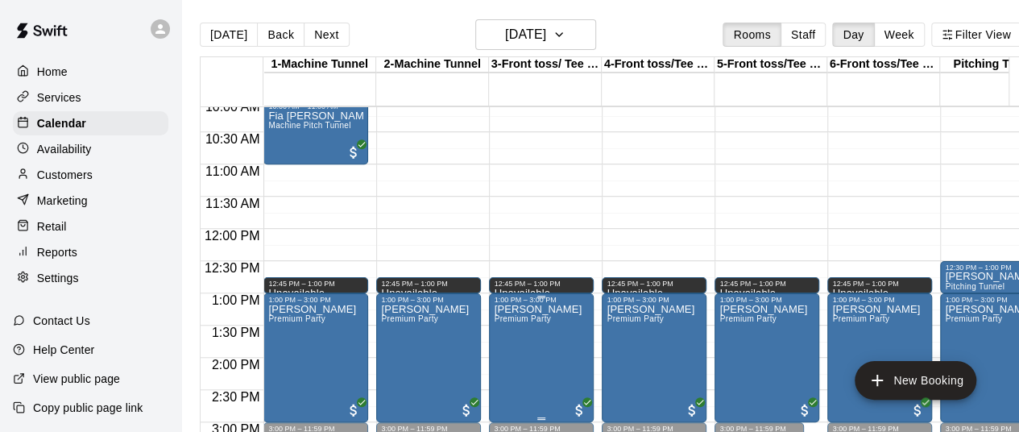
scroll to position [407, 0]
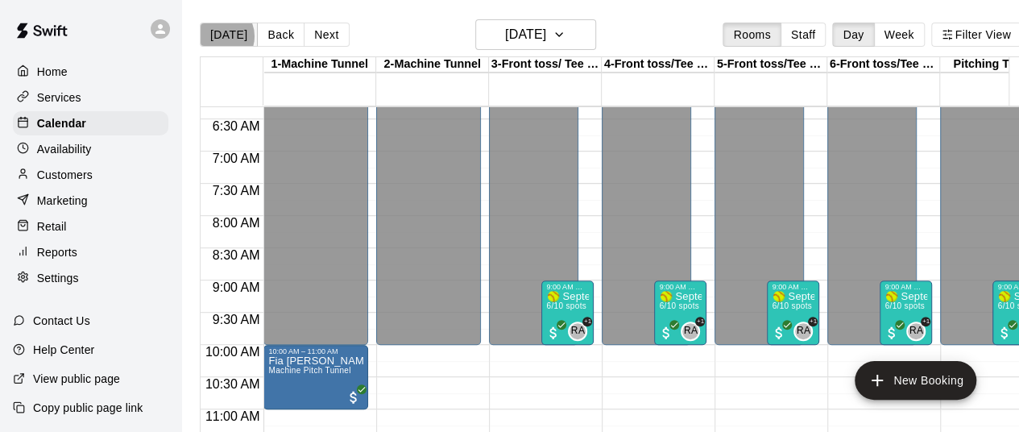
click at [218, 36] on button "[DATE]" at bounding box center [229, 35] width 58 height 24
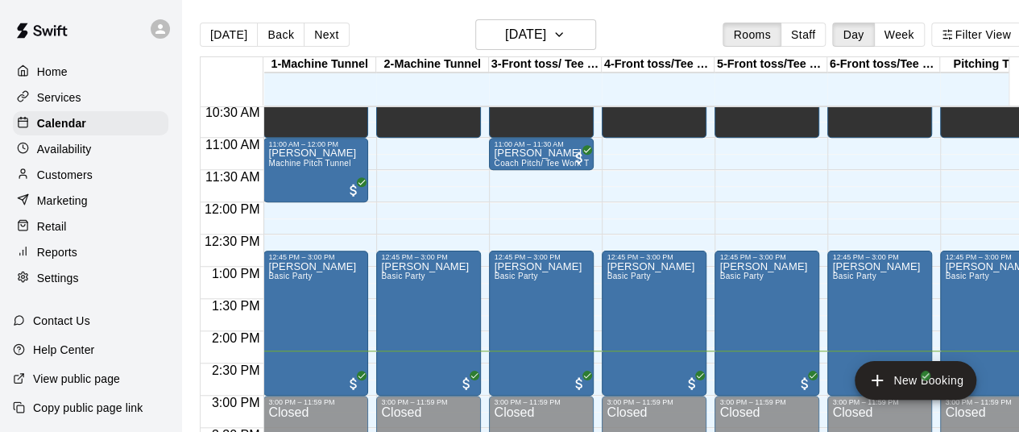
scroll to position [679, 0]
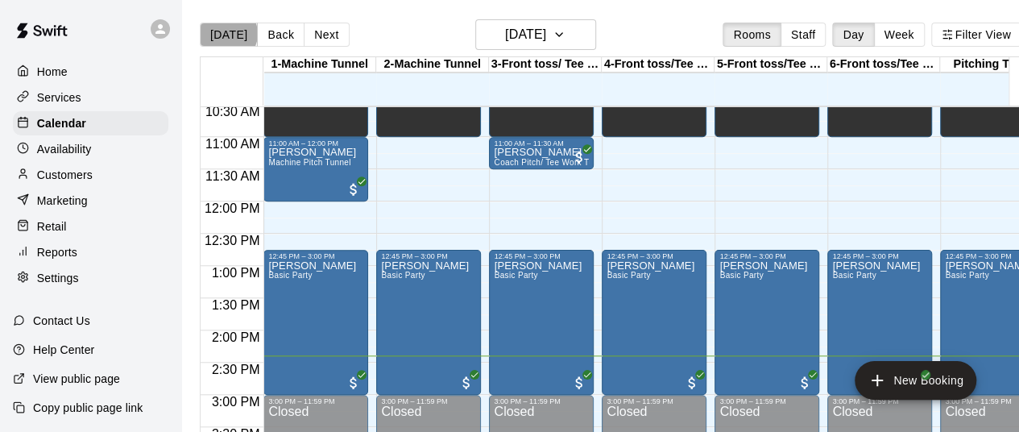
click at [227, 34] on button "[DATE]" at bounding box center [229, 35] width 58 height 24
click at [327, 25] on button "Next" at bounding box center [326, 35] width 45 height 24
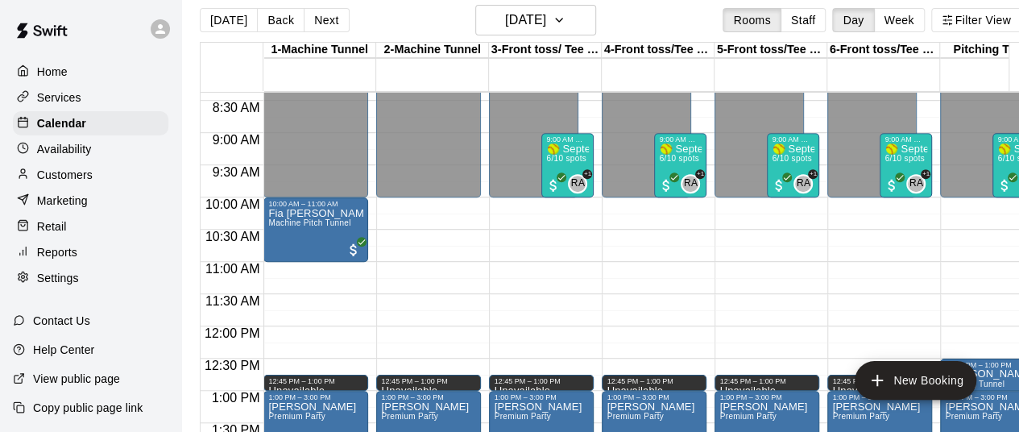
scroll to position [539, 0]
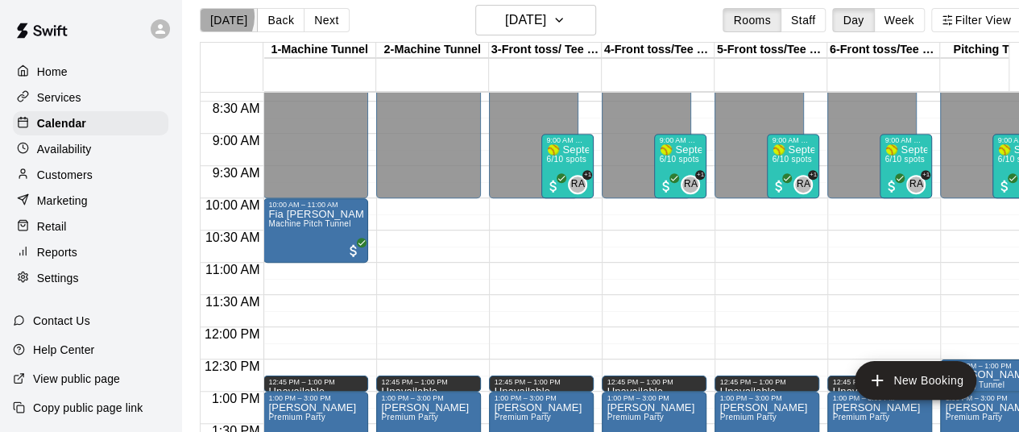
click at [211, 17] on button "[DATE]" at bounding box center [229, 20] width 58 height 24
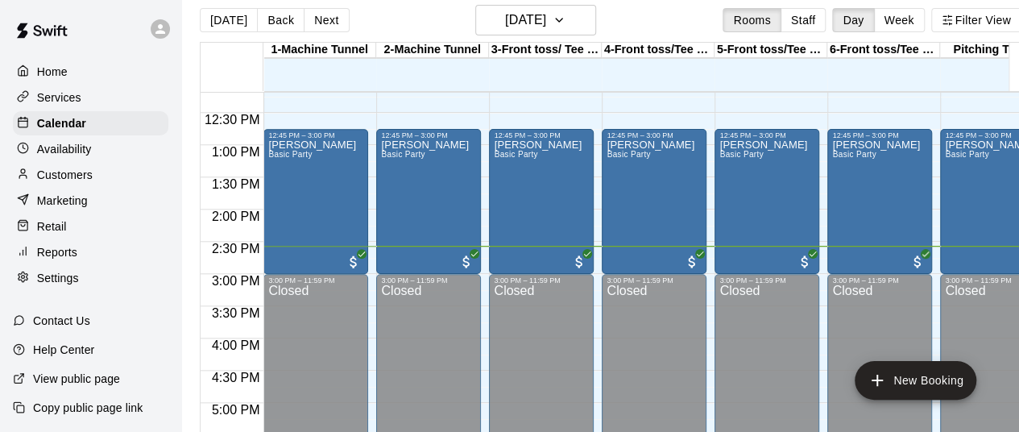
scroll to position [0, 0]
